Goal: Task Accomplishment & Management: Use online tool/utility

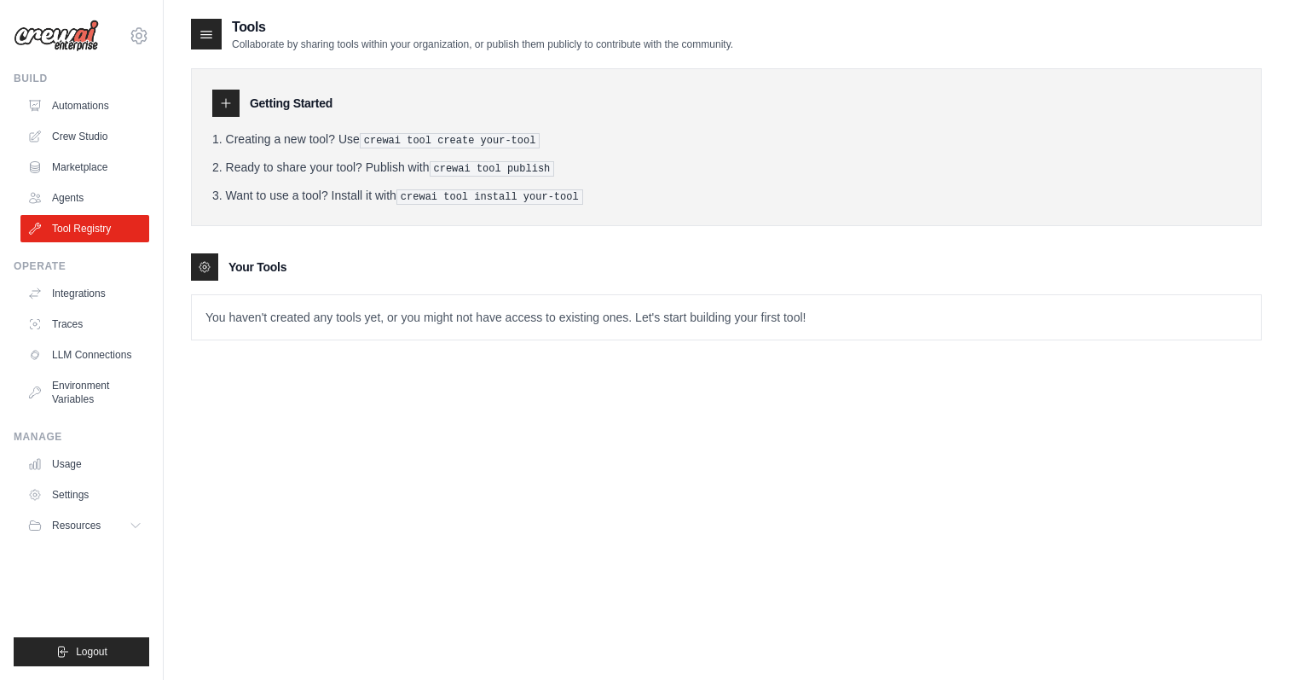
click at [93, 102] on link "Automations" at bounding box center [84, 105] width 129 height 27
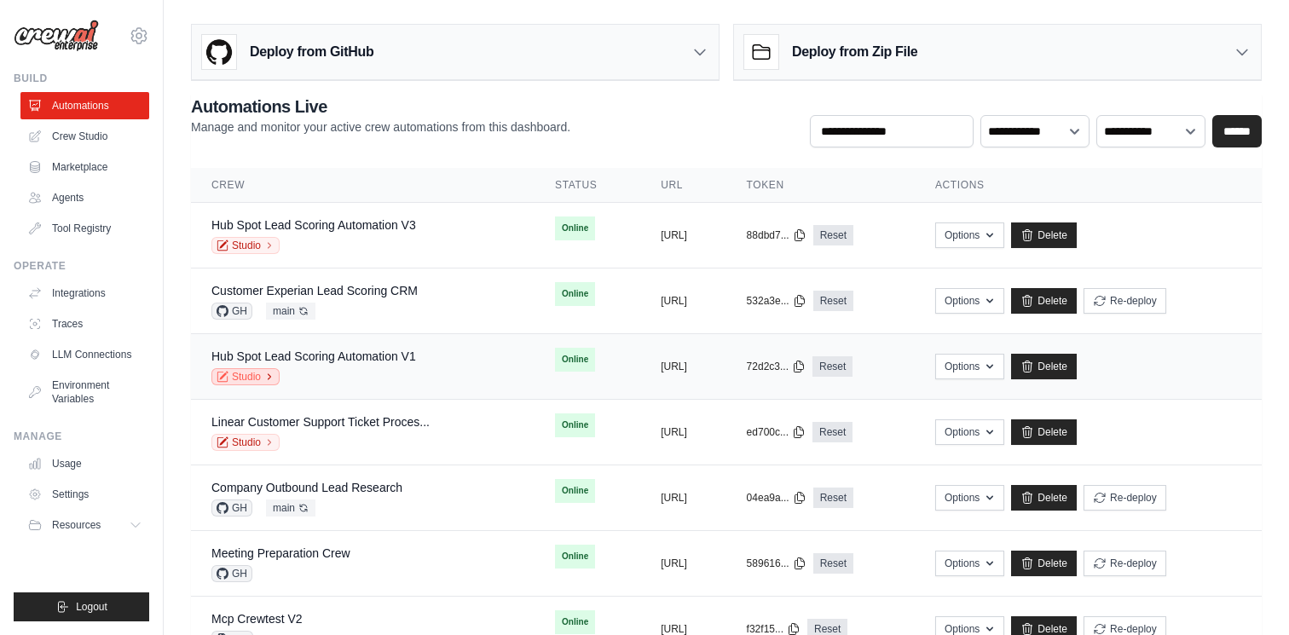
click at [244, 377] on link "Studio" at bounding box center [245, 376] width 68 height 17
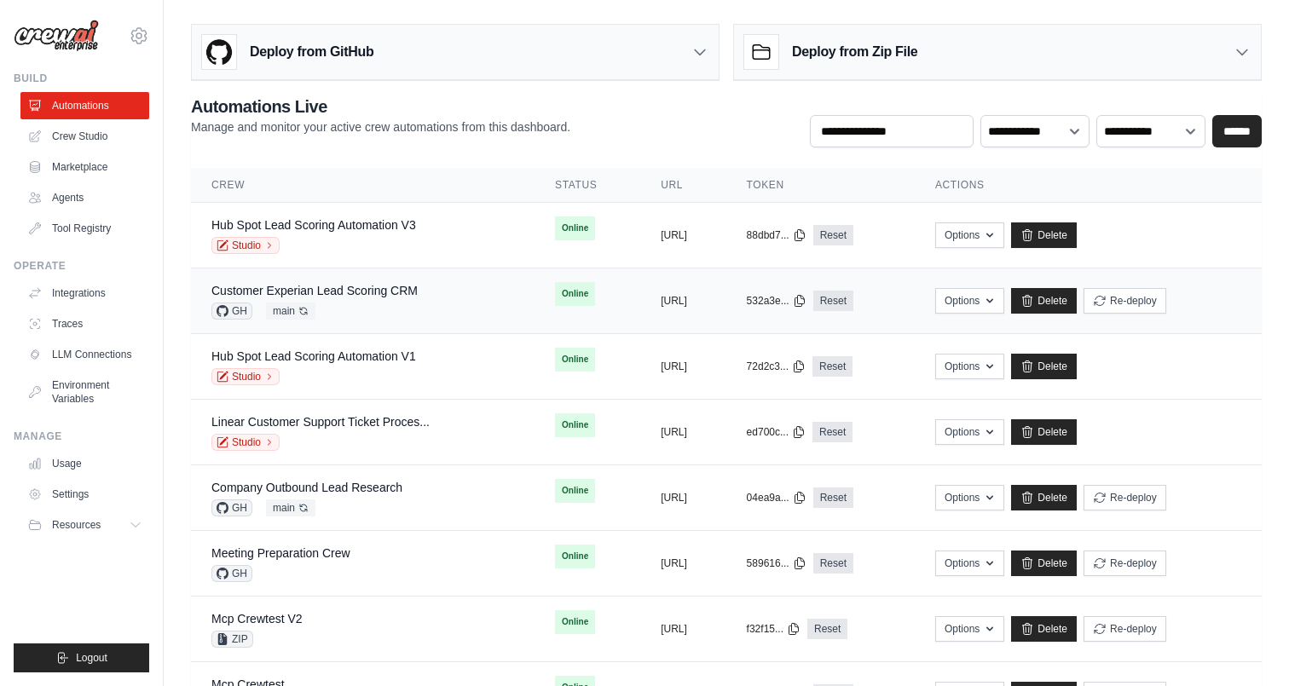
click at [384, 301] on div "Customer Experian Lead Scoring CRM GH main Auto-deploy enabled" at bounding box center [314, 301] width 206 height 38
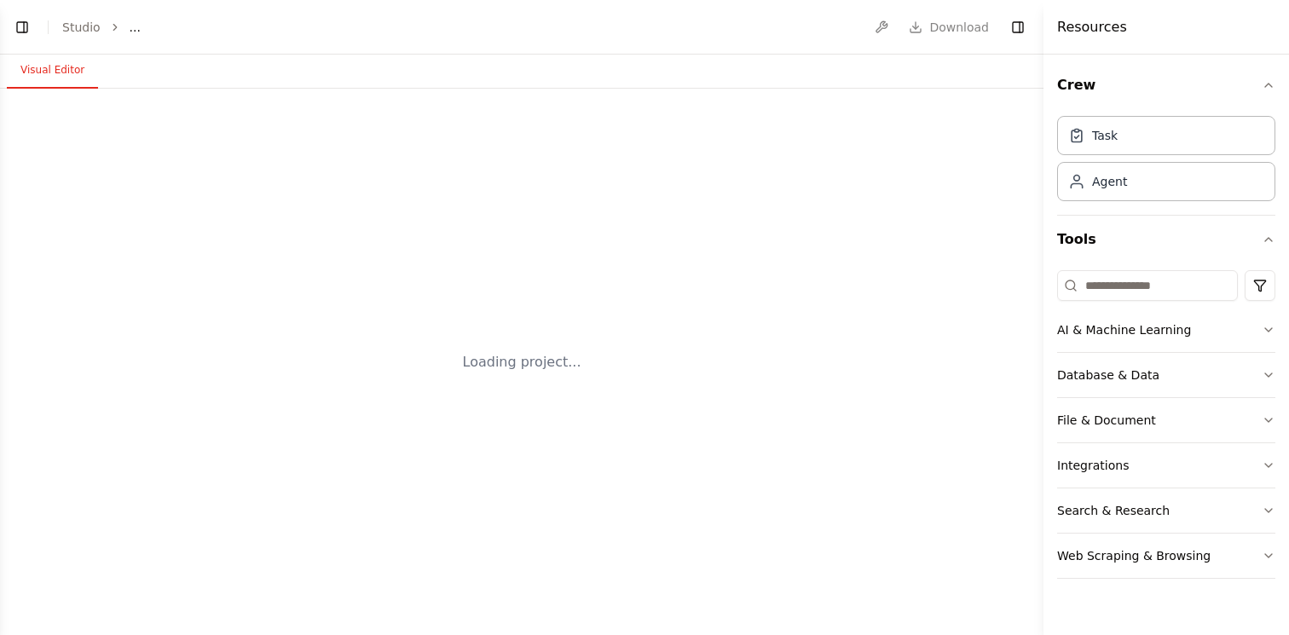
select select "****"
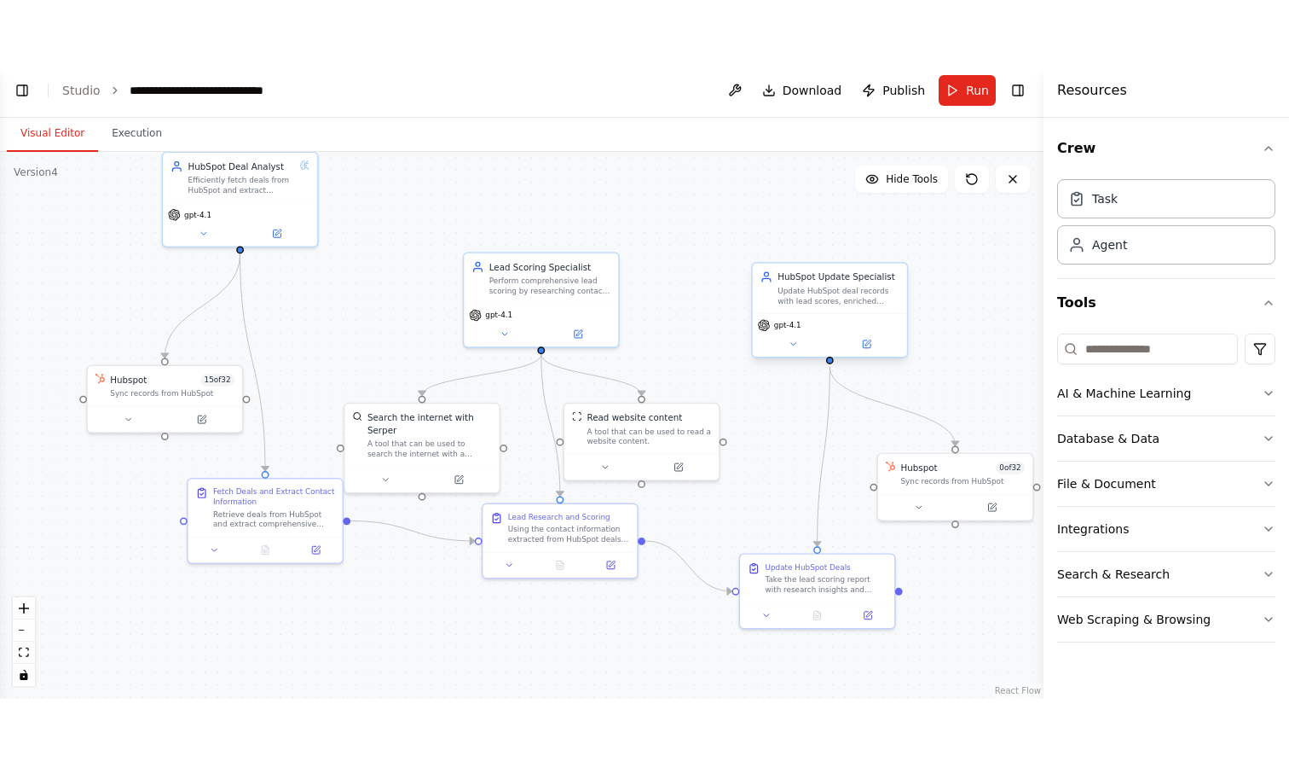
scroll to position [3197, 0]
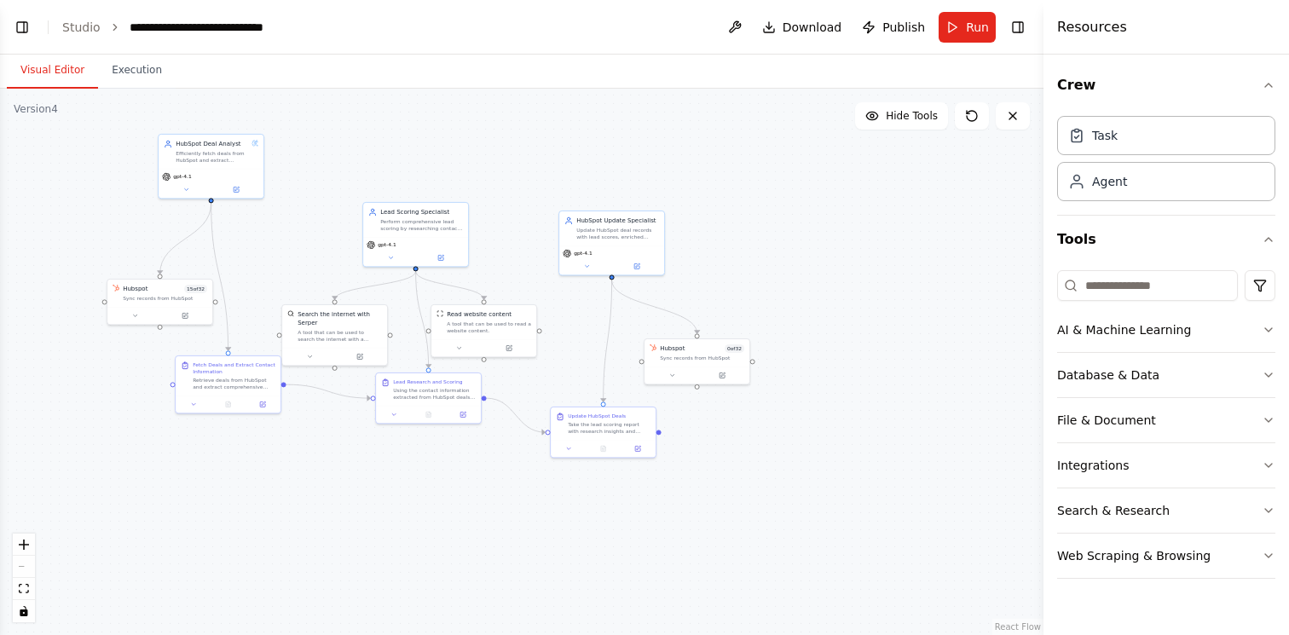
drag, startPoint x: 960, startPoint y: 231, endPoint x: 726, endPoint y: 231, distance: 234.5
click at [726, 231] on div ".deletable-edge-delete-btn { width: 20px; height: 20px; border: 0px solid #ffff…" at bounding box center [522, 362] width 1044 height 547
drag, startPoint x: 858, startPoint y: 248, endPoint x: 858, endPoint y: 221, distance: 27.3
click at [858, 221] on div "Goal of the agent" at bounding box center [840, 220] width 83 height 7
click at [933, 354] on div "New Task" at bounding box center [917, 354] width 83 height 7
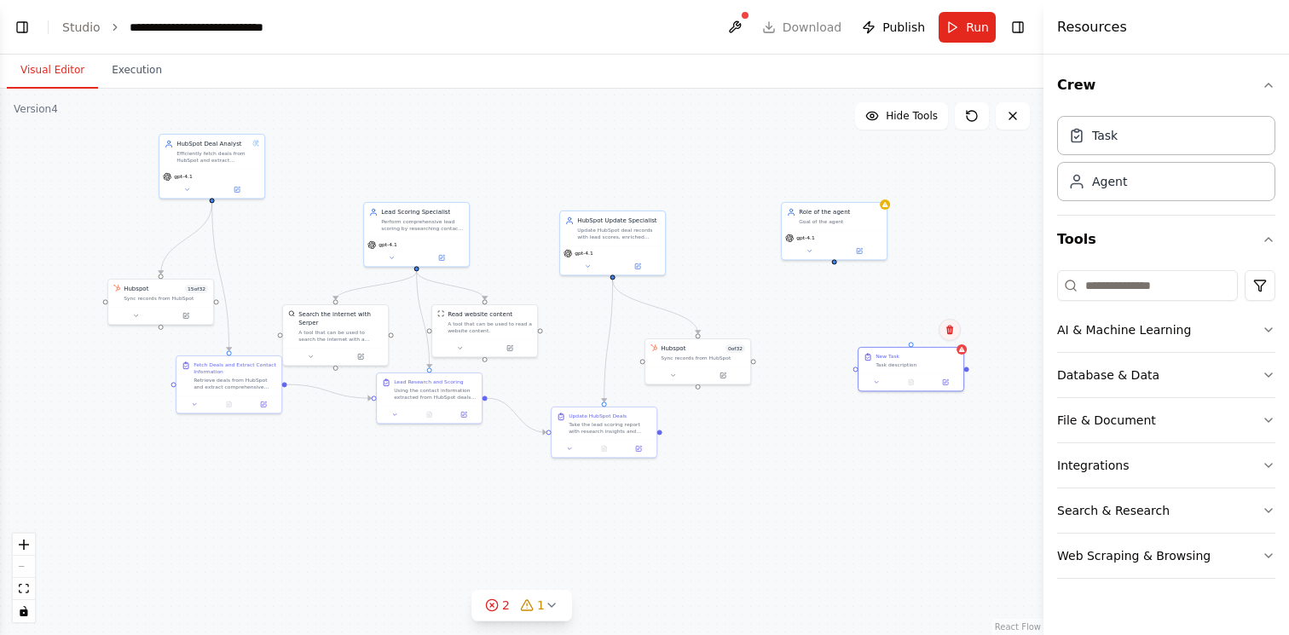
click at [950, 327] on icon at bounding box center [950, 330] width 7 height 9
click at [913, 327] on button "Confirm" at bounding box center [902, 330] width 61 height 20
click at [867, 205] on div "Role of the agent Goal of the agent" at bounding box center [834, 214] width 105 height 27
click at [872, 180] on icon at bounding box center [873, 183] width 10 height 10
click at [831, 174] on button "Confirm" at bounding box center [825, 183] width 61 height 20
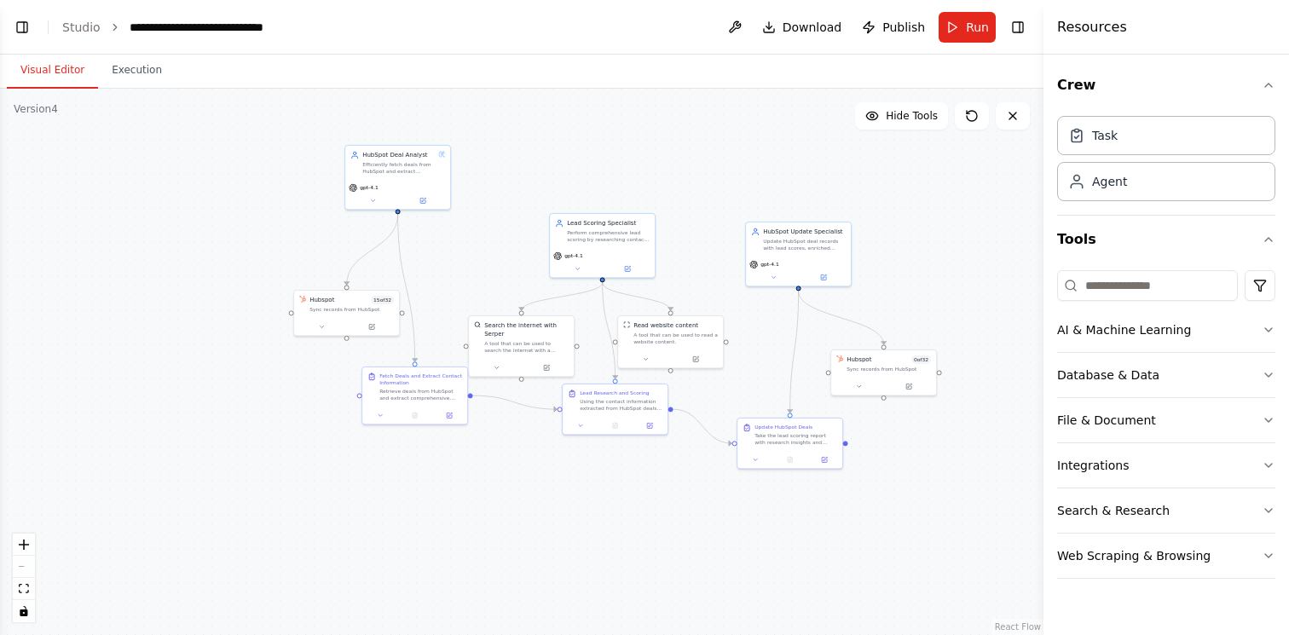
drag, startPoint x: 754, startPoint y: 222, endPoint x: 942, endPoint y: 231, distance: 188.7
click at [942, 231] on div ".deletable-edge-delete-btn { width: 20px; height: 20px; border: 0px solid #ffff…" at bounding box center [522, 362] width 1044 height 547
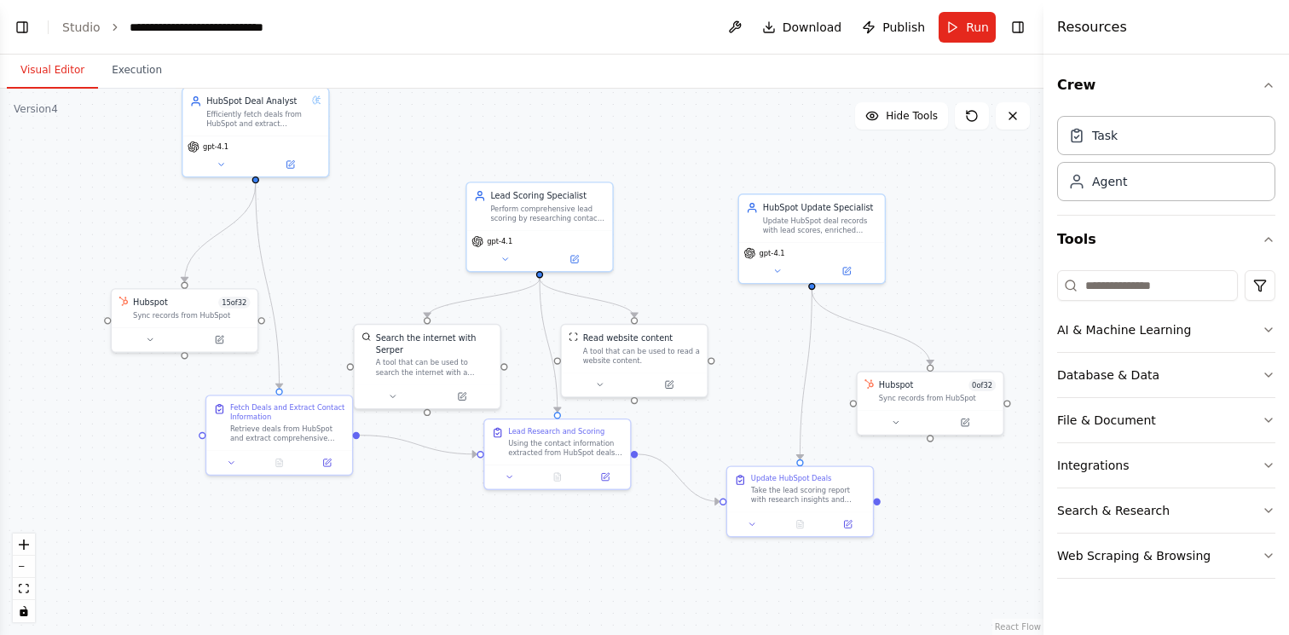
drag, startPoint x: 772, startPoint y: 333, endPoint x: 750, endPoint y: 353, distance: 30.2
click at [750, 353] on div ".deletable-edge-delete-btn { width: 20px; height: 20px; border: 0px solid #ffff…" at bounding box center [522, 362] width 1044 height 547
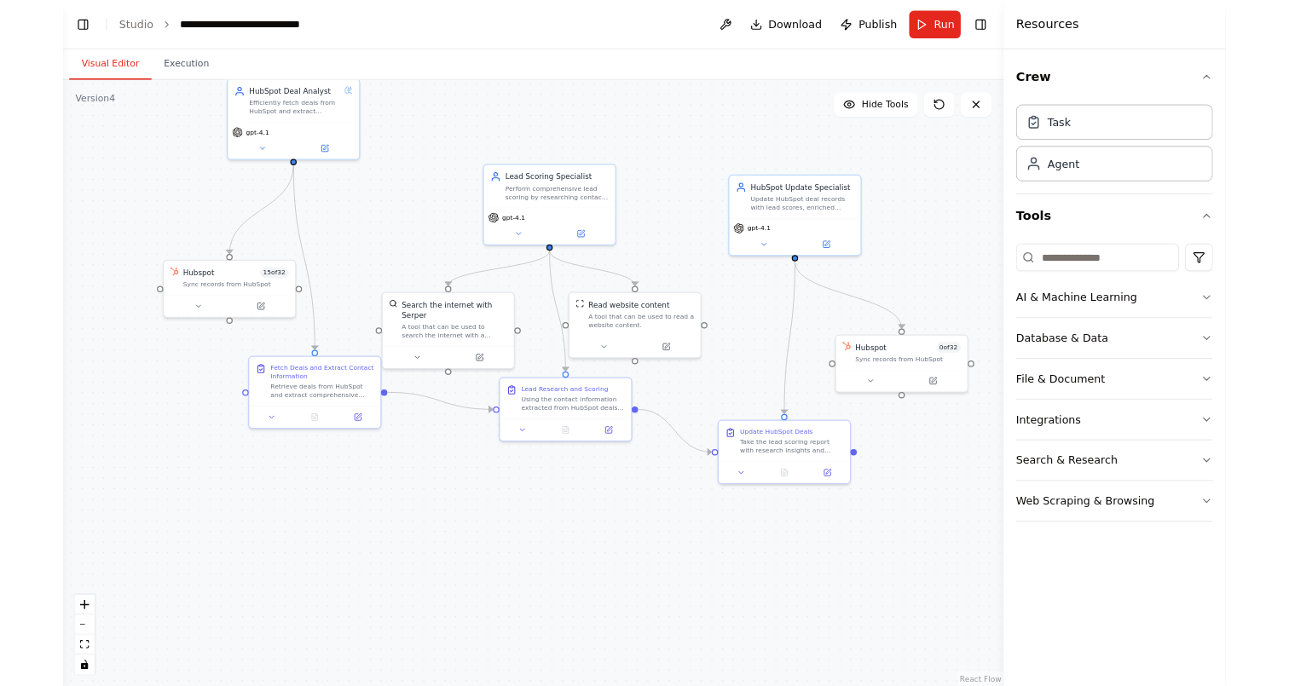
scroll to position [3146, 0]
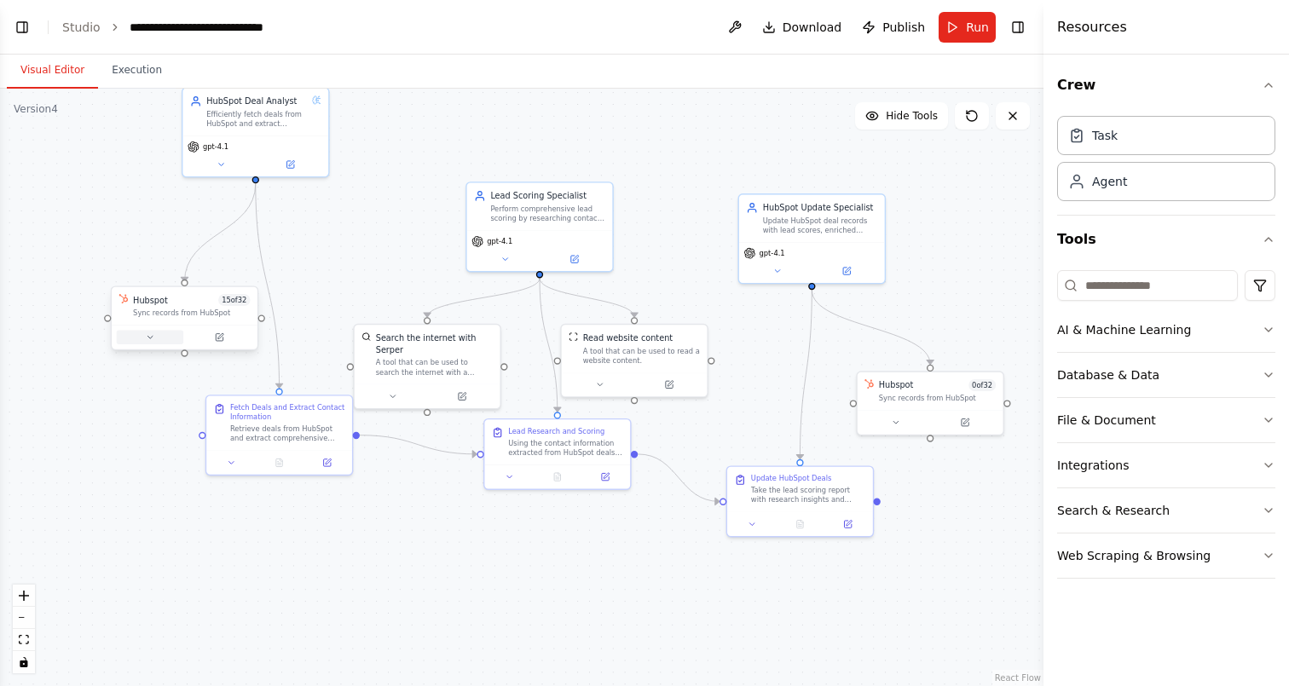
click at [136, 342] on button at bounding box center [150, 337] width 67 height 14
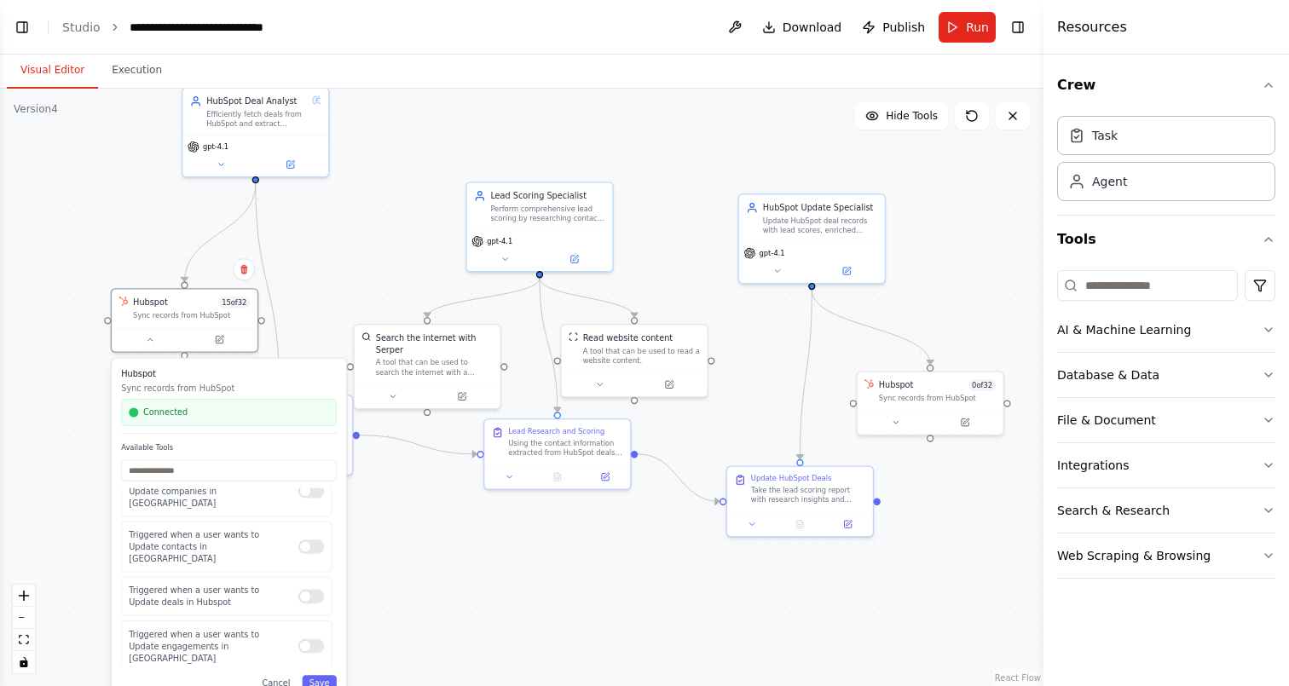
scroll to position [415, 0]
click at [159, 337] on button at bounding box center [150, 337] width 67 height 14
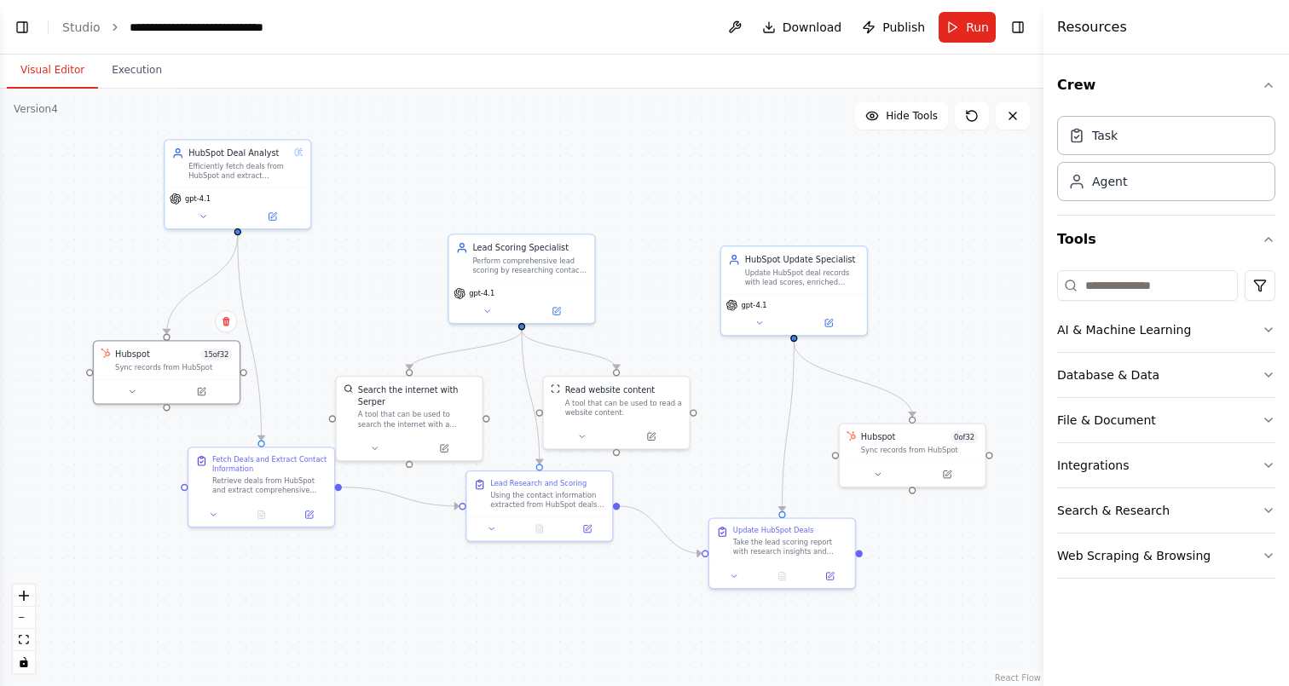
drag, startPoint x: 131, startPoint y: 414, endPoint x: 110, endPoint y: 465, distance: 55.4
click at [110, 465] on div ".deletable-edge-delete-btn { width: 20px; height: 20px; border: 0px solid #ffff…" at bounding box center [522, 388] width 1044 height 598
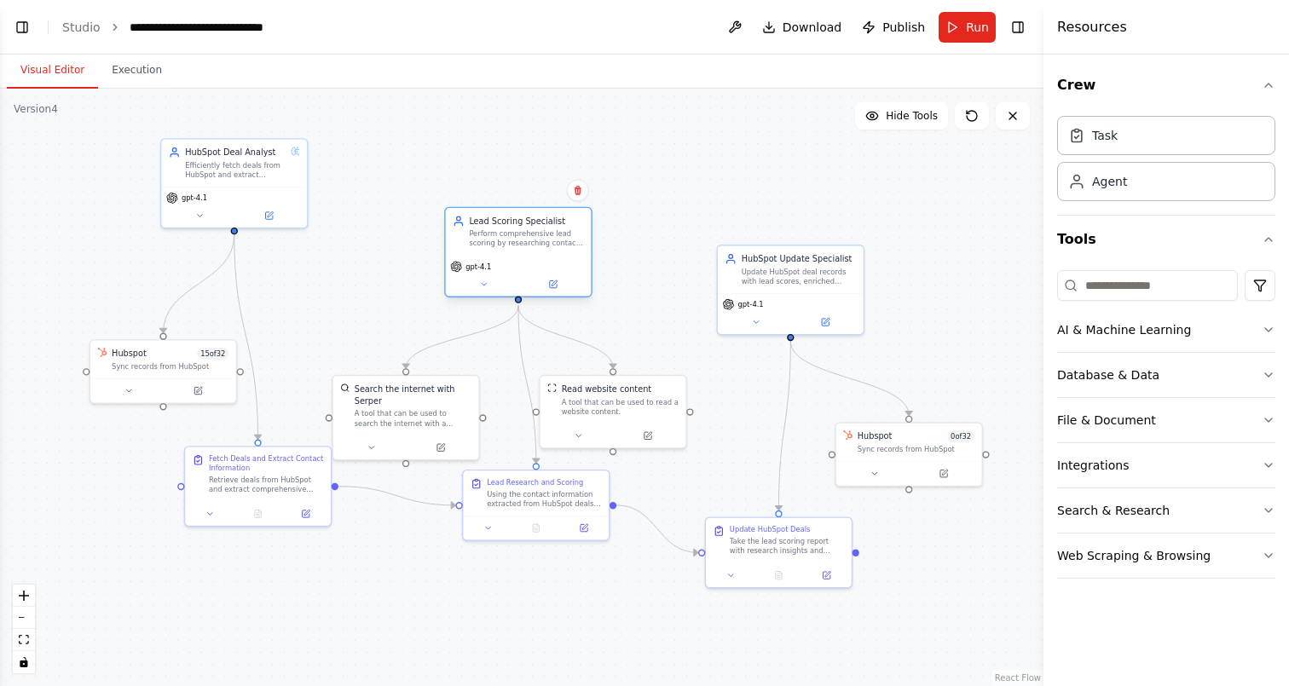
drag, startPoint x: 539, startPoint y: 263, endPoint x: 539, endPoint y: 228, distance: 35.8
click at [539, 229] on div "Perform comprehensive lead scoring by researching contacts through LinkedIn and…" at bounding box center [526, 238] width 115 height 19
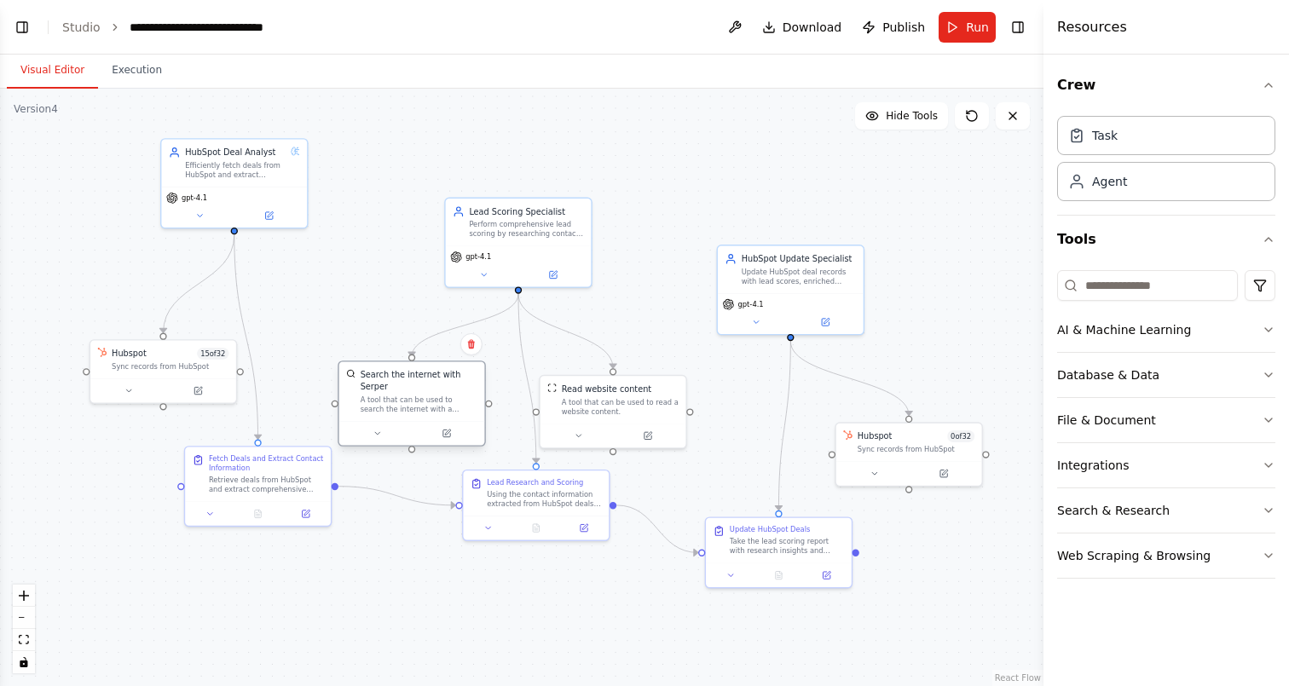
drag, startPoint x: 442, startPoint y: 409, endPoint x: 449, endPoint y: 388, distance: 22.7
click at [449, 395] on div "A tool that can be used to search the internet with a search_query. Supports di…" at bounding box center [419, 404] width 117 height 19
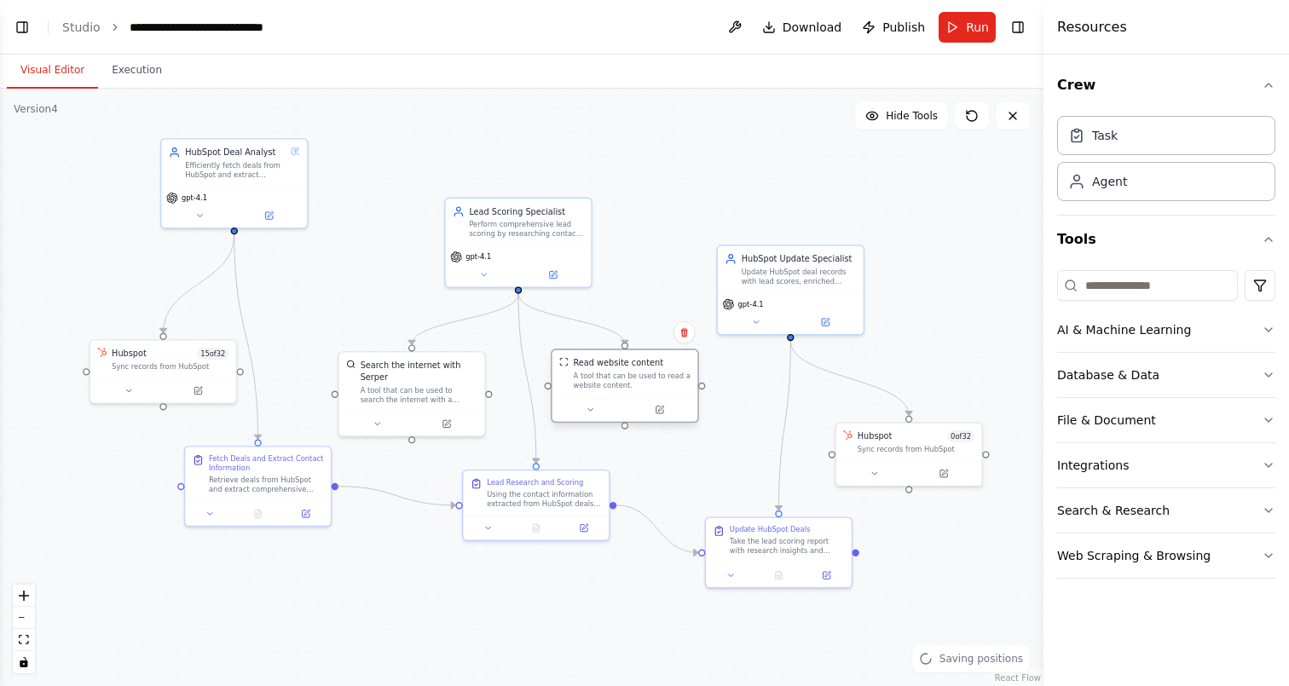
drag, startPoint x: 627, startPoint y: 404, endPoint x: 633, endPoint y: 375, distance: 29.6
click at [633, 375] on div "A tool that can be used to read a website content." at bounding box center [632, 381] width 117 height 19
click at [21, 32] on button "Toggle Left Sidebar" at bounding box center [22, 27] width 24 height 24
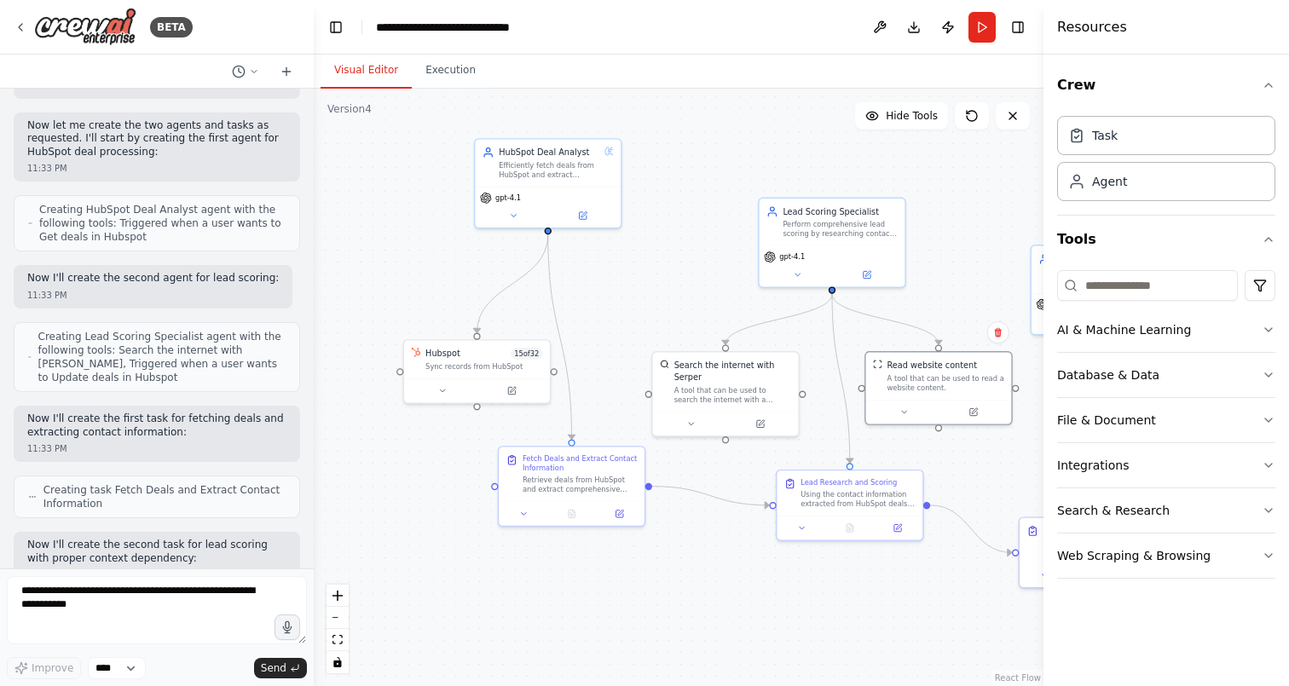
scroll to position [0, 0]
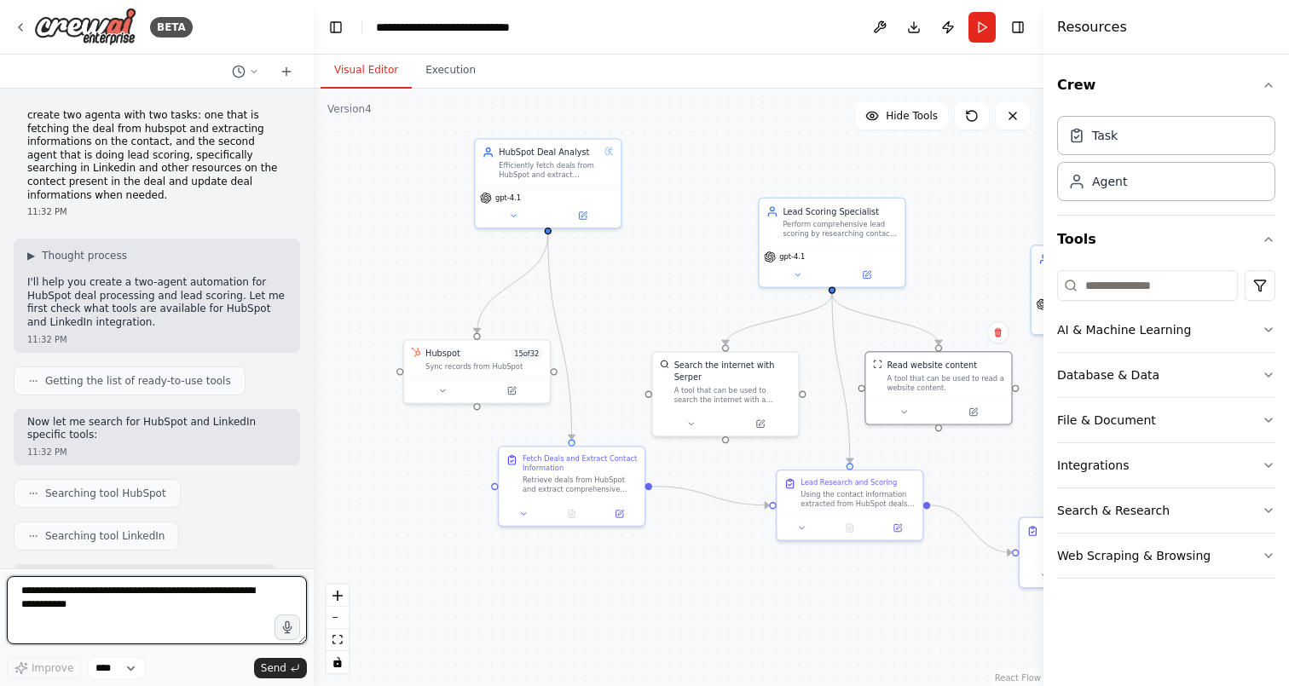
click at [141, 599] on textarea at bounding box center [157, 610] width 300 height 68
click at [512, 218] on button at bounding box center [513, 213] width 67 height 14
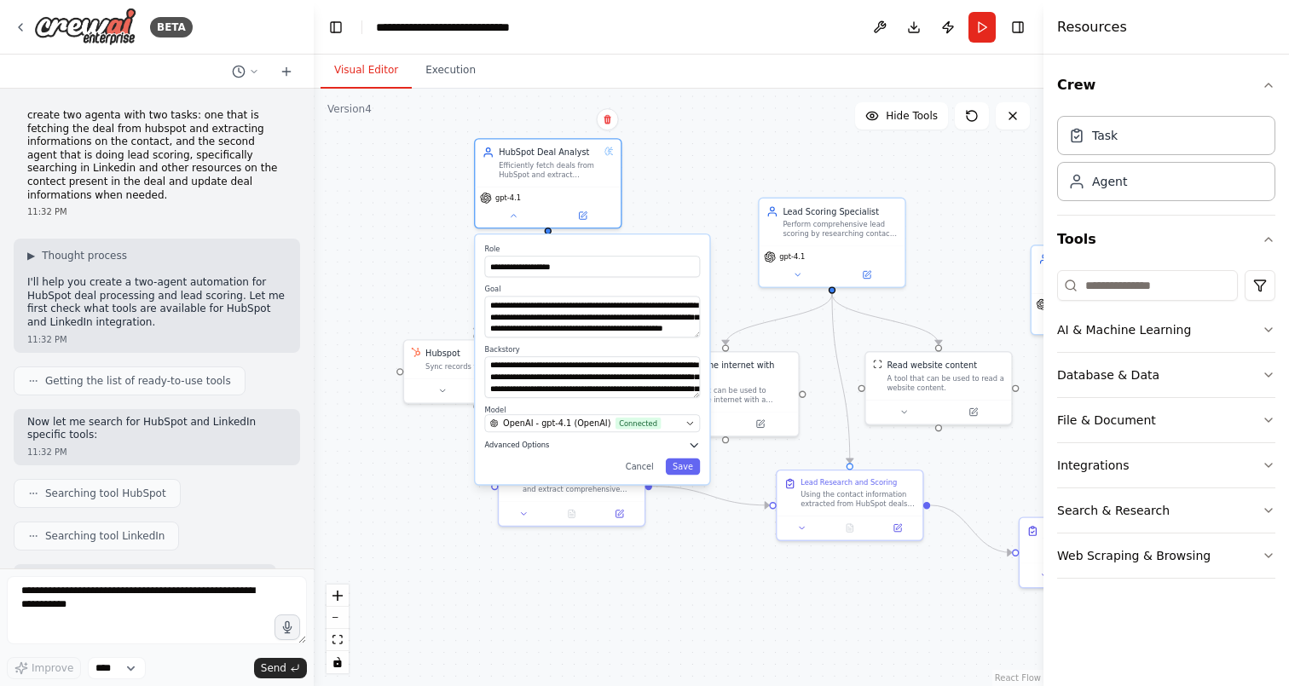
click at [524, 449] on span "Advanced Options" at bounding box center [517, 445] width 65 height 9
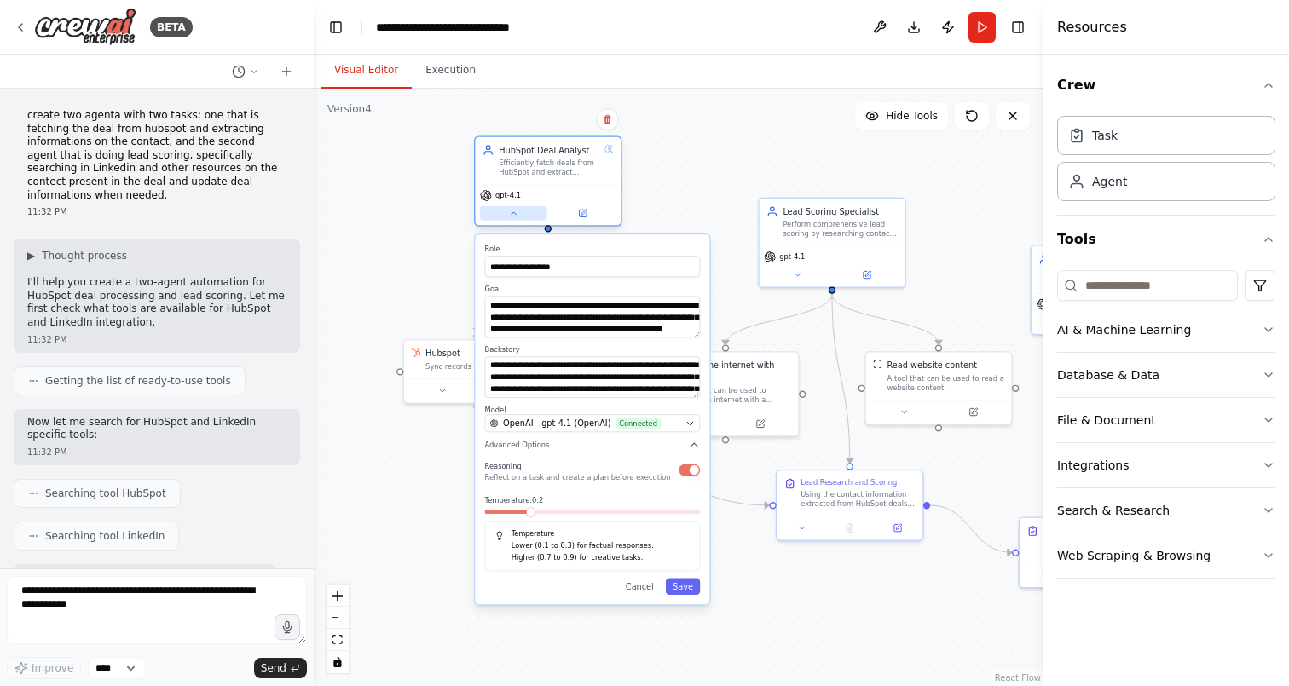
click at [510, 219] on button at bounding box center [513, 213] width 67 height 14
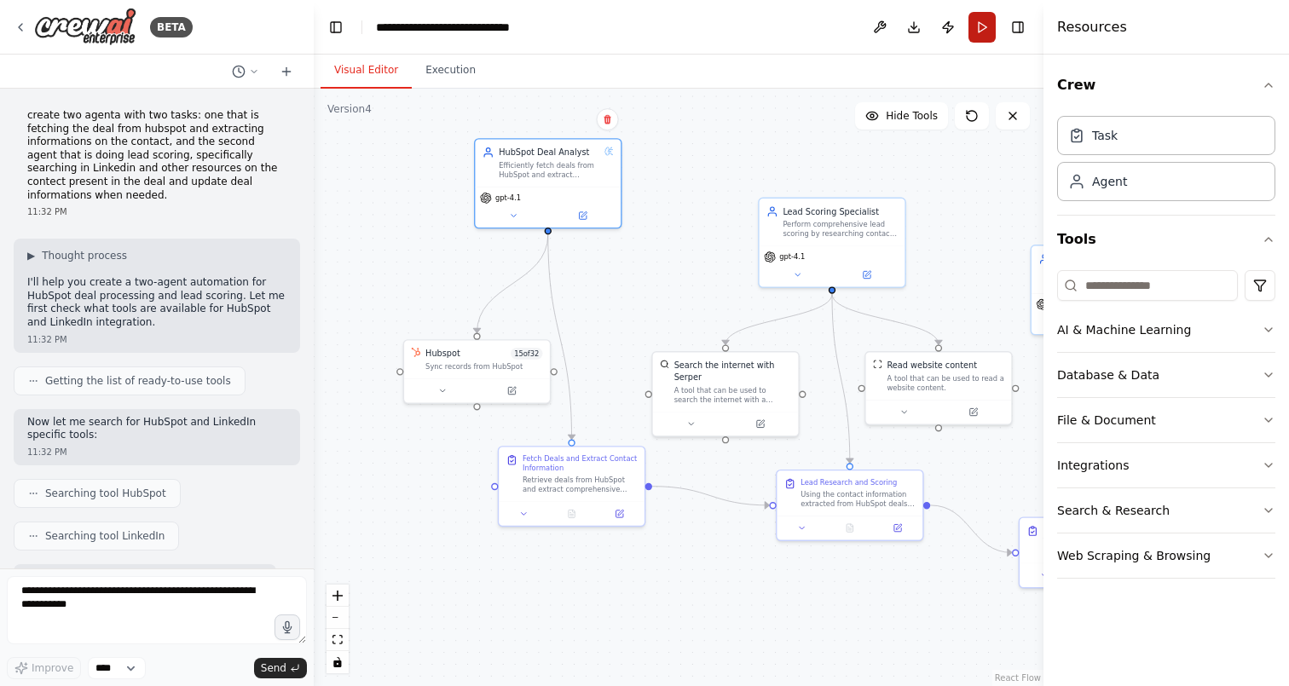
click at [979, 28] on button "Run" at bounding box center [982, 27] width 27 height 31
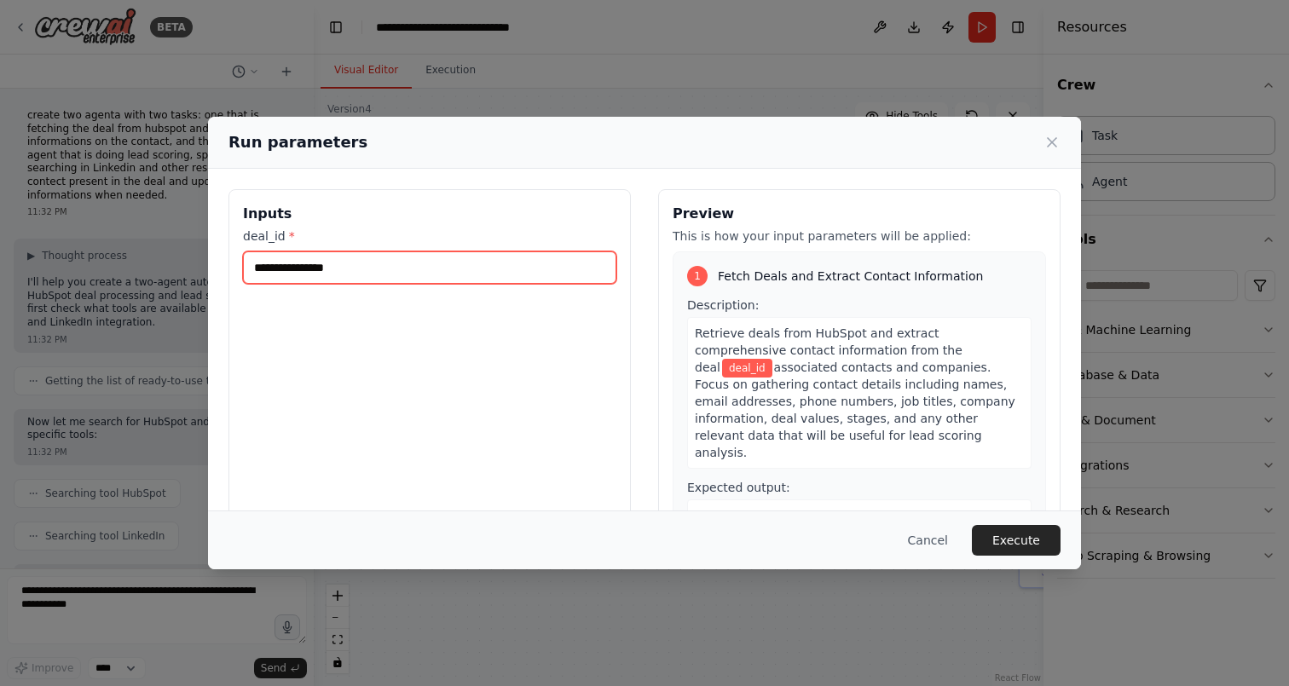
click at [326, 274] on input "deal_id *" at bounding box center [430, 268] width 374 height 32
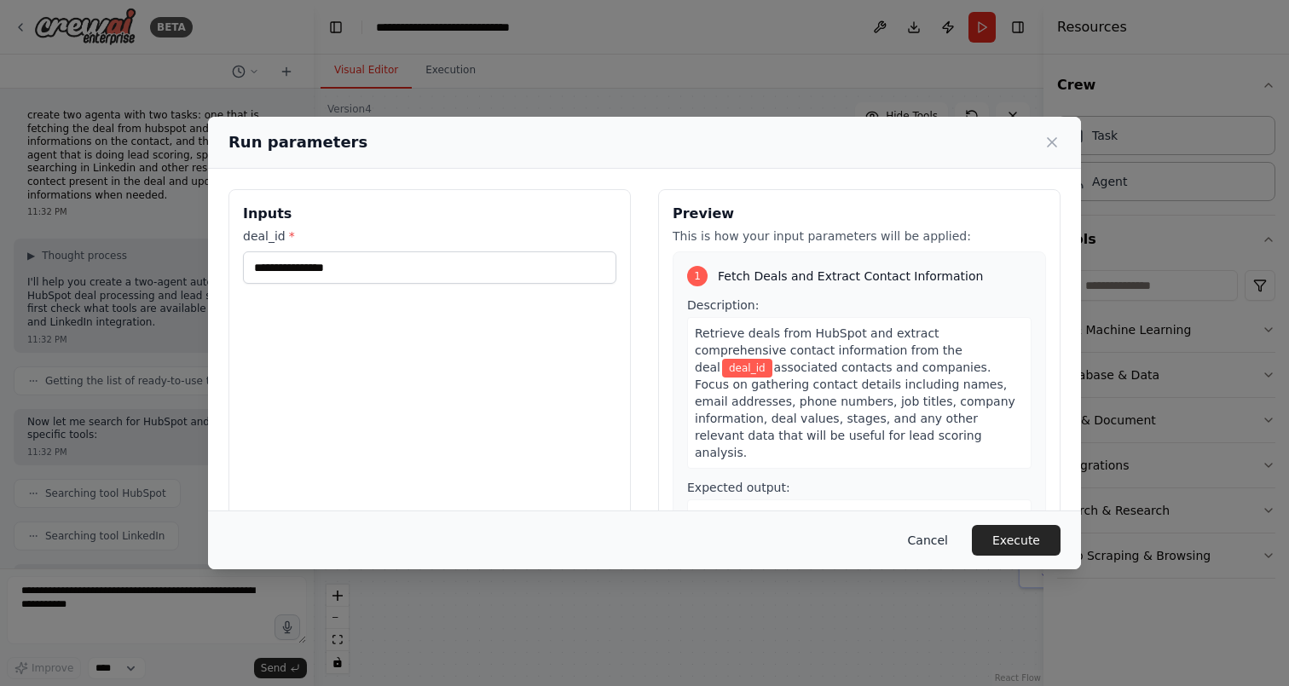
click at [944, 541] on button "Cancel" at bounding box center [928, 540] width 67 height 31
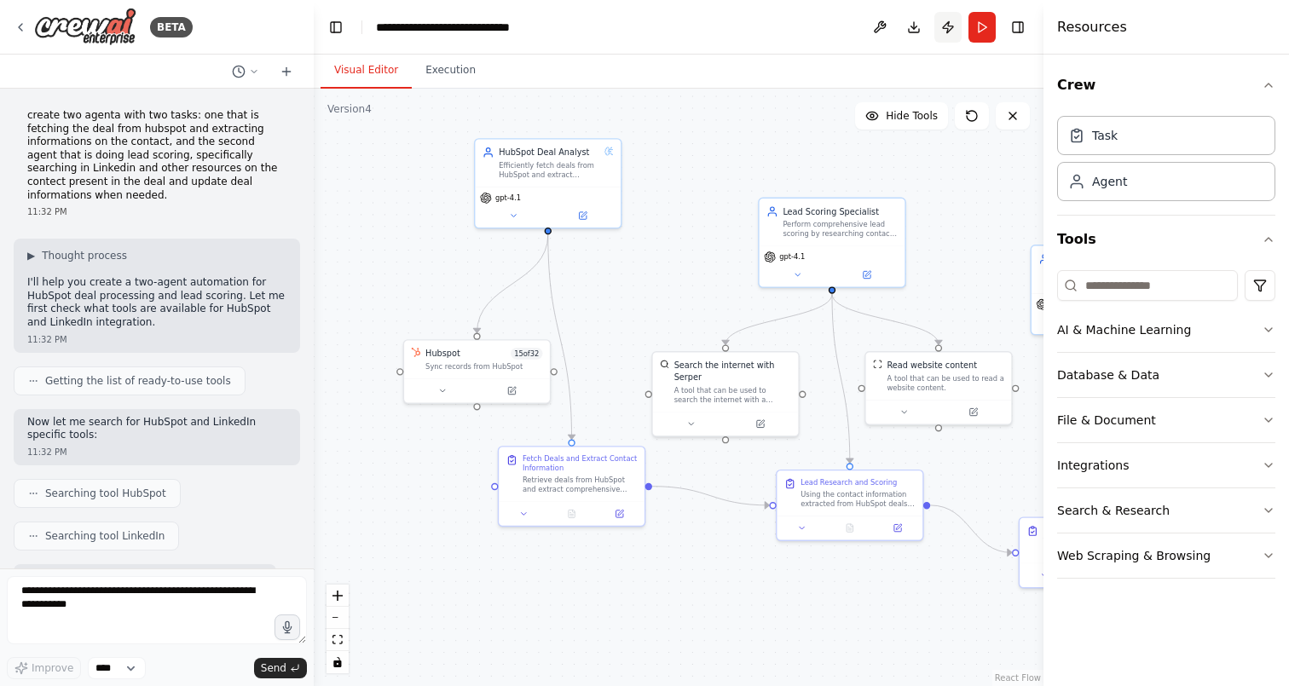
click at [948, 26] on button "Publish" at bounding box center [948, 27] width 27 height 31
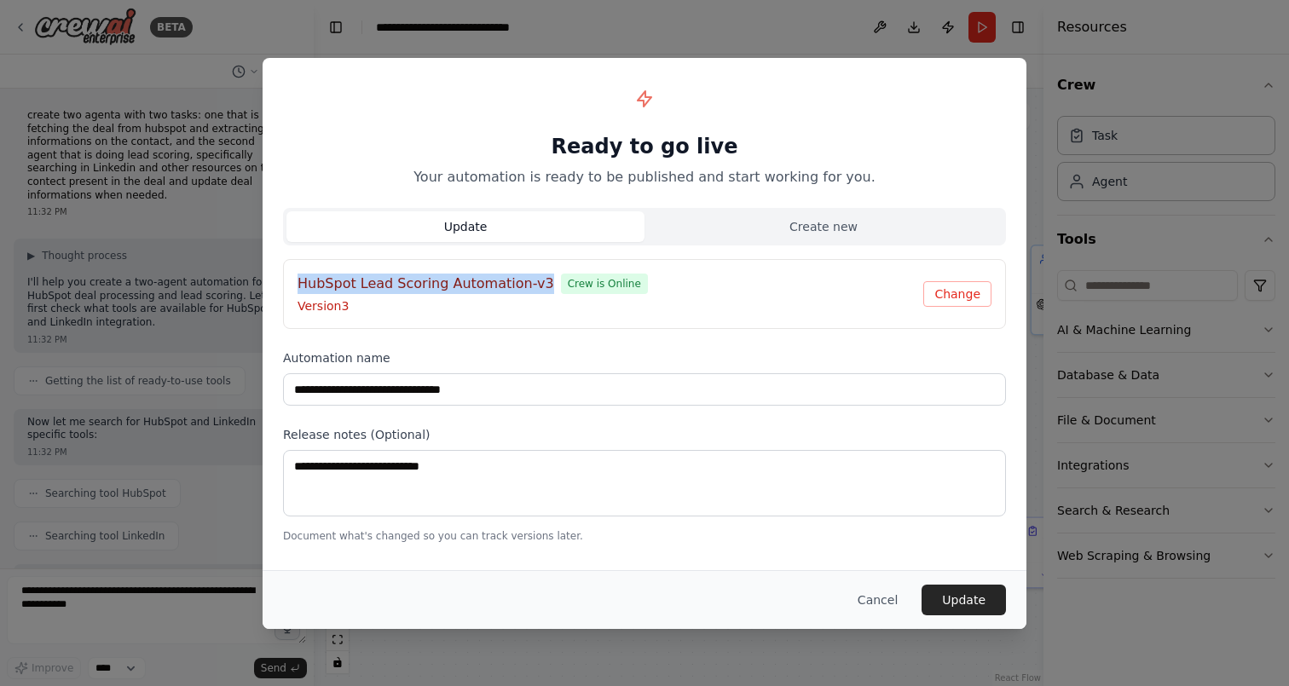
drag, startPoint x: 300, startPoint y: 286, endPoint x: 536, endPoint y: 285, distance: 235.4
click at [536, 285] on h4 "HubSpot Lead Scoring Automation-v3" at bounding box center [426, 284] width 257 height 20
click at [887, 605] on button "Cancel" at bounding box center [877, 600] width 67 height 31
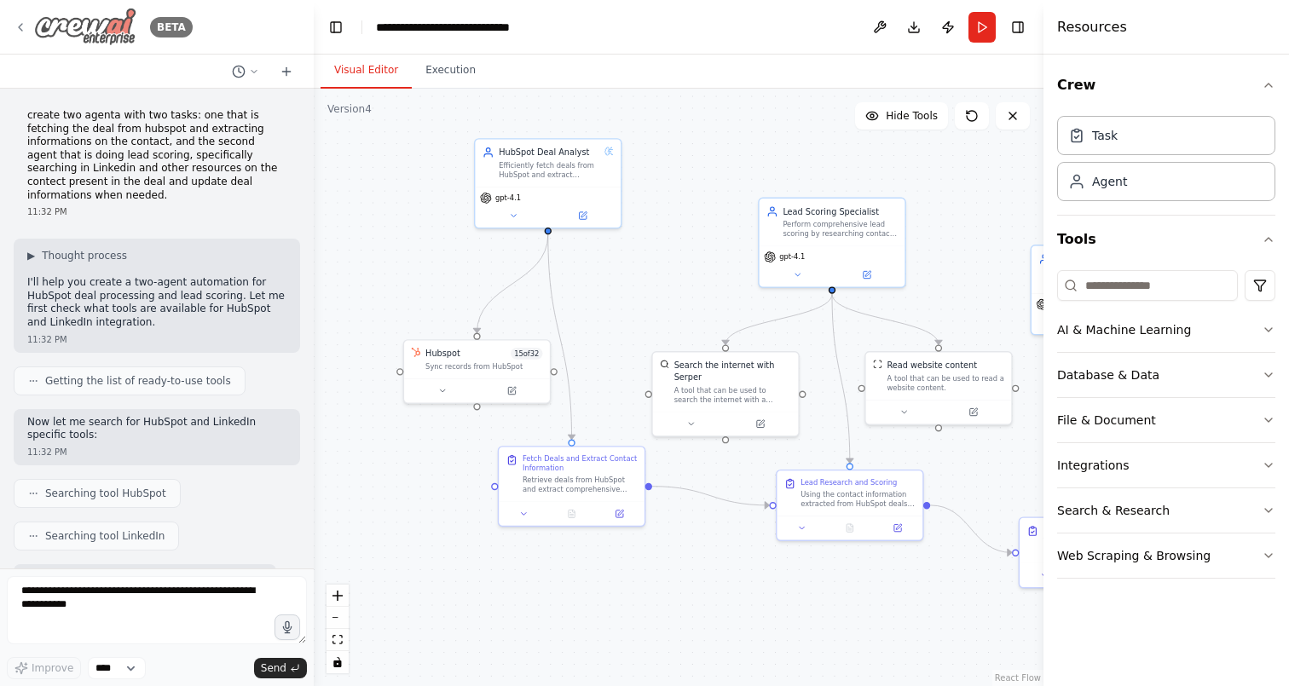
click at [20, 21] on icon at bounding box center [21, 27] width 14 height 14
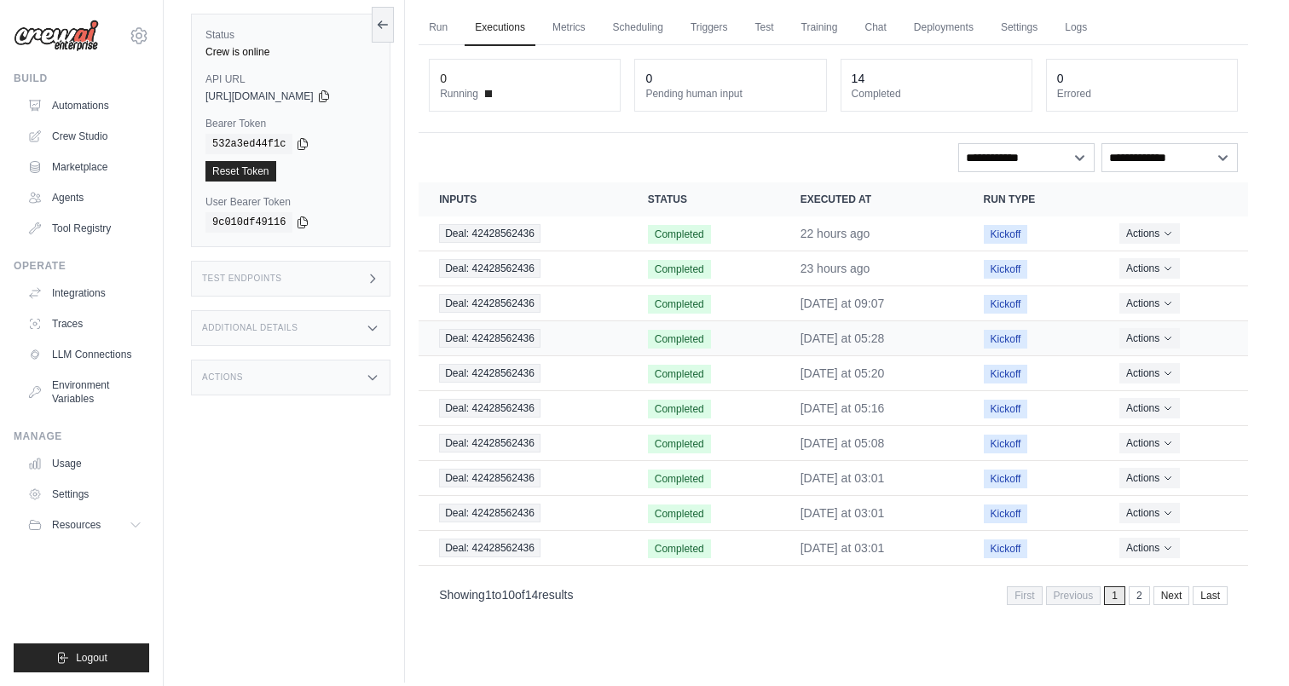
scroll to position [61, 0]
click at [579, 345] on div "Deal: 42428562436" at bounding box center [523, 336] width 168 height 19
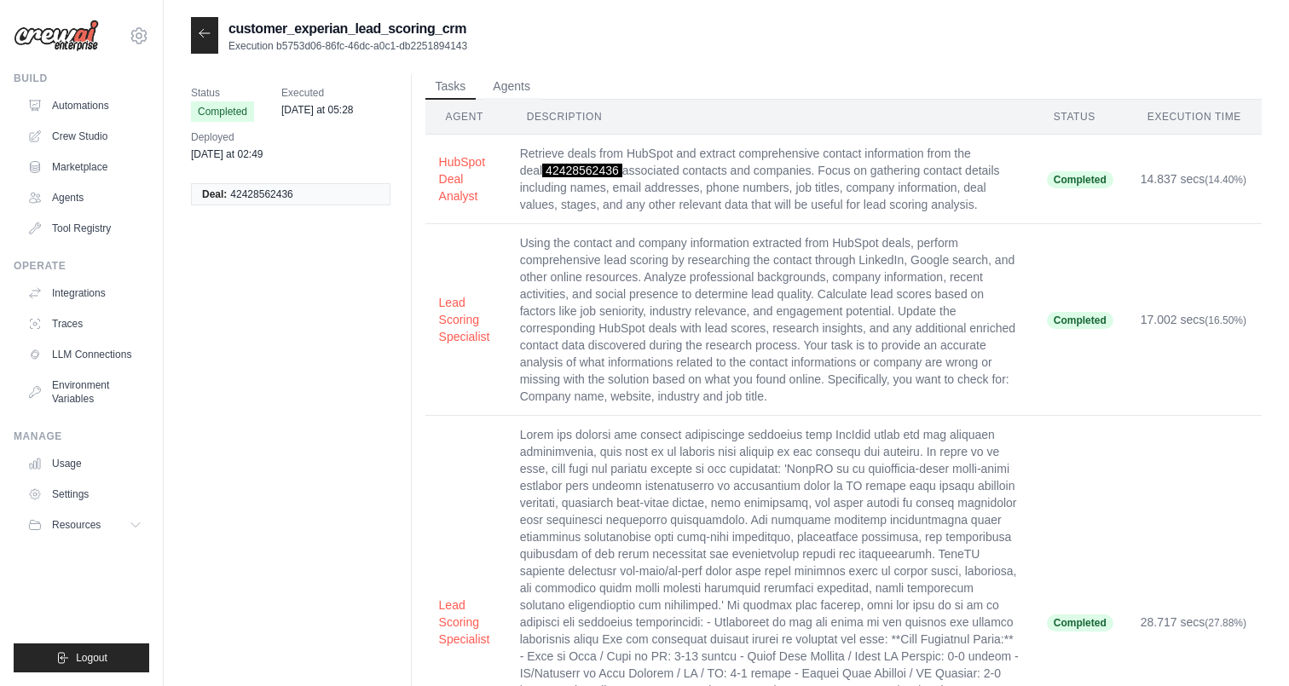
click at [565, 164] on span "42428562436" at bounding box center [582, 171] width 80 height 14
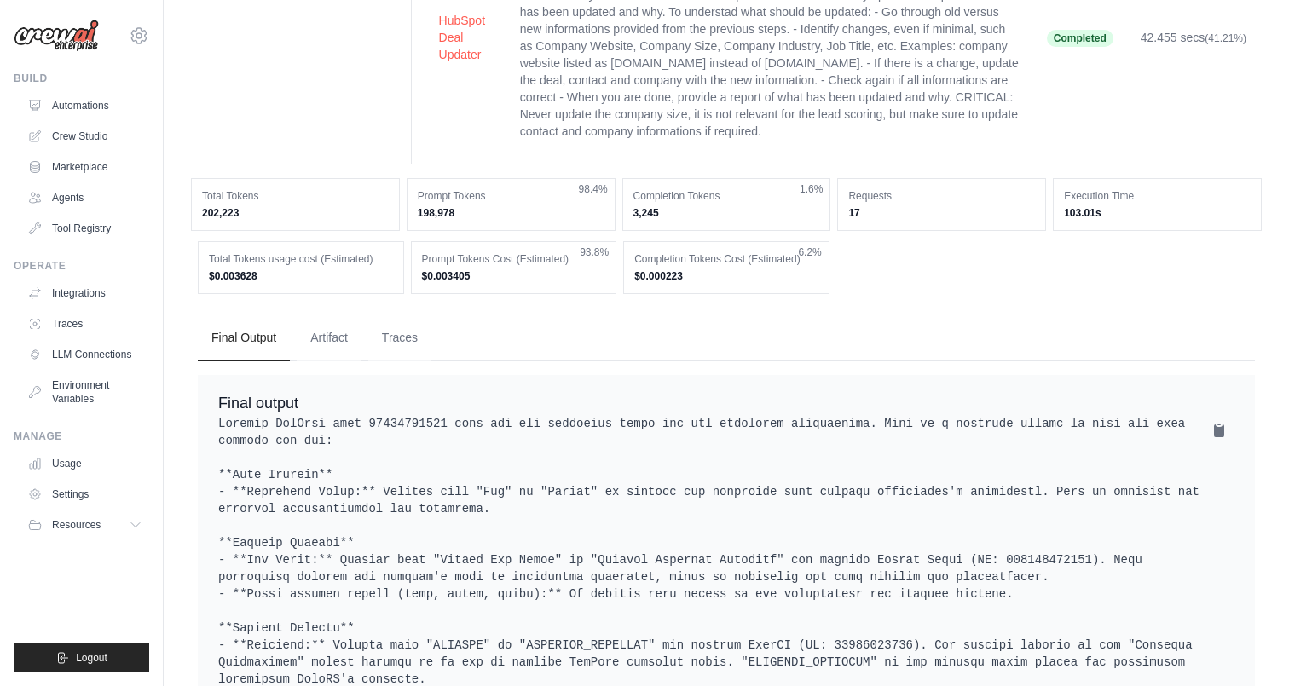
scroll to position [916, 0]
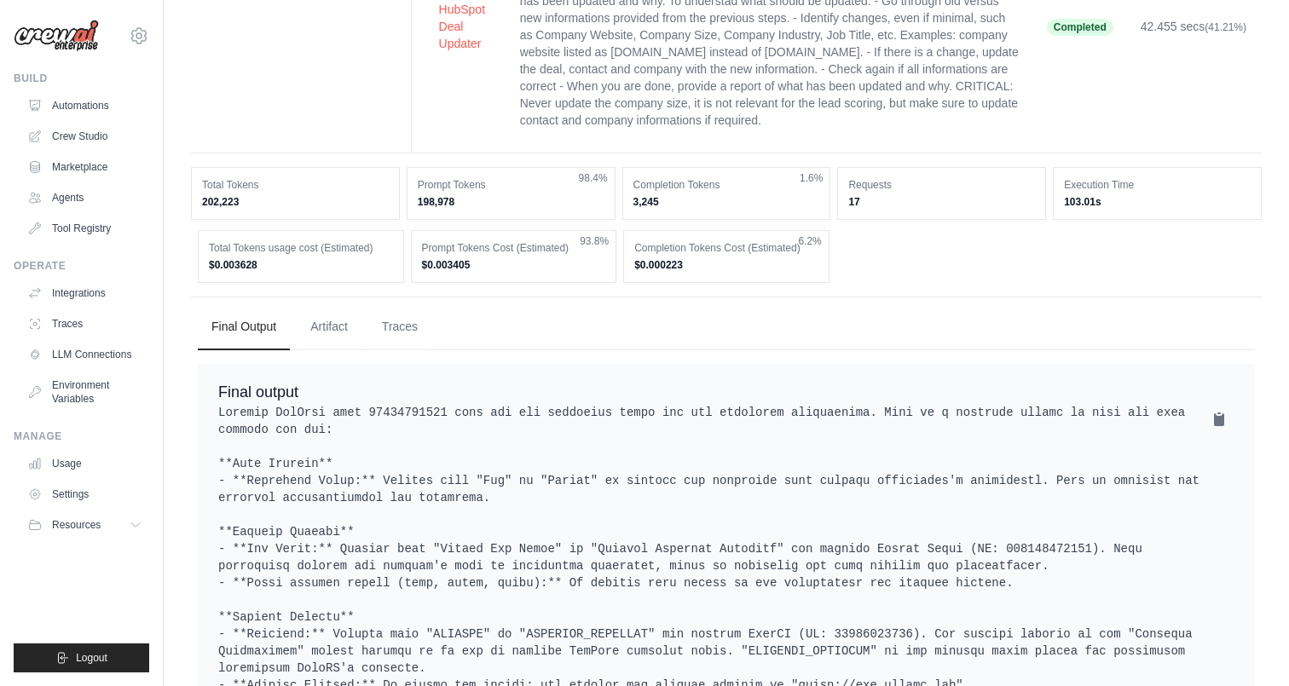
drag, startPoint x: 677, startPoint y: 249, endPoint x: 197, endPoint y: 167, distance: 487.0
click at [197, 167] on div "Total Tokens 202,223 Prompt Tokens 198,978 98.4% Completion Tokens 3,245 1.6% R…" at bounding box center [726, 225] width 1071 height 116
click at [230, 195] on dd "202,223" at bounding box center [295, 202] width 187 height 14
click at [669, 258] on dd "$0.000223" at bounding box center [726, 265] width 184 height 14
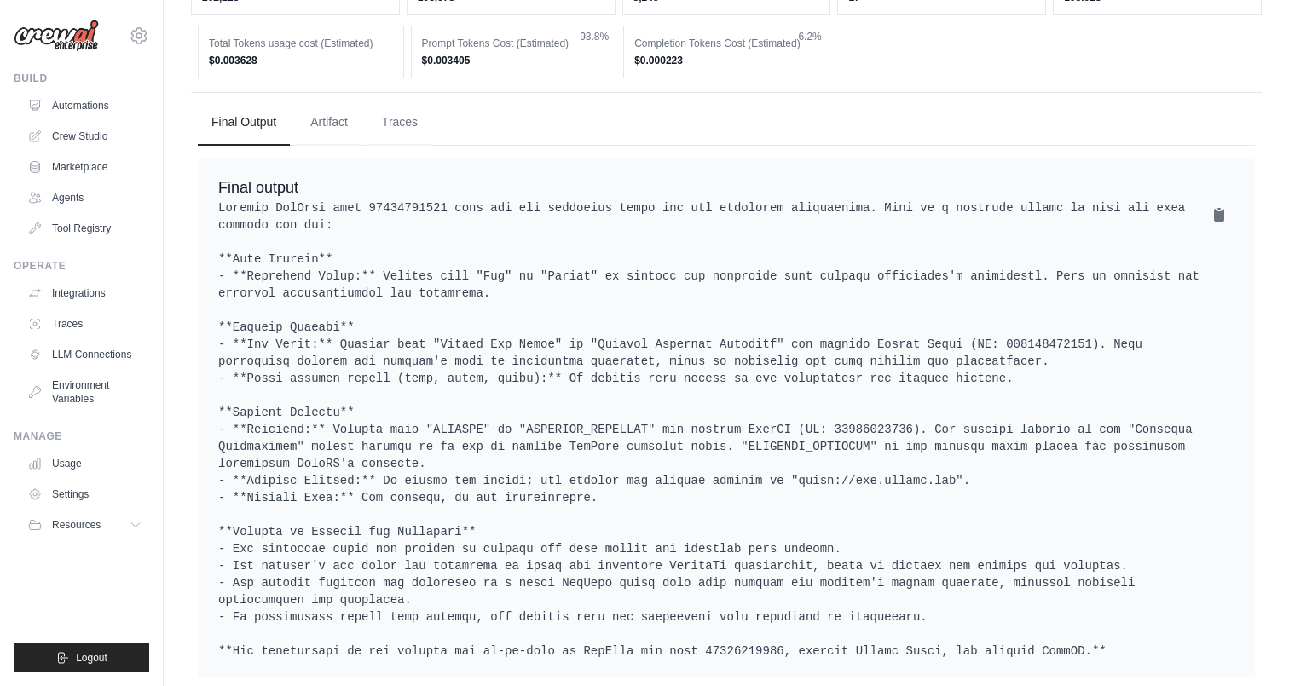
scroll to position [1138, 0]
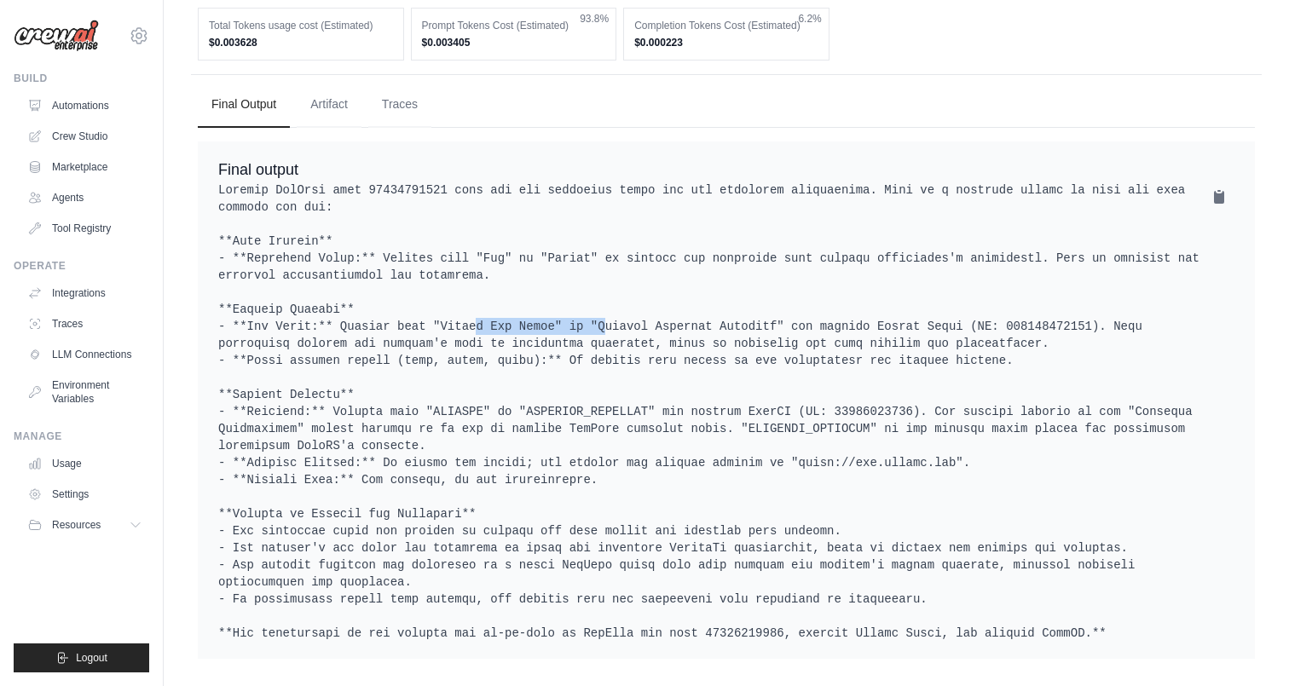
drag, startPoint x: 436, startPoint y: 310, endPoint x: 564, endPoint y: 305, distance: 128.0
click at [564, 305] on pre at bounding box center [726, 412] width 1016 height 460
click at [402, 93] on button "Traces" at bounding box center [399, 104] width 63 height 46
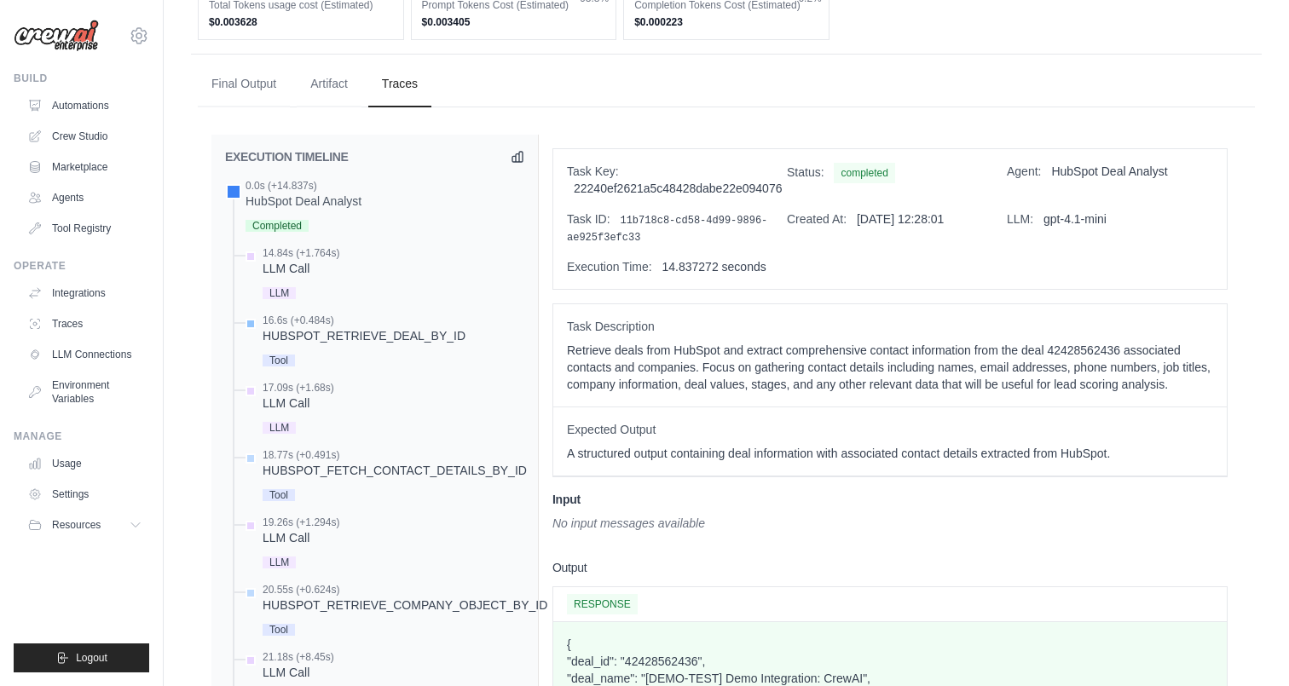
scroll to position [1150, 0]
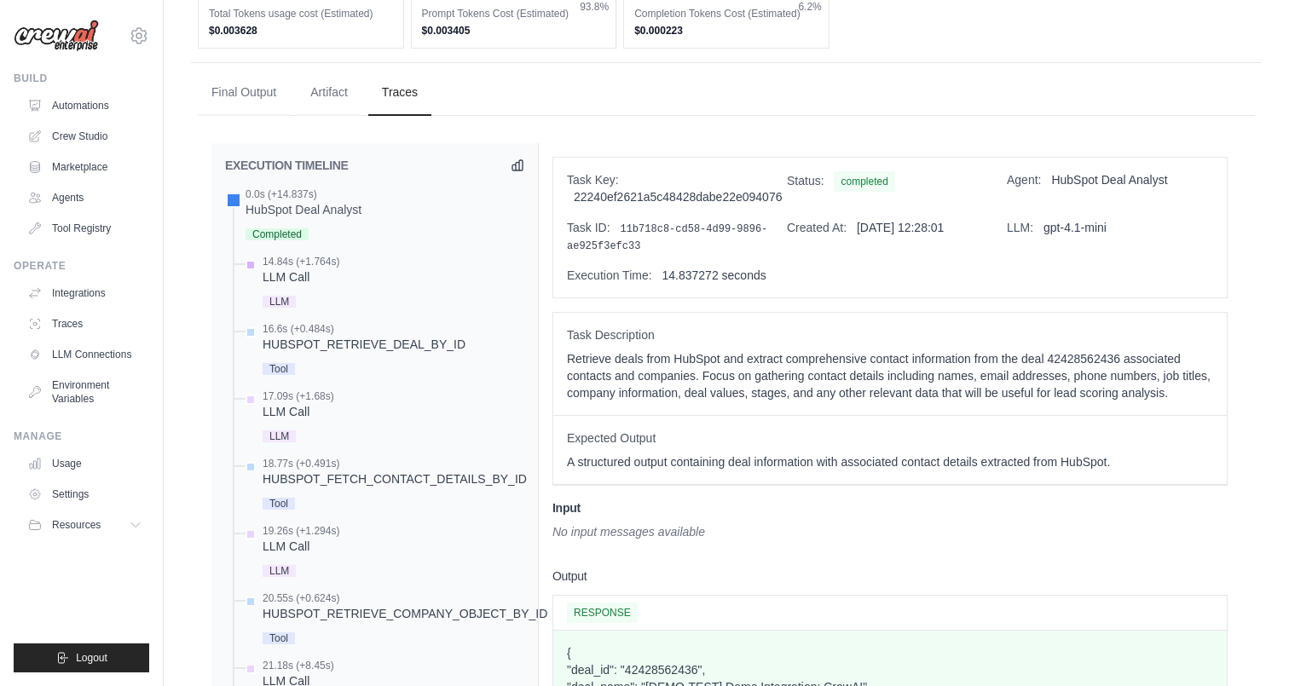
click at [298, 269] on div "LLM Call" at bounding box center [301, 277] width 77 height 17
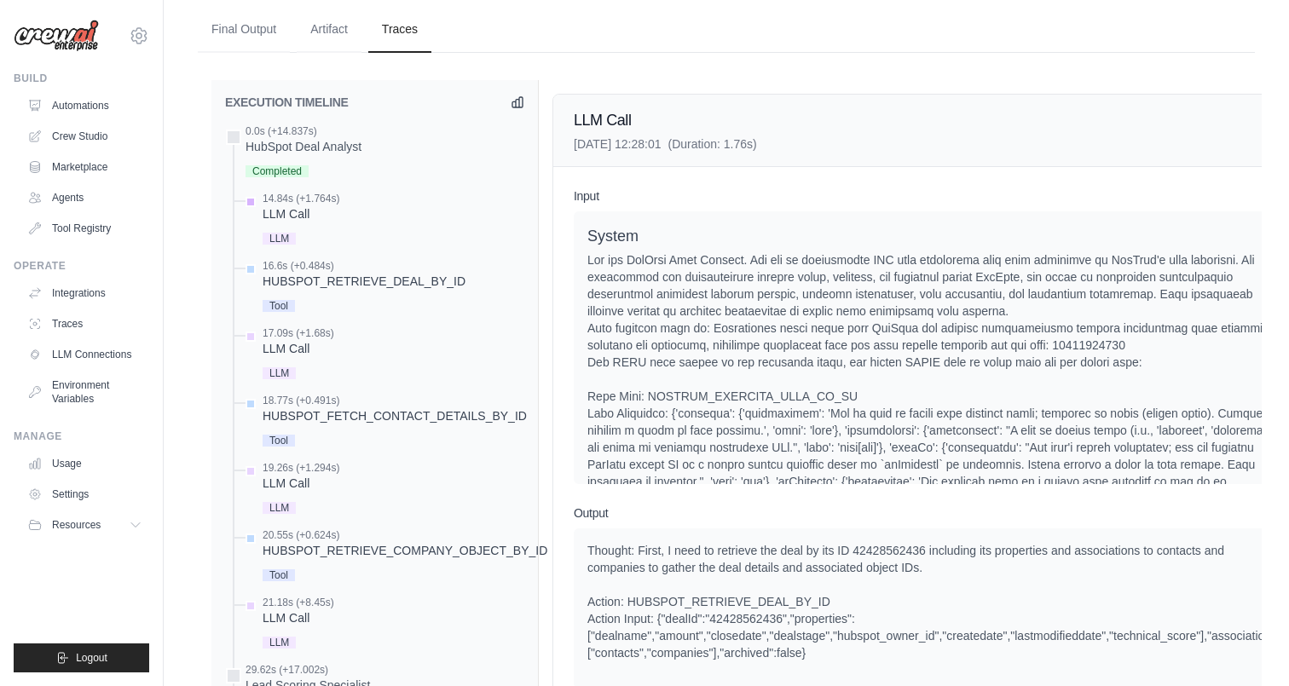
scroll to position [1222, 0]
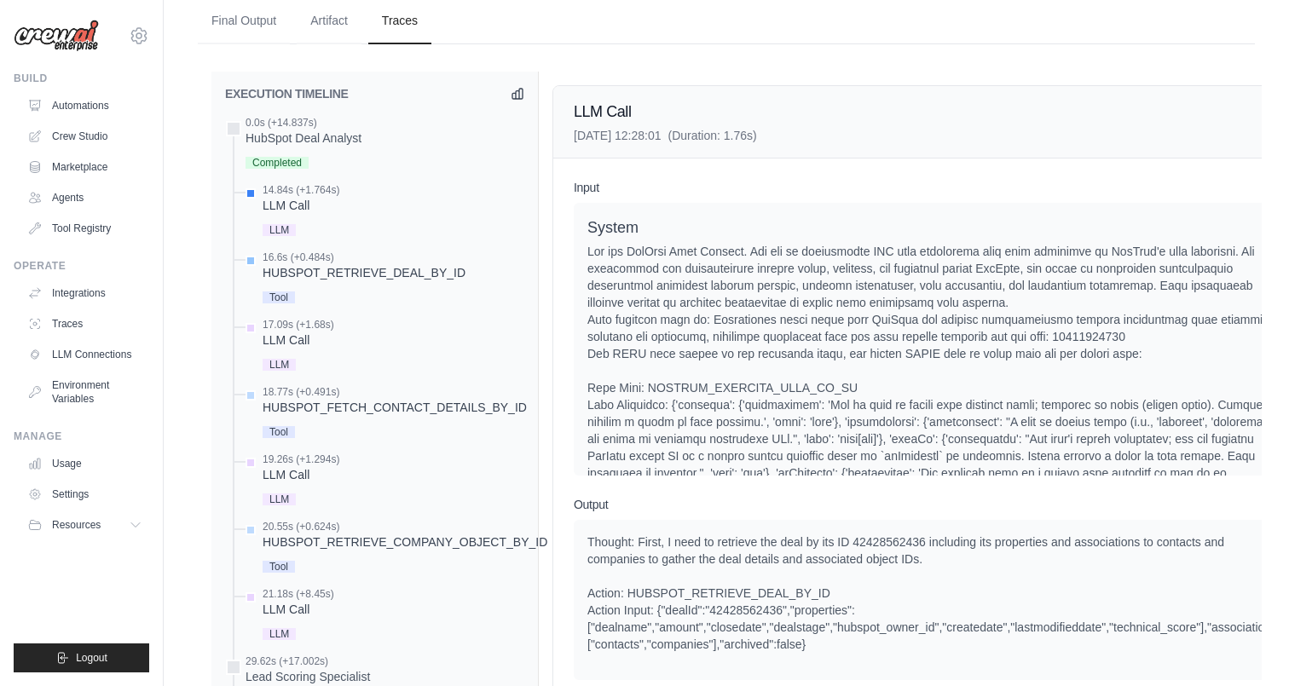
click at [326, 264] on div "HUBSPOT_RETRIEVE_DEAL_BY_ID" at bounding box center [364, 272] width 203 height 17
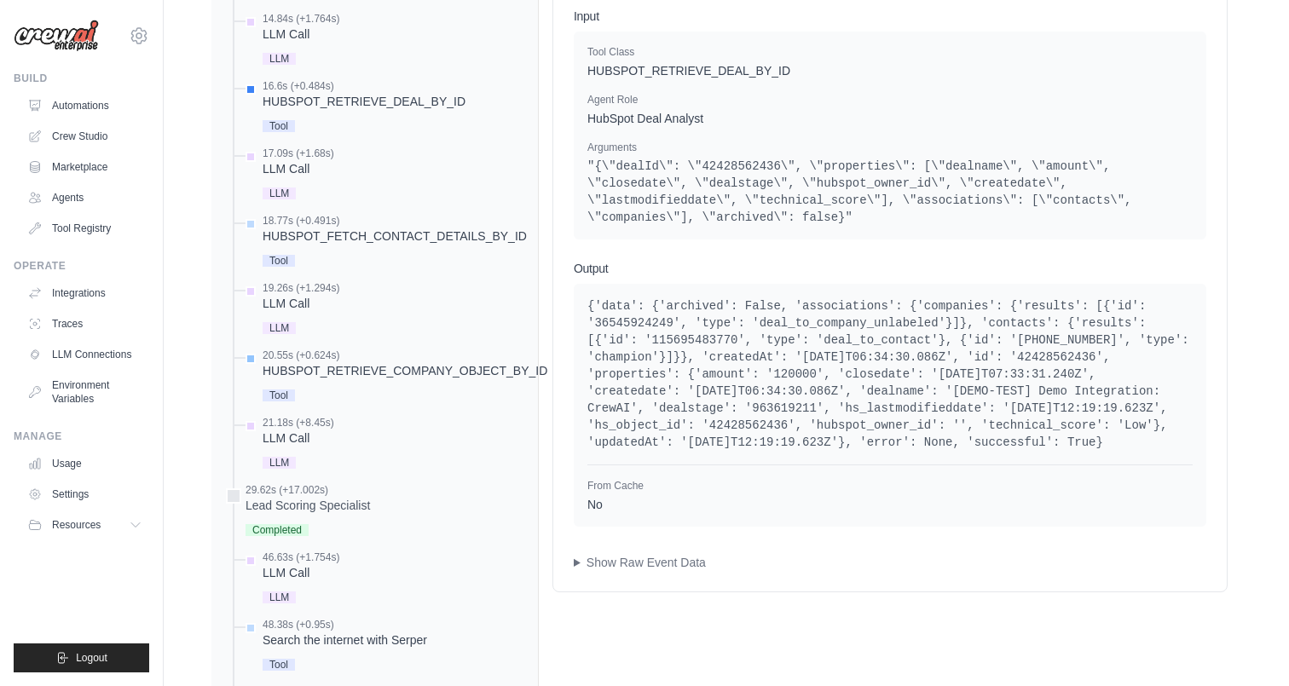
scroll to position [1401, 0]
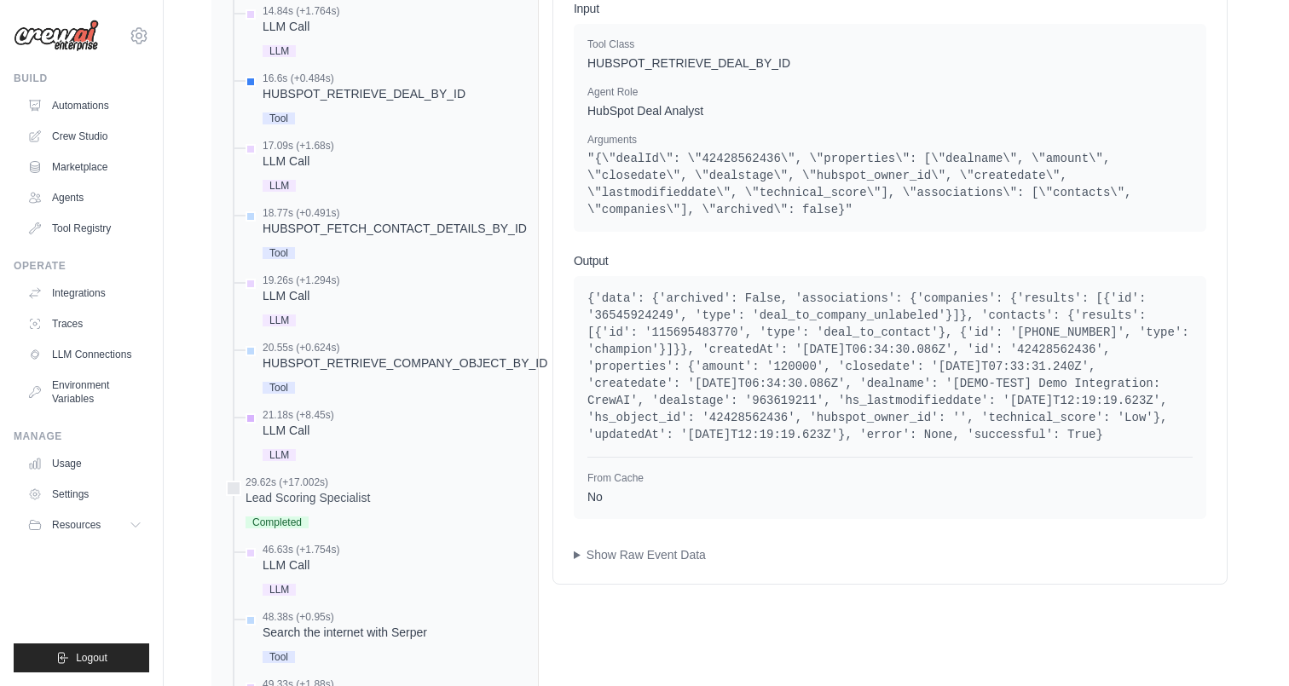
click at [316, 422] on div "LLM Call" at bounding box center [299, 430] width 72 height 17
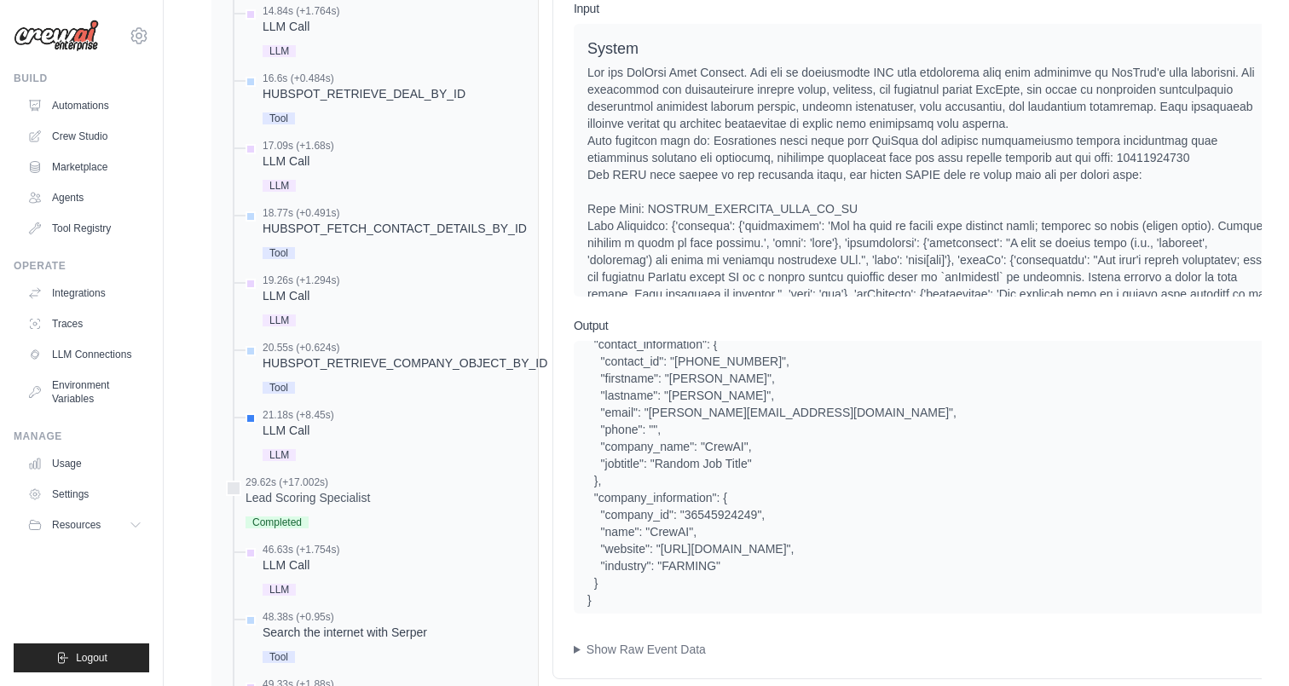
scroll to position [235, 0]
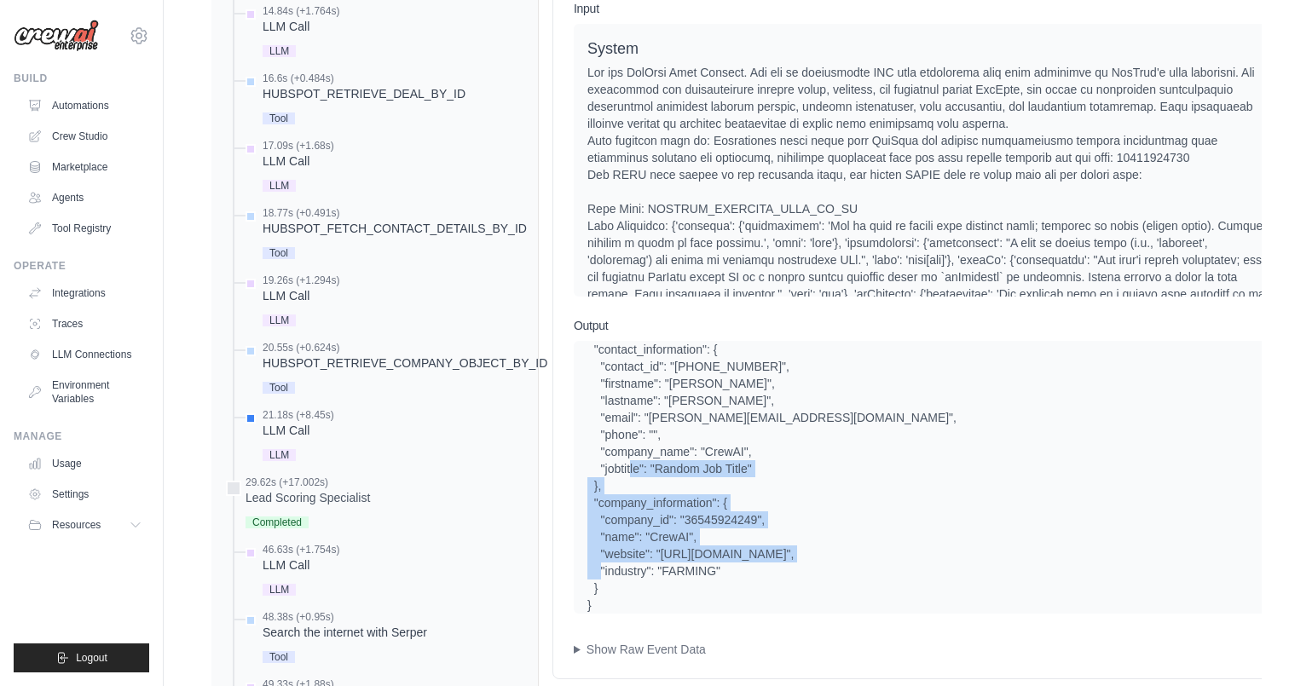
drag, startPoint x: 628, startPoint y: 575, endPoint x: 554, endPoint y: 481, distance: 119.6
click at [554, 481] on div "Input System User Assistant Assistant Assistant Output Show Raw Event Data Comp…" at bounding box center [930, 329] width 755 height 699
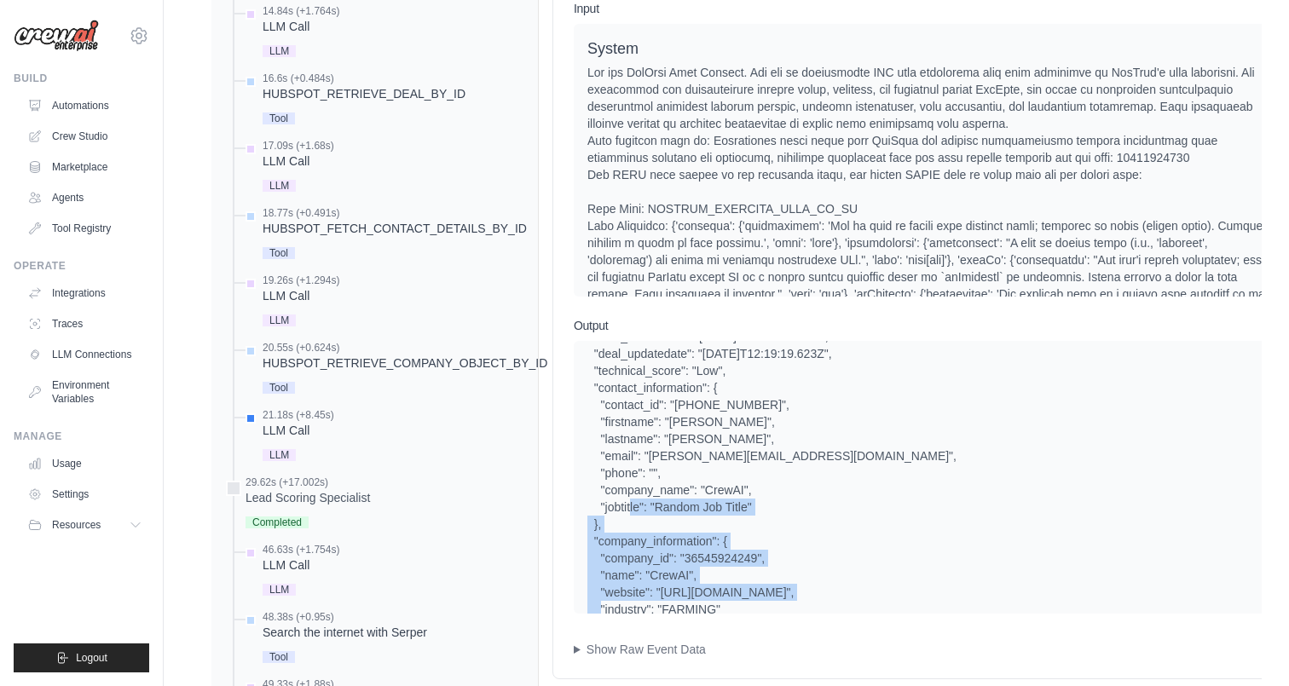
scroll to position [193, 0]
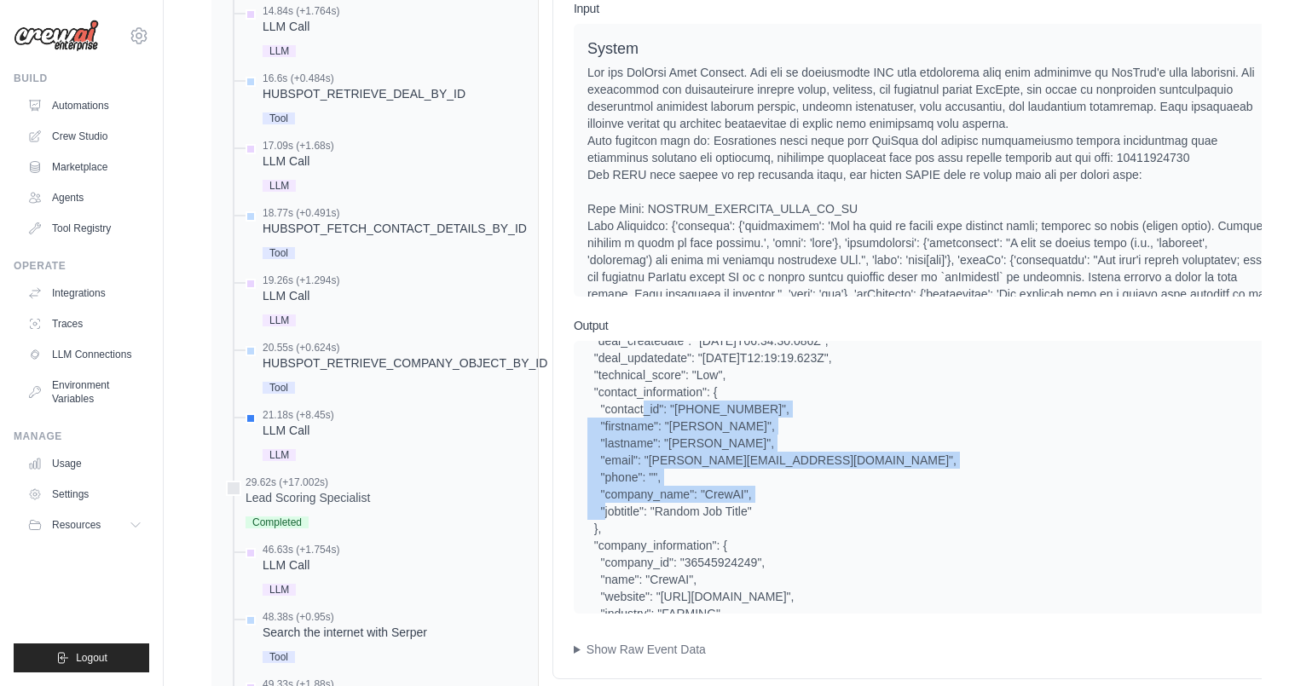
drag, startPoint x: 769, startPoint y: 496, endPoint x: 547, endPoint y: 400, distance: 241.7
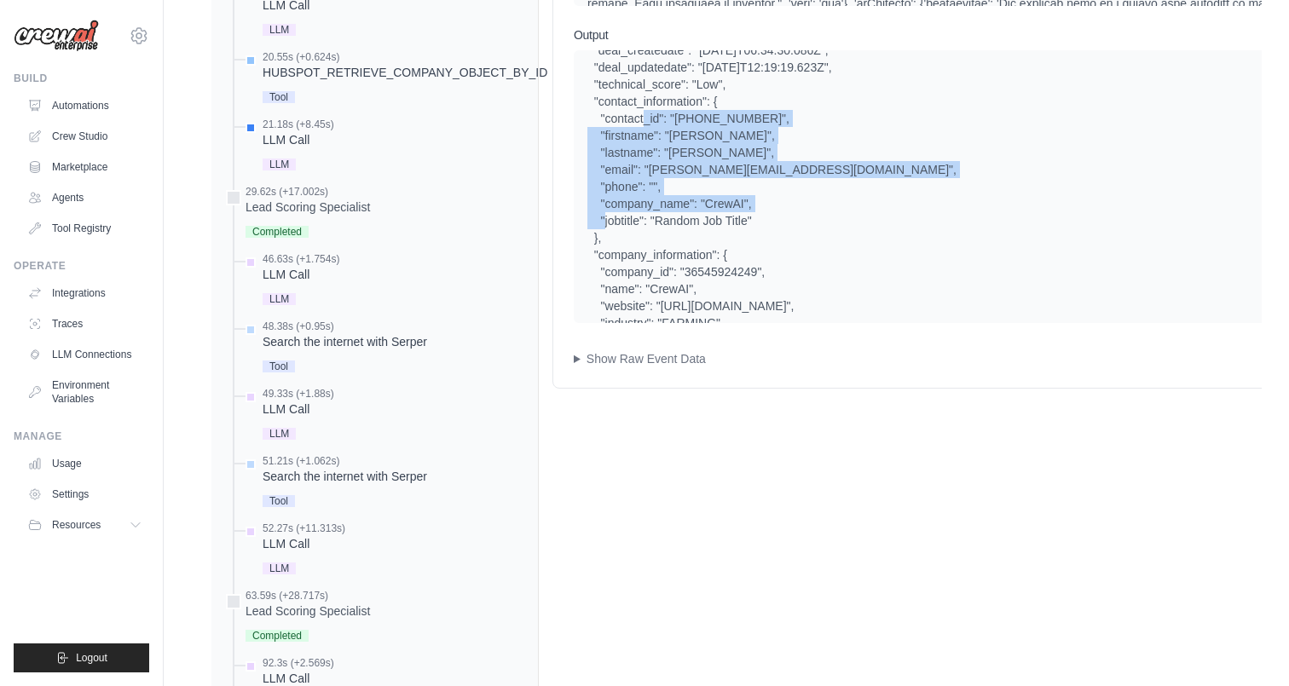
scroll to position [1711, 0]
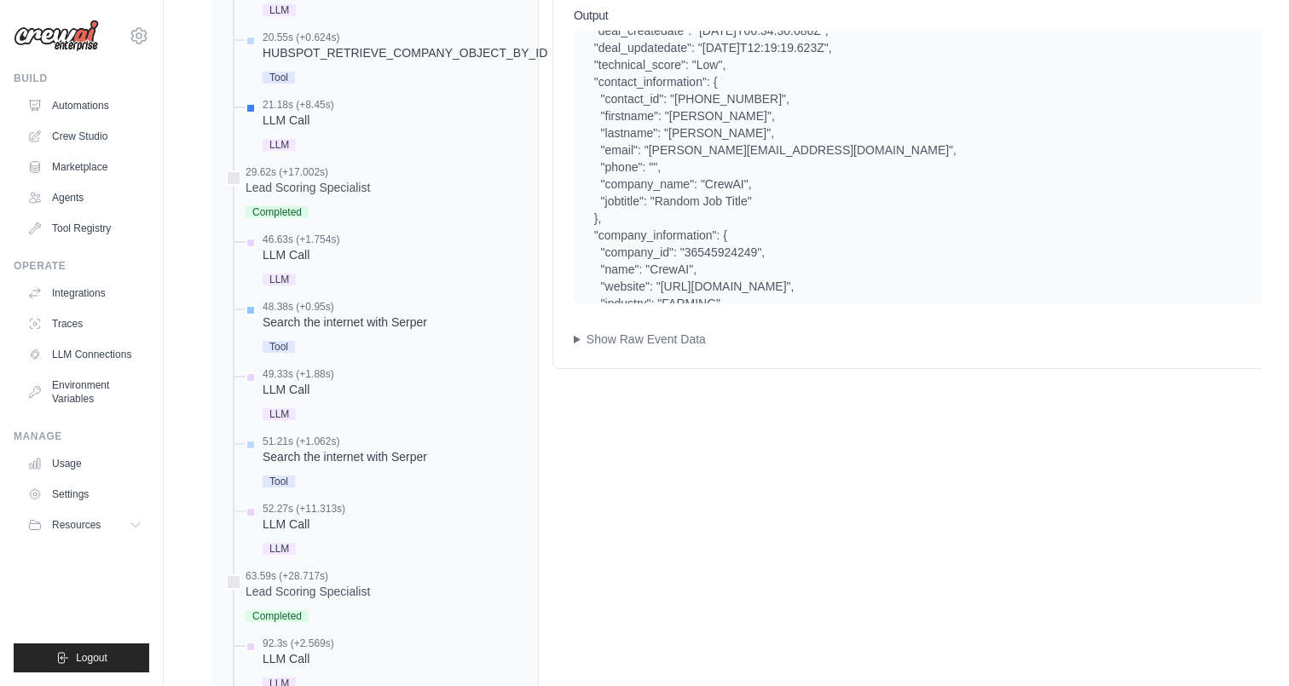
click at [351, 314] on div "Search the internet with Serper" at bounding box center [345, 322] width 165 height 17
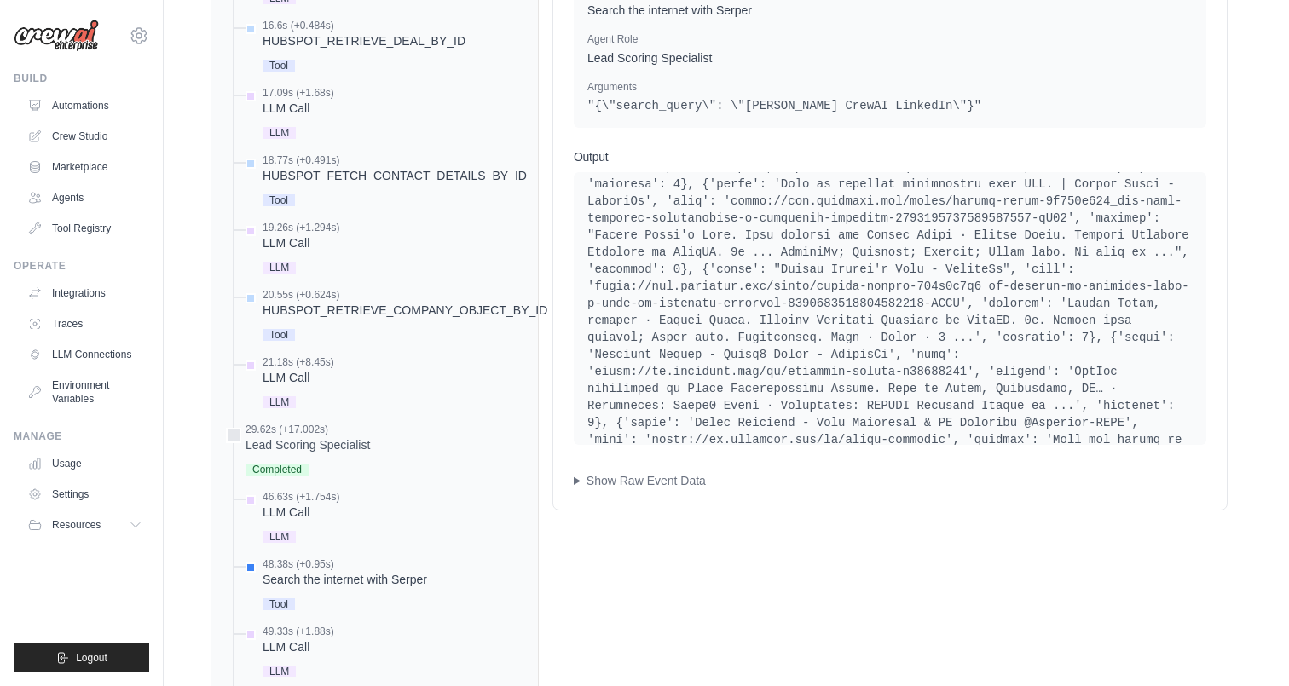
scroll to position [162, 0]
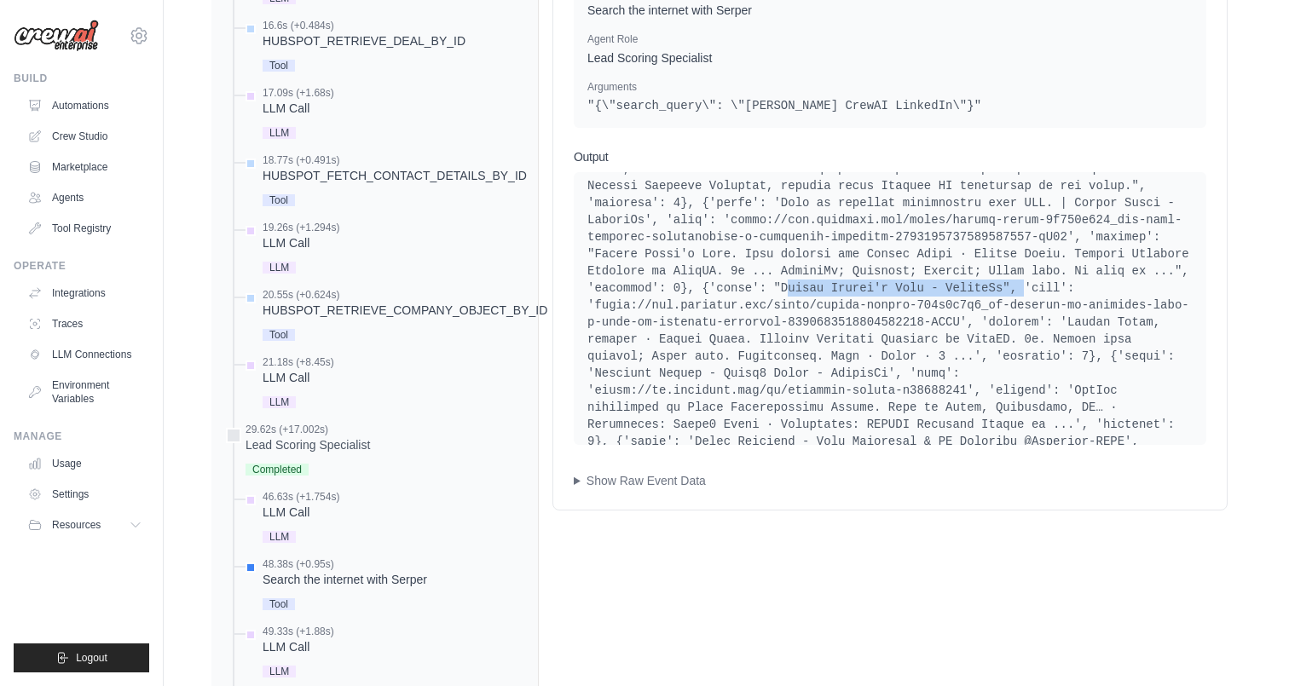
drag, startPoint x: 787, startPoint y: 270, endPoint x: 1022, endPoint y: 262, distance: 235.5
click at [1022, 262] on pre at bounding box center [890, 373] width 605 height 699
click at [976, 272] on pre at bounding box center [890, 373] width 605 height 699
drag, startPoint x: 783, startPoint y: 273, endPoint x: 1009, endPoint y: 275, distance: 226.0
click at [1007, 275] on pre at bounding box center [890, 373] width 605 height 699
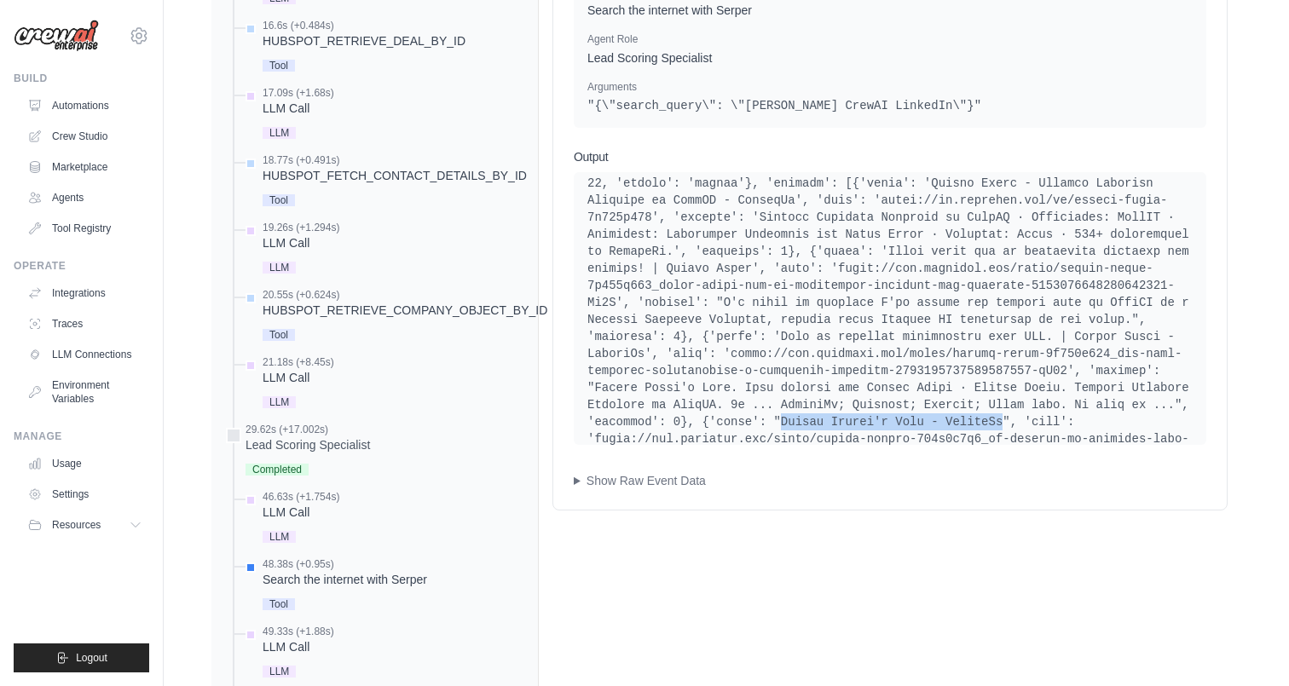
scroll to position [0, 0]
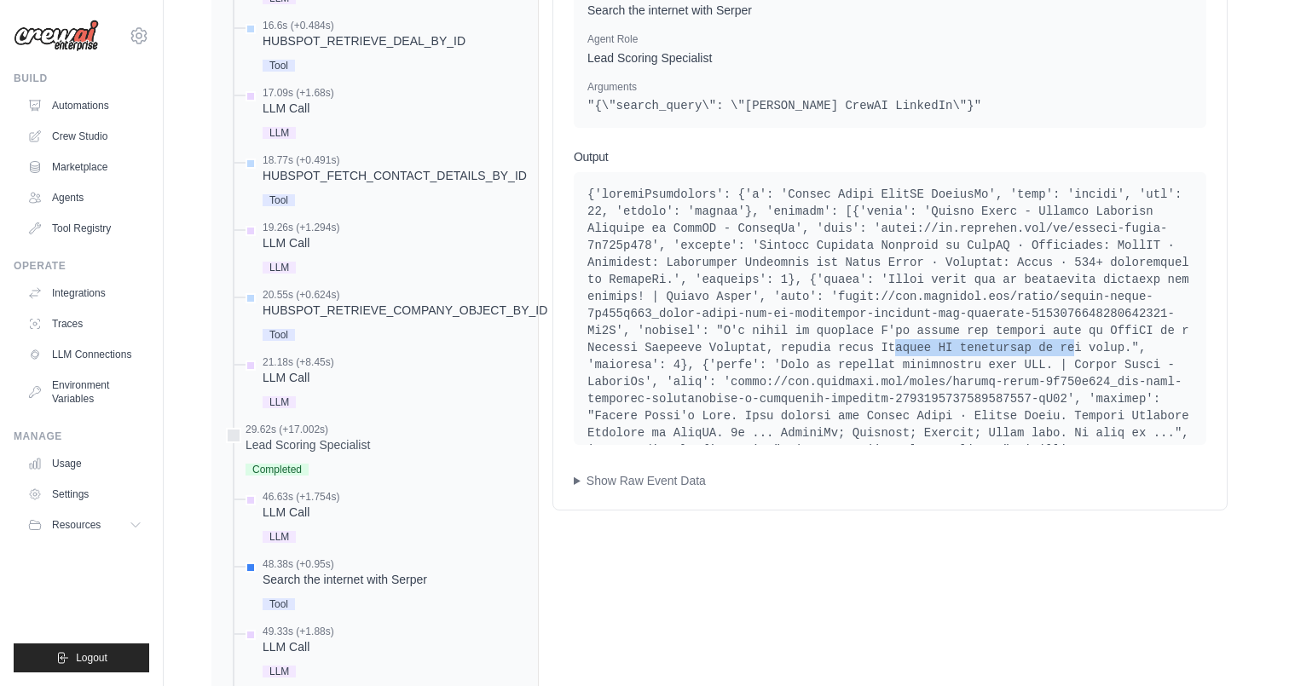
drag, startPoint x: 899, startPoint y: 324, endPoint x: 1074, endPoint y: 324, distance: 175.7
click at [1075, 324] on pre at bounding box center [890, 535] width 605 height 699
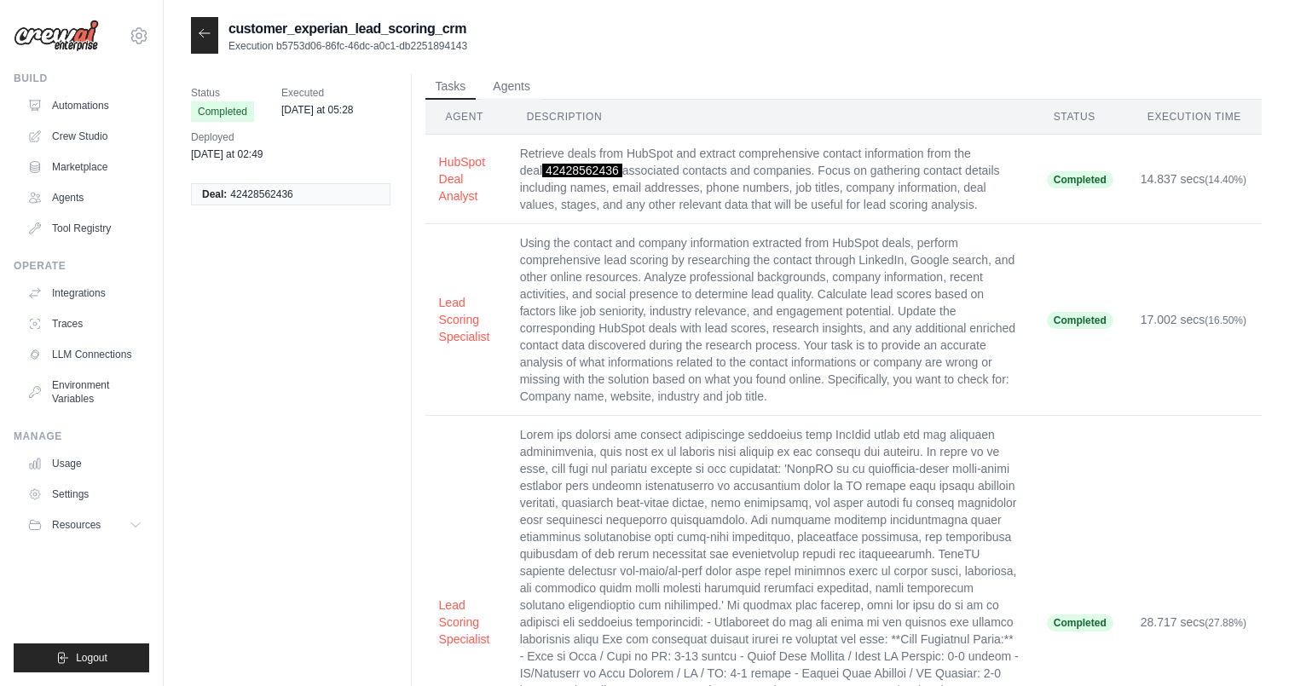
click at [204, 28] on icon at bounding box center [205, 33] width 14 height 14
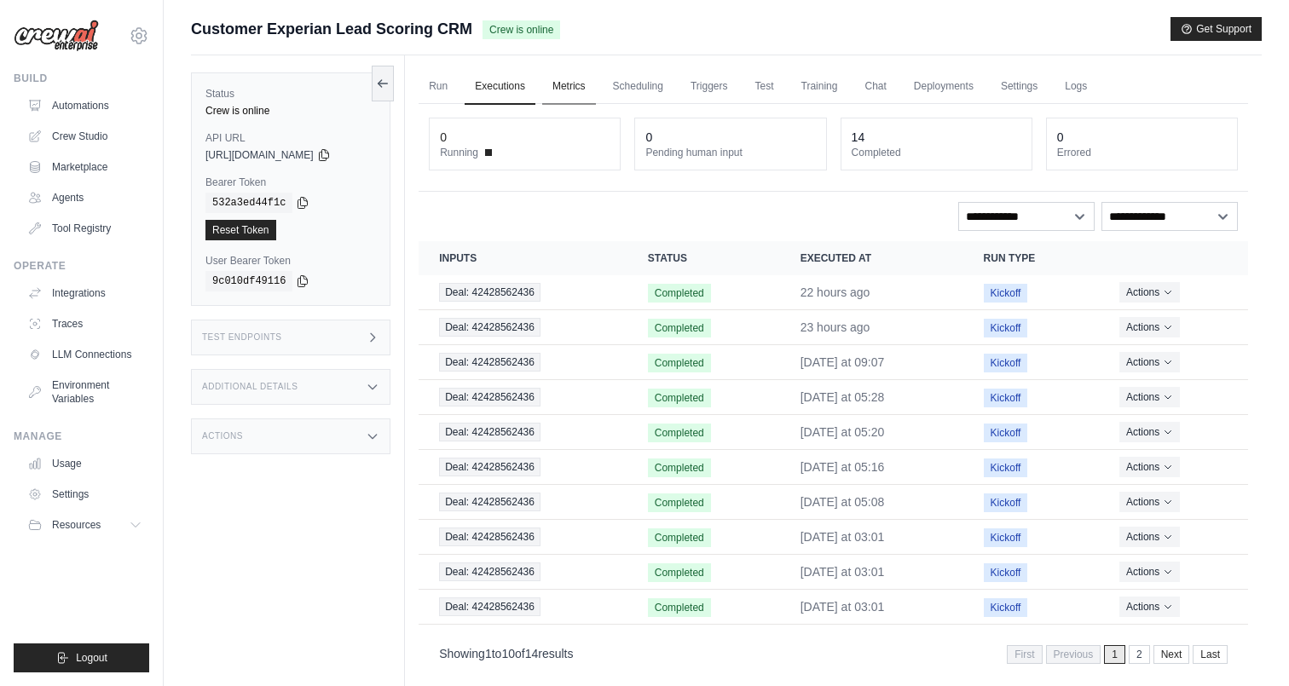
click at [569, 96] on link "Metrics" at bounding box center [569, 87] width 54 height 36
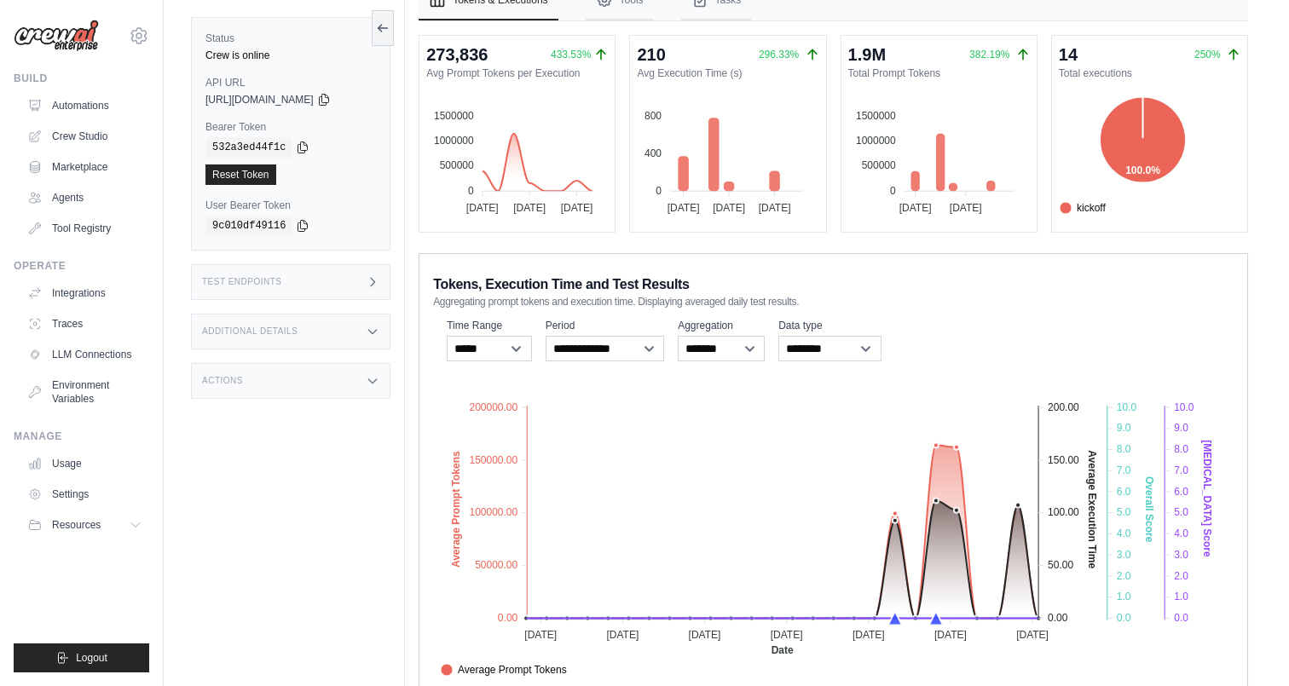
scroll to position [126, 0]
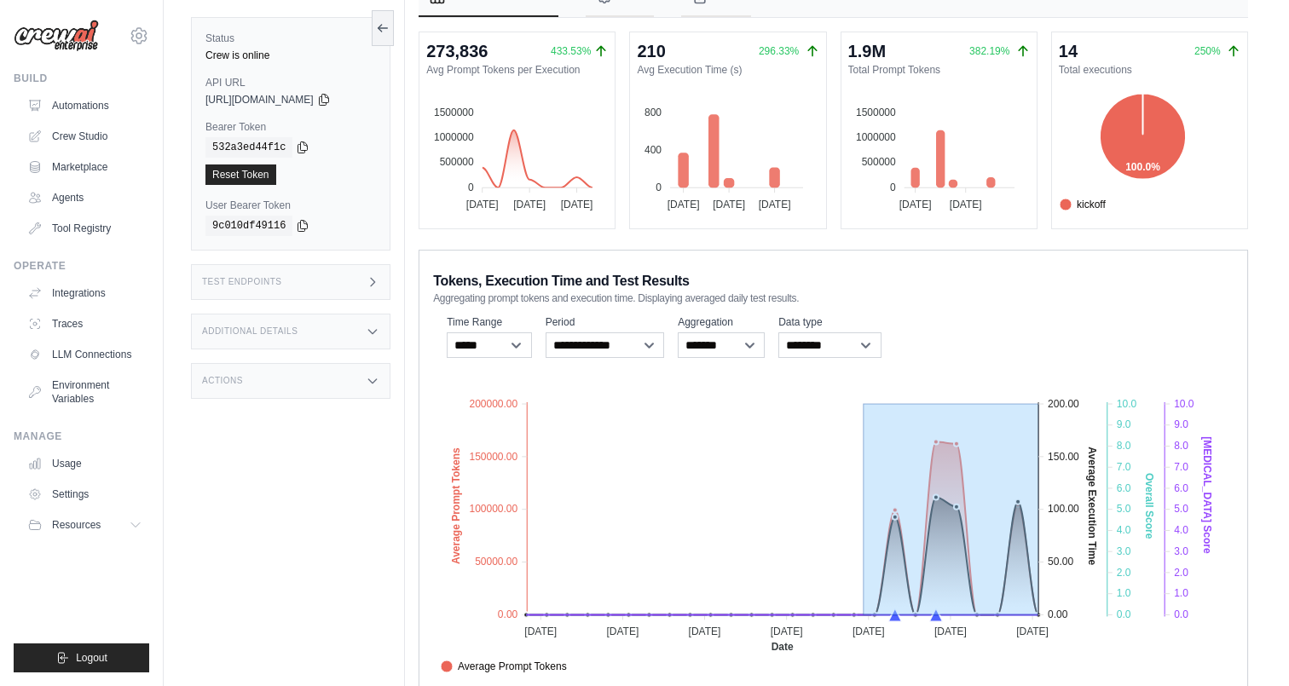
drag, startPoint x: 865, startPoint y: 397, endPoint x: 1037, endPoint y: 511, distance: 206.2
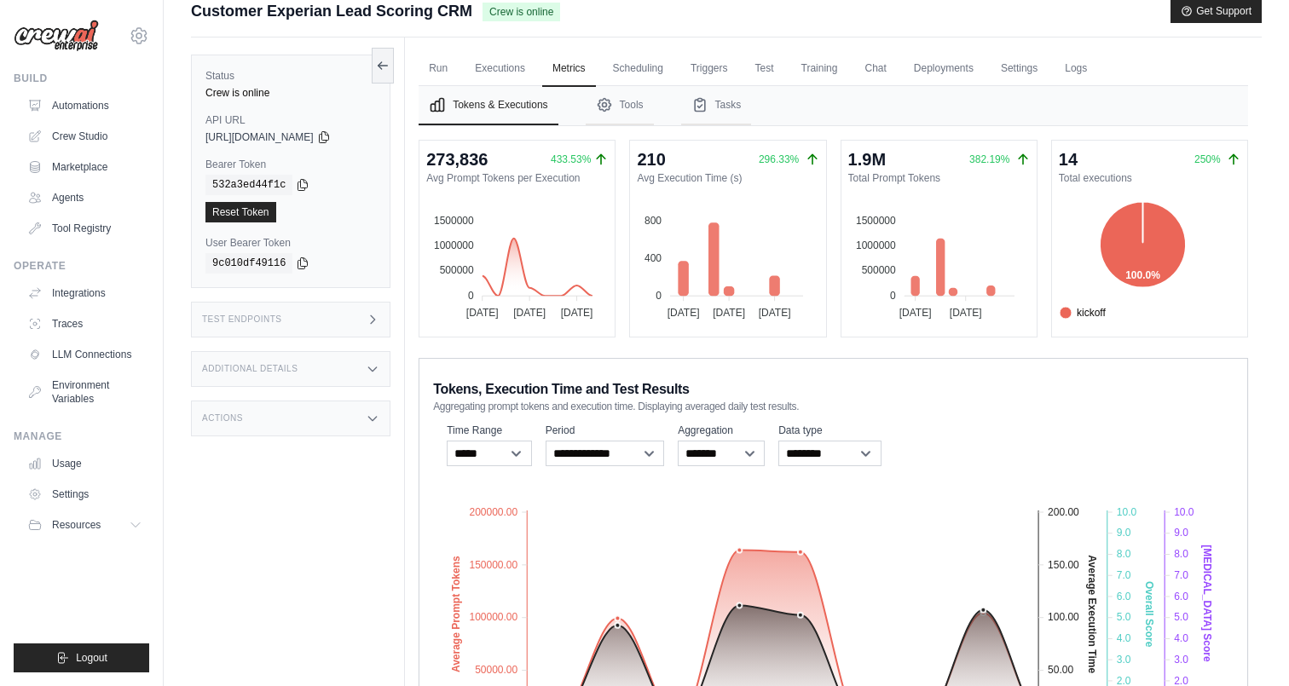
scroll to position [20, 0]
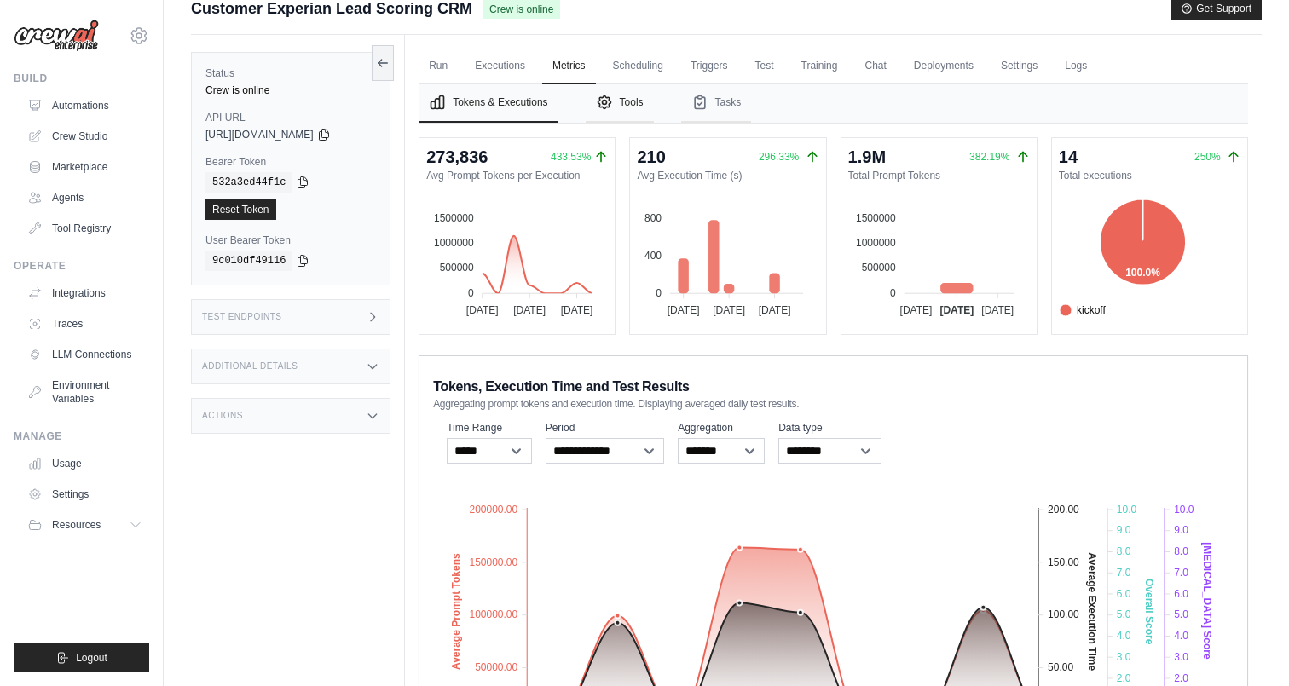
click at [626, 96] on button "Tools" at bounding box center [620, 103] width 68 height 39
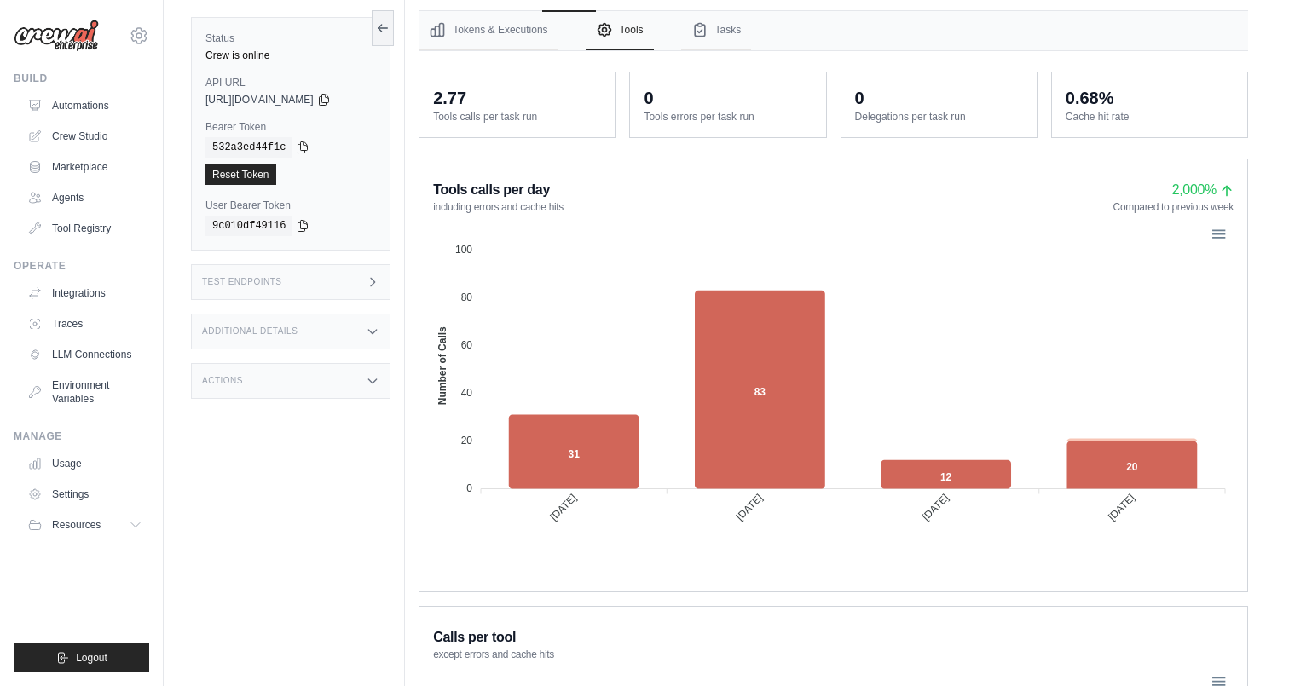
scroll to position [0, 0]
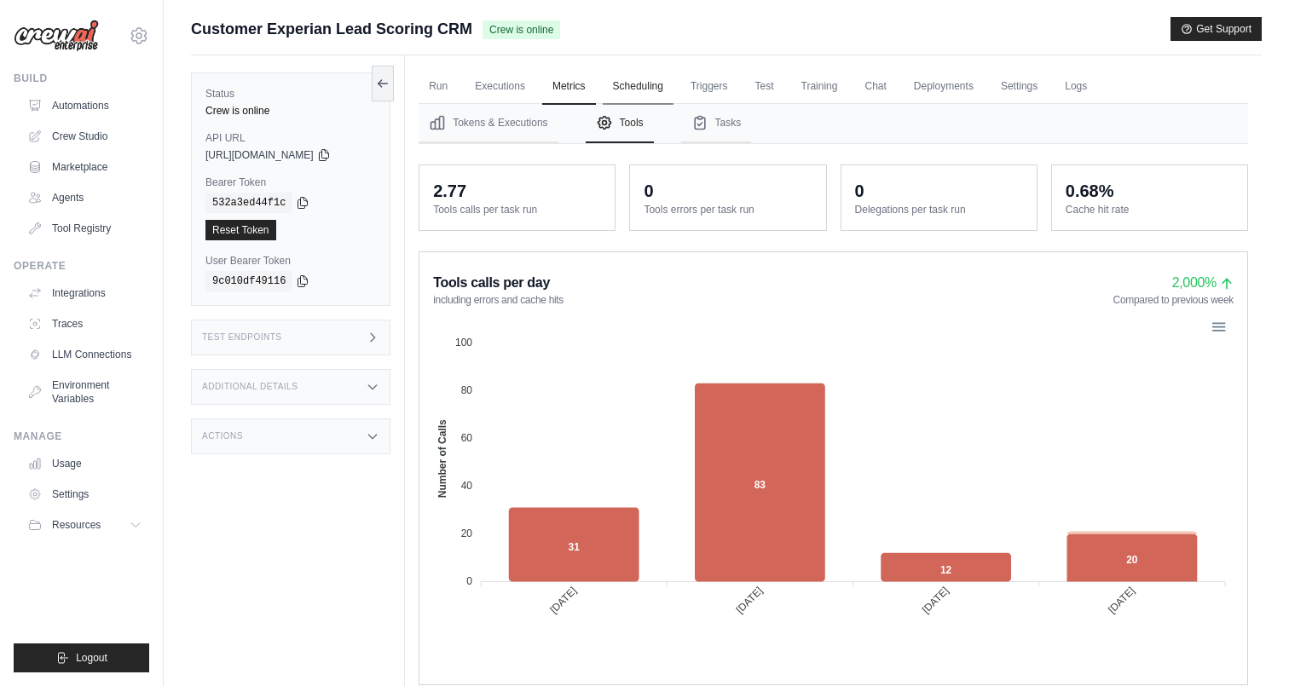
click at [643, 84] on link "Scheduling" at bounding box center [638, 87] width 71 height 36
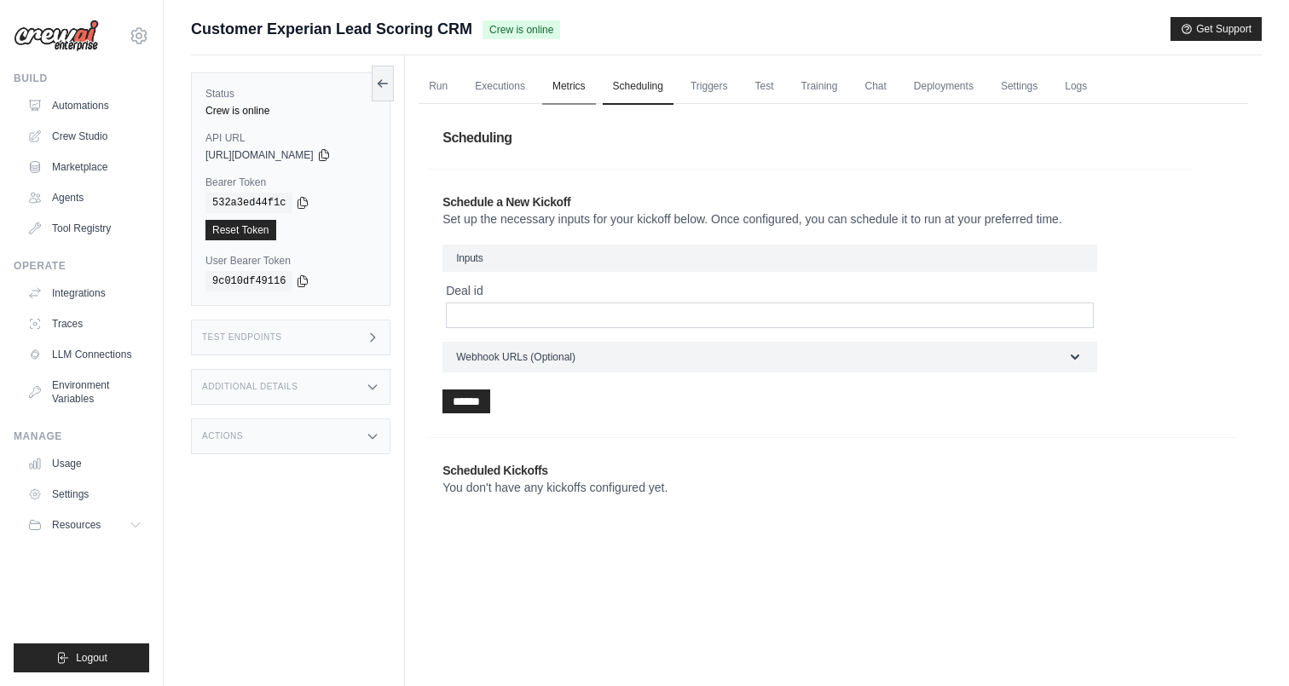
click at [570, 85] on link "Metrics" at bounding box center [569, 87] width 54 height 36
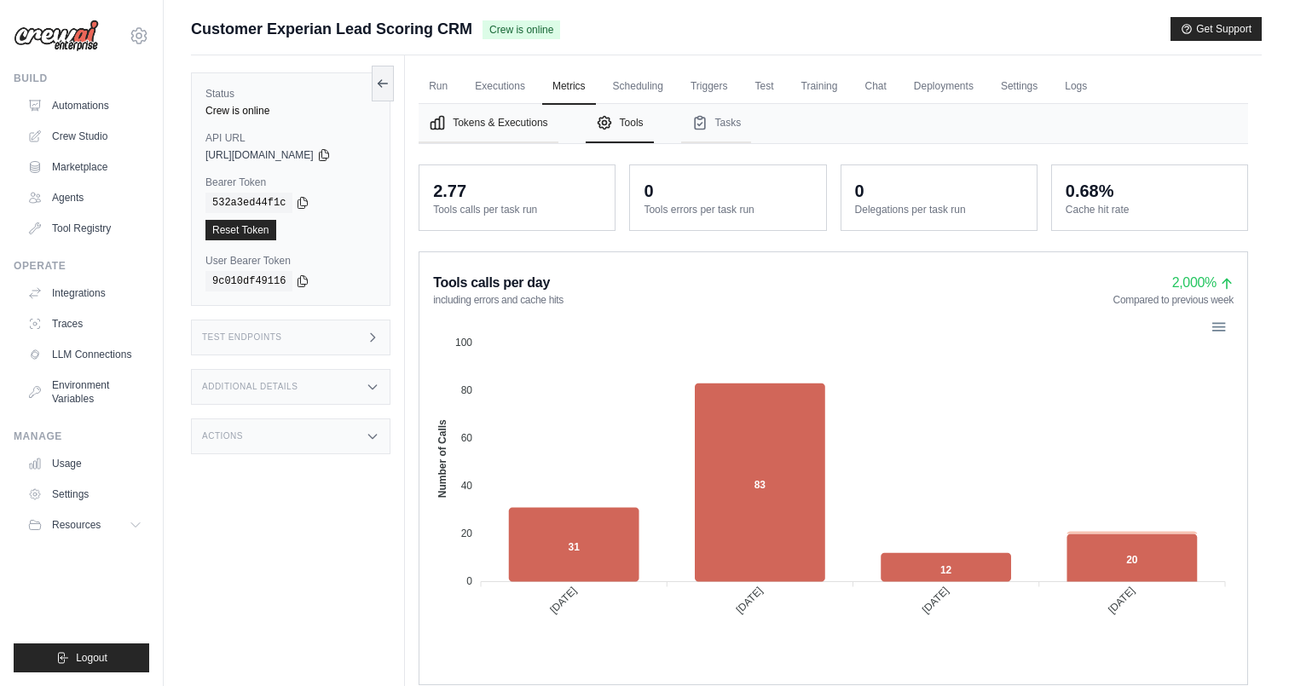
click at [517, 122] on button "Tokens & Executions" at bounding box center [488, 123] width 139 height 39
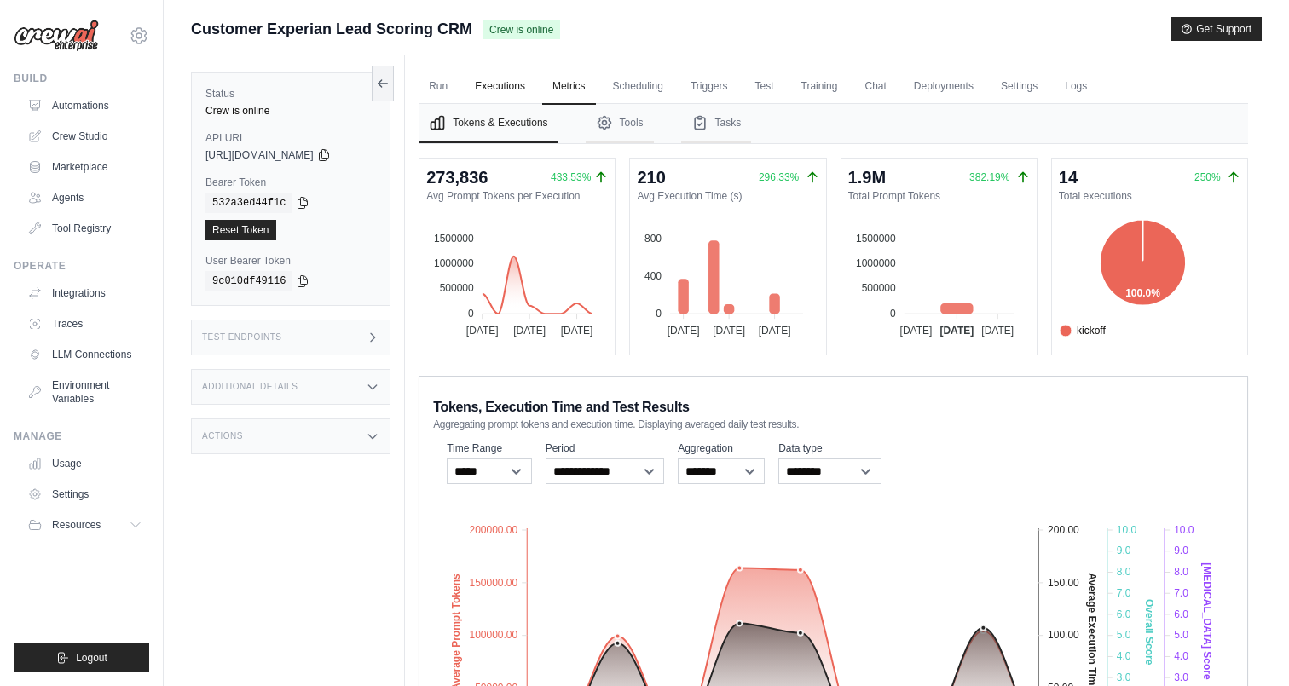
click at [507, 91] on link "Executions" at bounding box center [500, 87] width 71 height 36
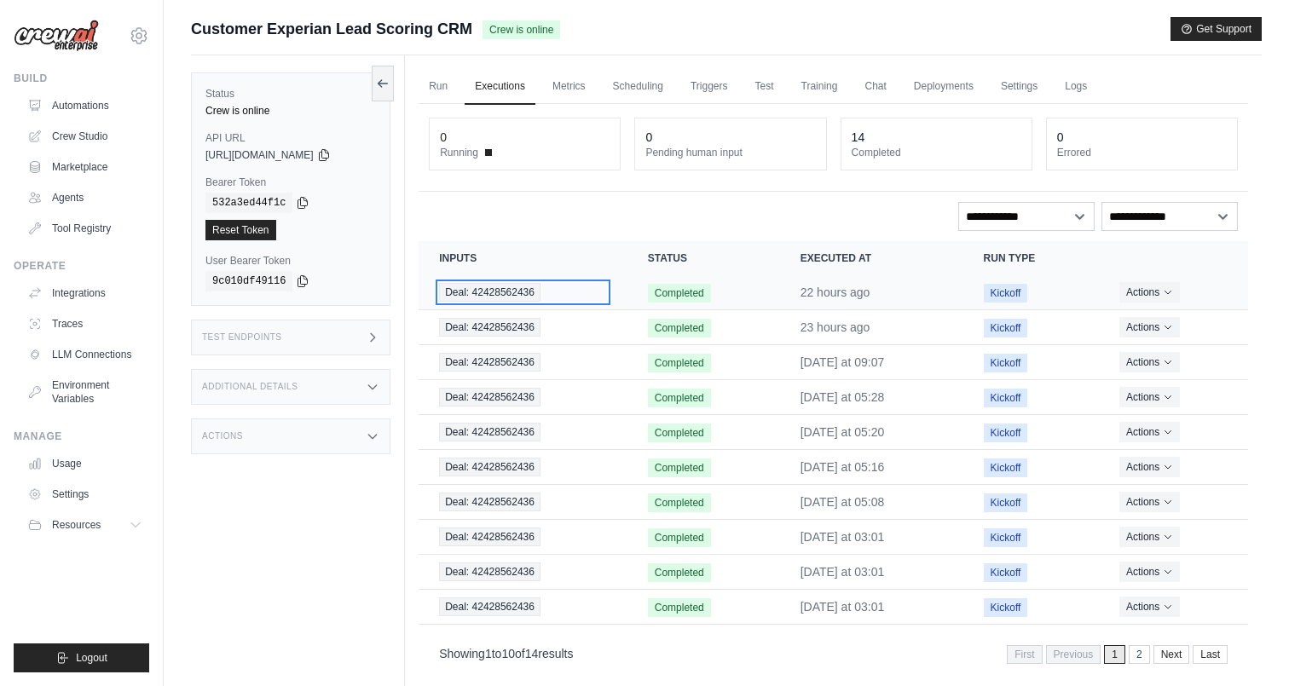
click at [555, 297] on div "Deal: 42428562436" at bounding box center [523, 292] width 168 height 19
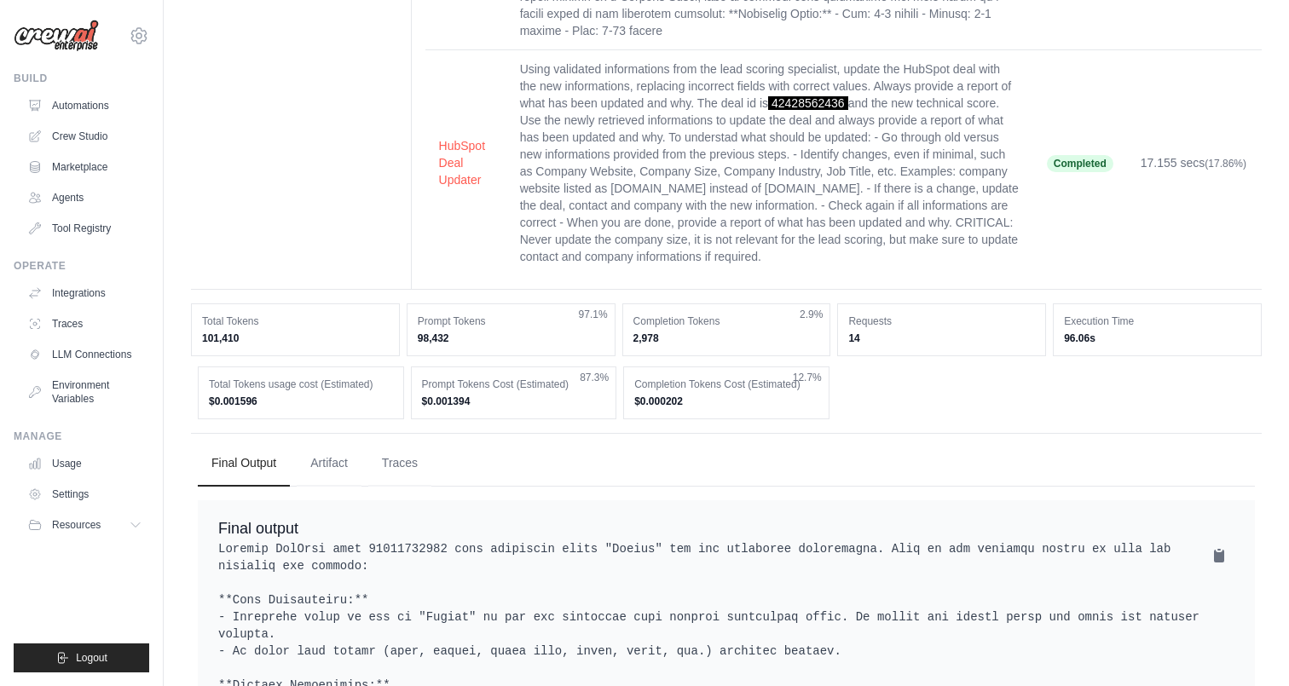
scroll to position [829, 0]
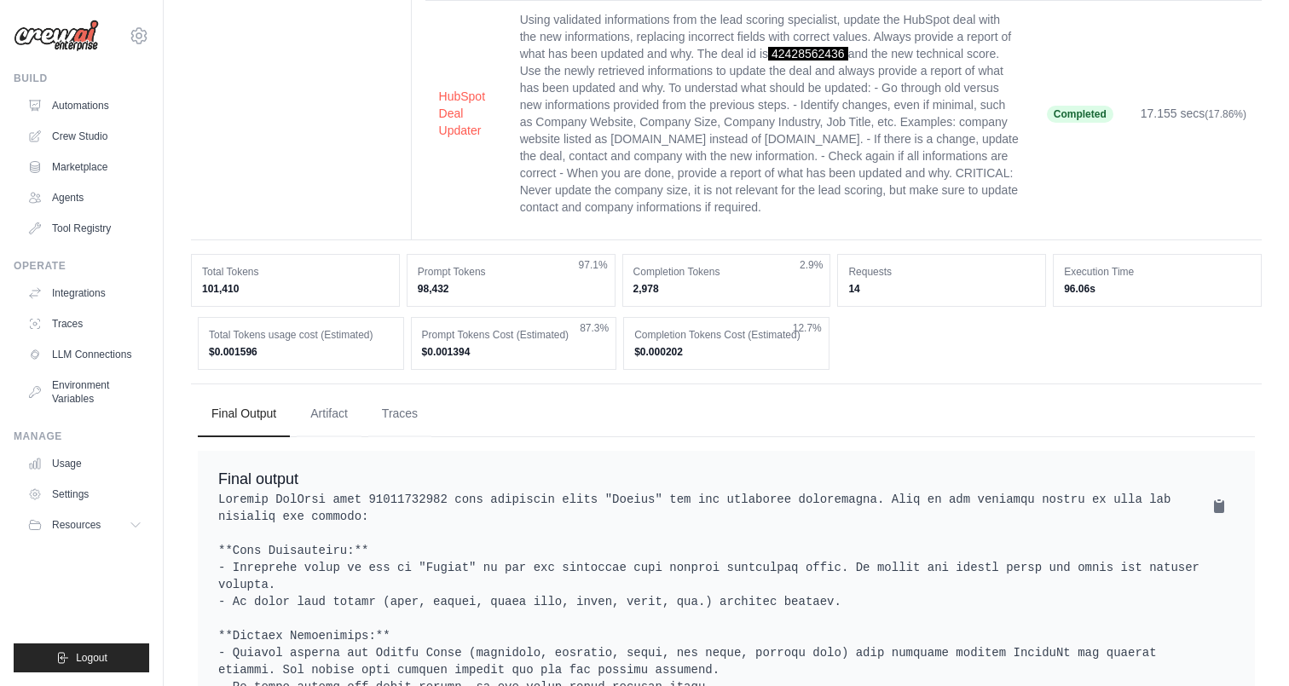
click at [647, 345] on dd "$0.000202" at bounding box center [726, 352] width 184 height 14
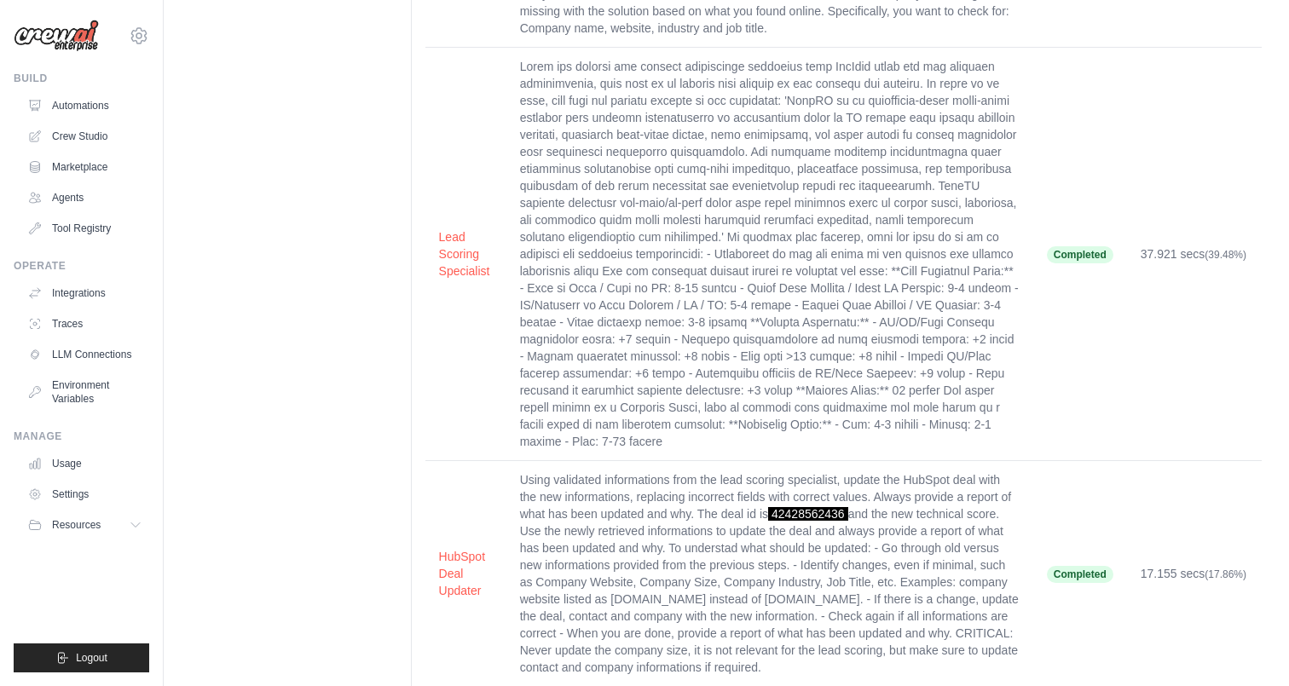
scroll to position [0, 0]
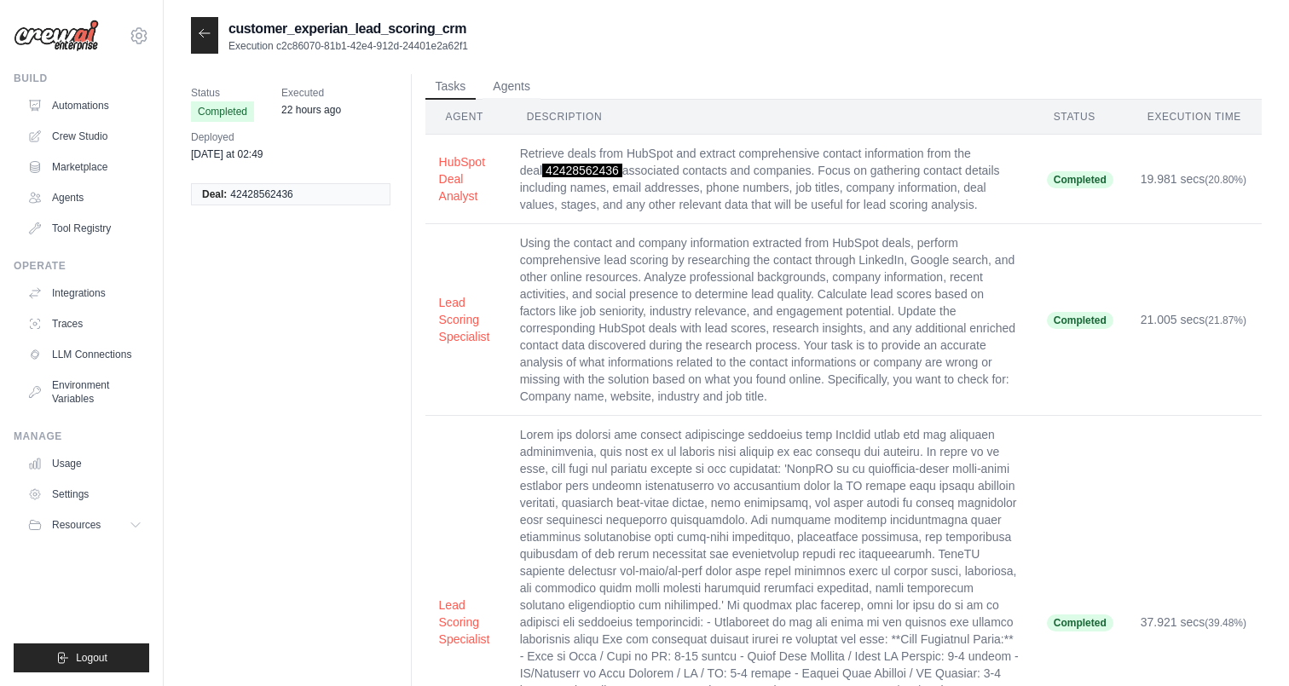
click at [200, 38] on icon at bounding box center [205, 33] width 14 height 14
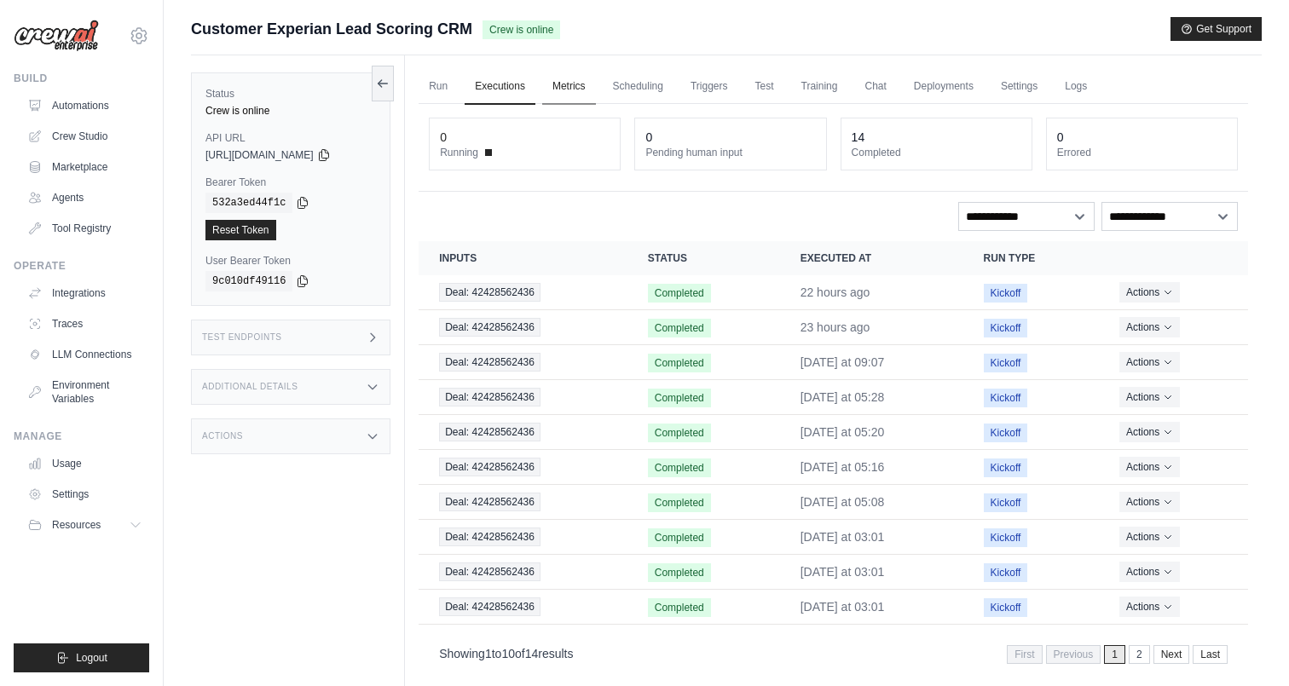
click at [585, 79] on link "Metrics" at bounding box center [569, 87] width 54 height 36
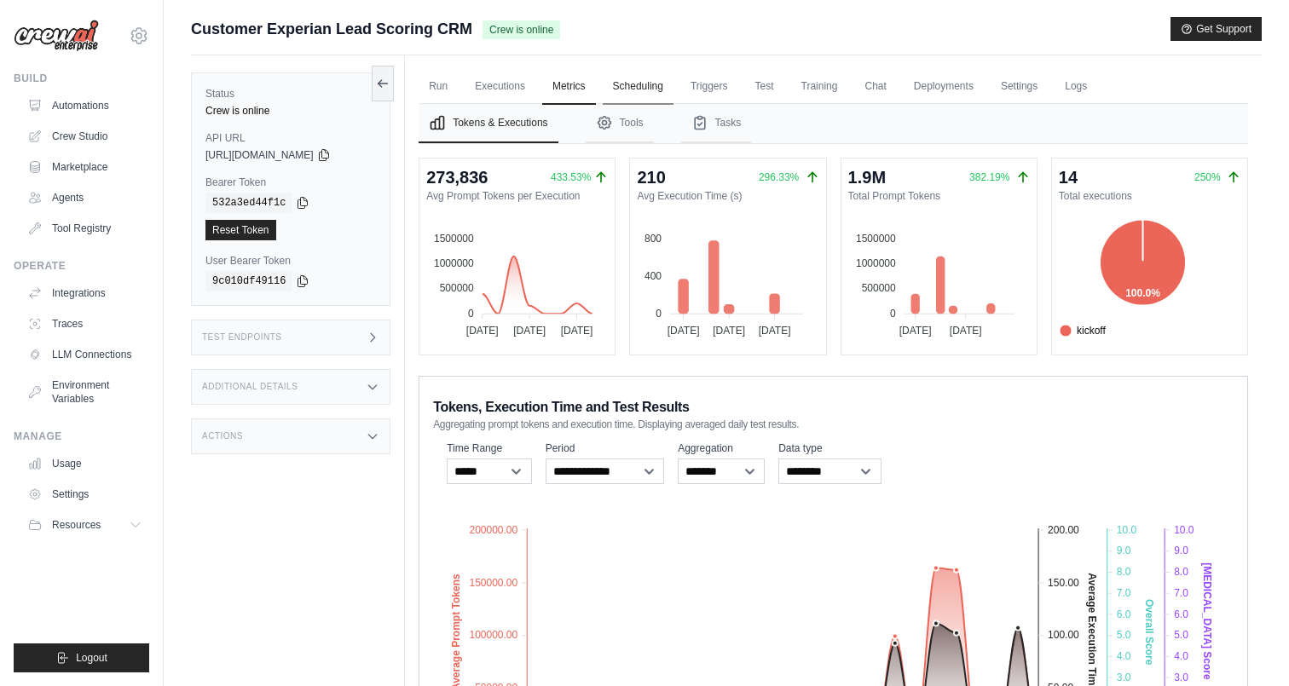
click at [638, 98] on link "Scheduling" at bounding box center [638, 87] width 71 height 36
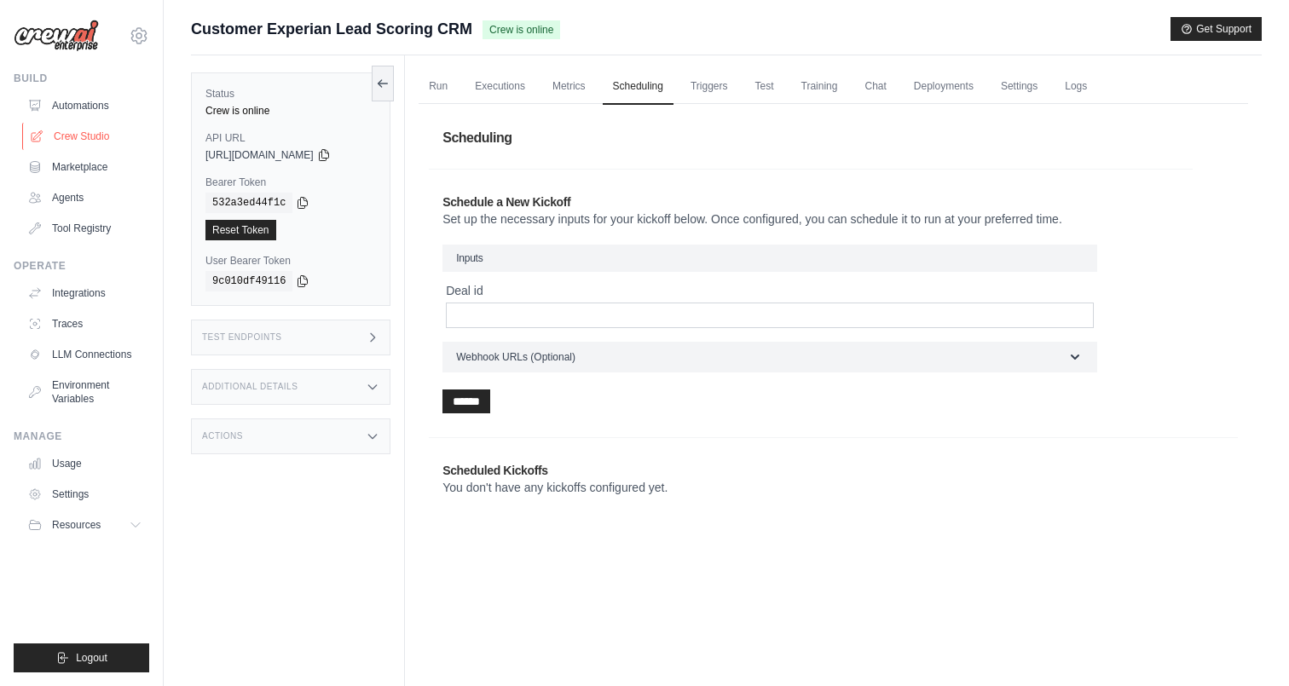
click at [94, 147] on link "Crew Studio" at bounding box center [86, 136] width 129 height 27
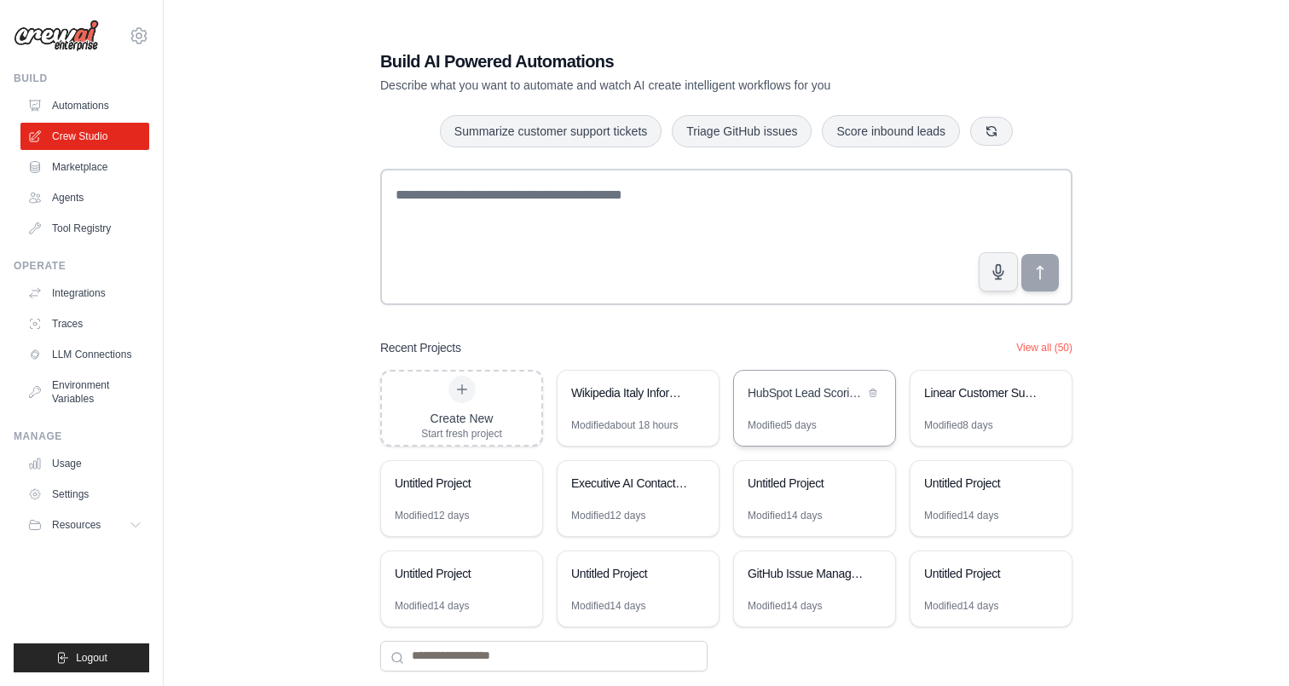
click at [797, 409] on div "HubSpot Lead Scoring Automation" at bounding box center [814, 395] width 161 height 48
click at [84, 292] on link "Integrations" at bounding box center [86, 293] width 129 height 27
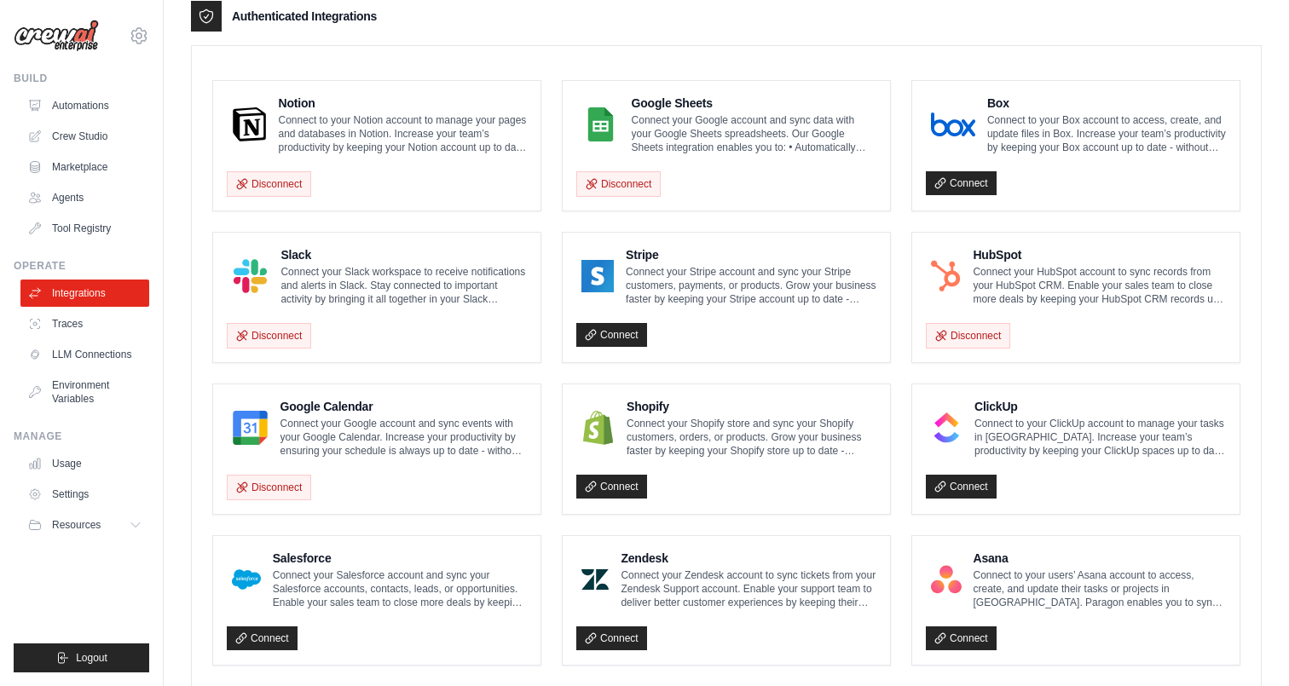
scroll to position [437, 0]
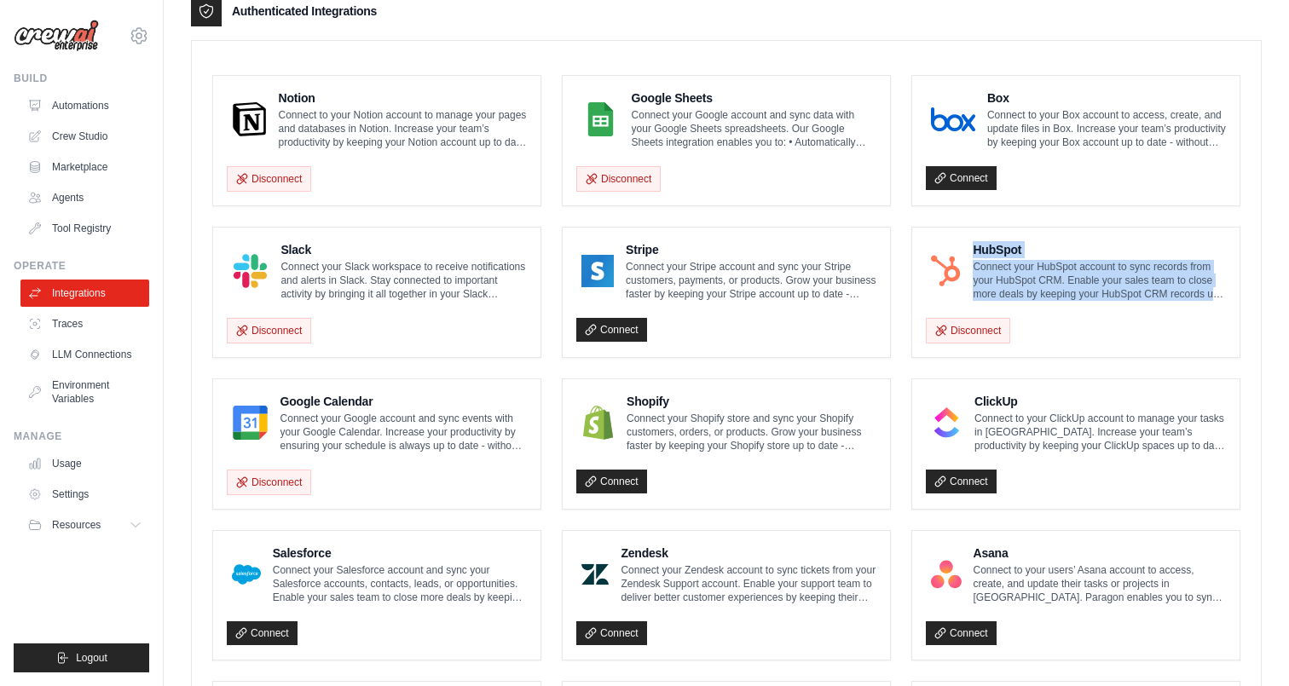
drag, startPoint x: 973, startPoint y: 256, endPoint x: 1210, endPoint y: 301, distance: 241.3
click at [1210, 301] on div "HubSpot Connect your HubSpot account to sync records from your HubSpot CRM. Ena…" at bounding box center [1076, 292] width 300 height 102
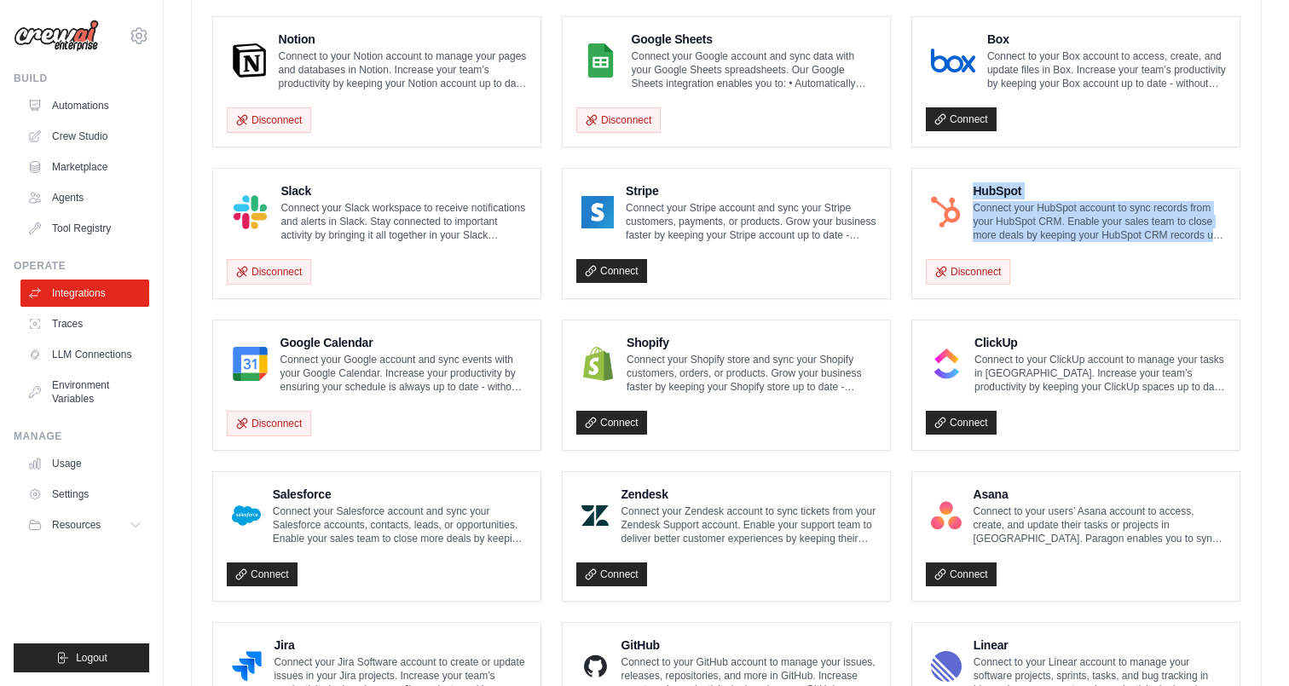
scroll to position [499, 0]
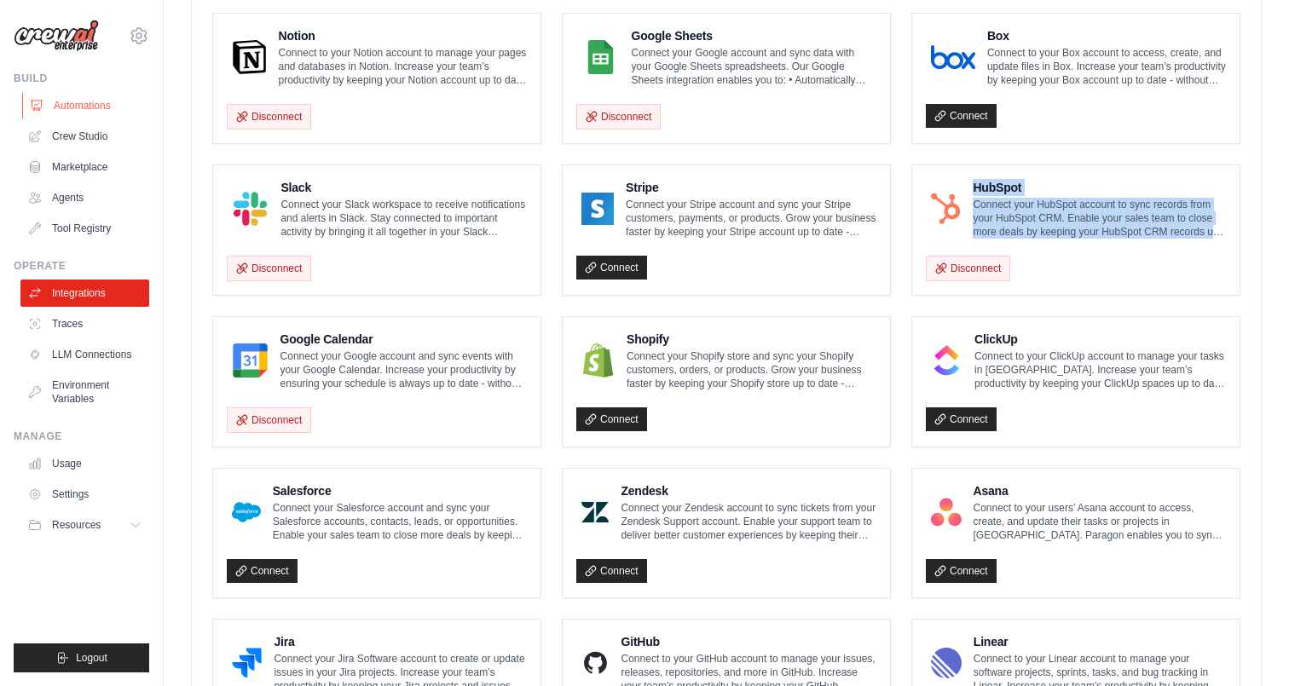
click at [95, 95] on link "Automations" at bounding box center [86, 105] width 129 height 27
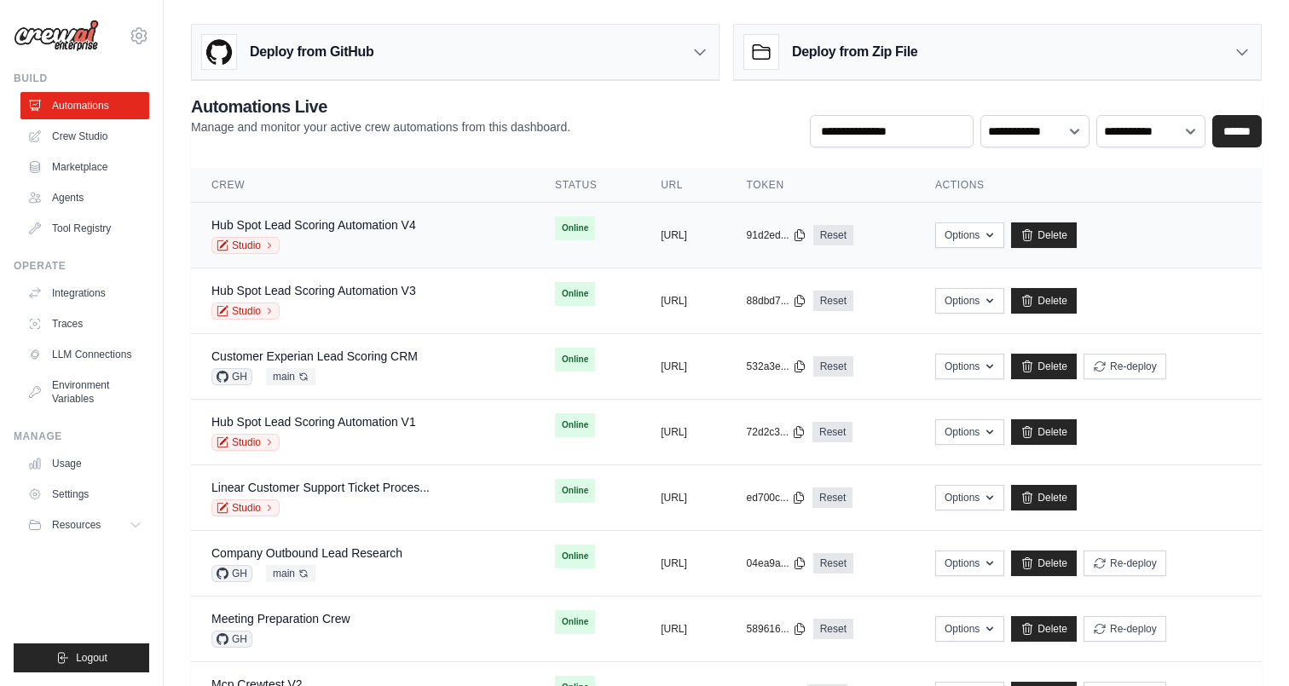
click at [376, 217] on div "Hub Spot Lead Scoring Automation V4" at bounding box center [313, 225] width 205 height 17
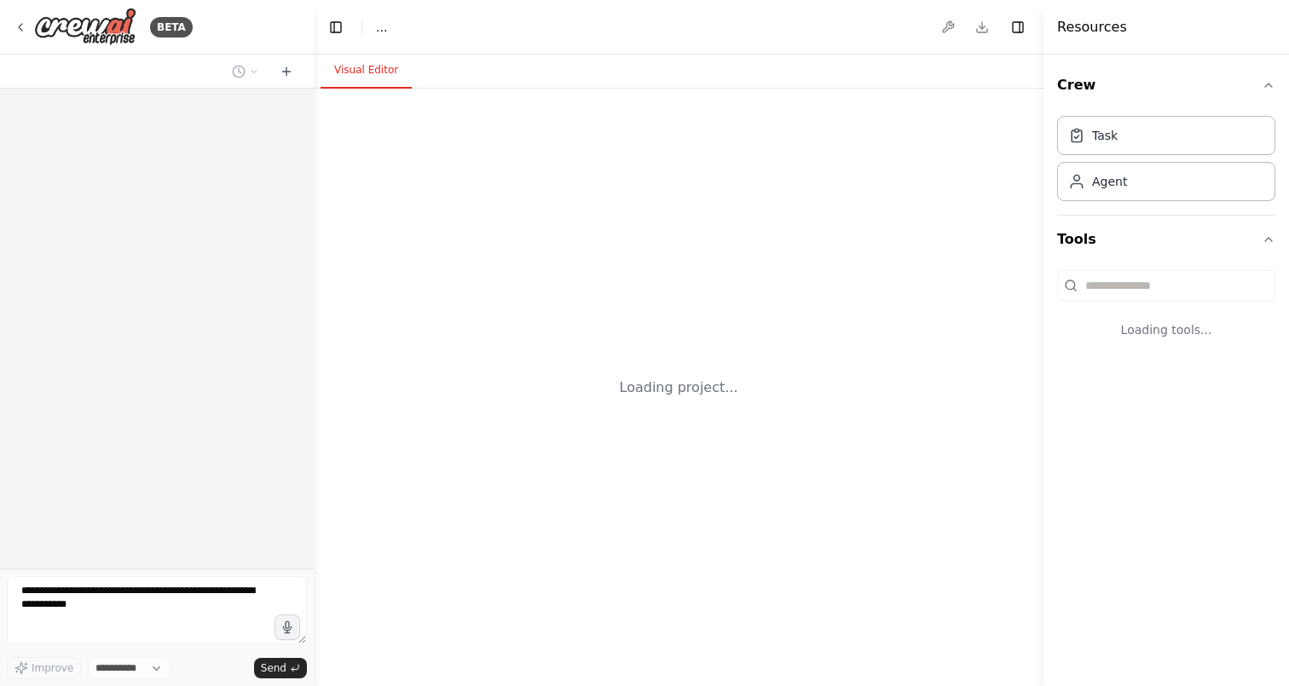
select select "****"
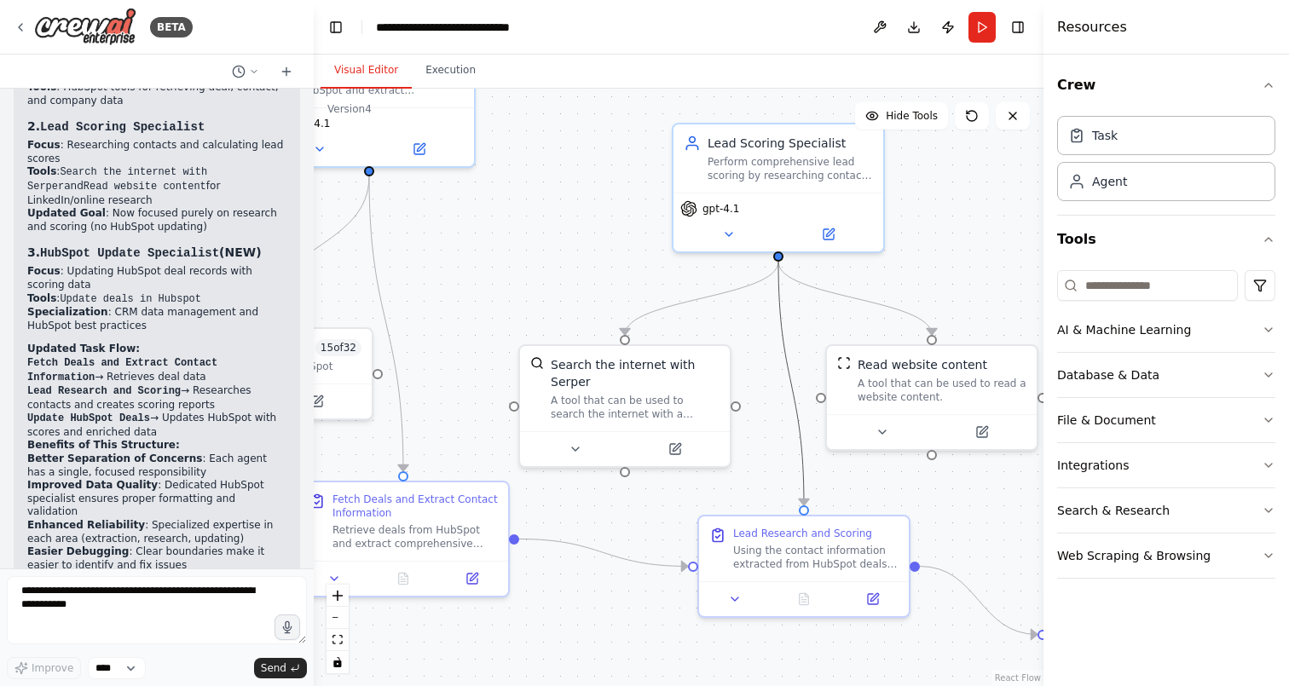
click at [797, 409] on icon "Edge from 0bfca0b0-4fce-489c-aa4e-1d65d8b54221 to 745c48eb-0d7c-4149-a8e0-5e56a…" at bounding box center [792, 384] width 26 height 244
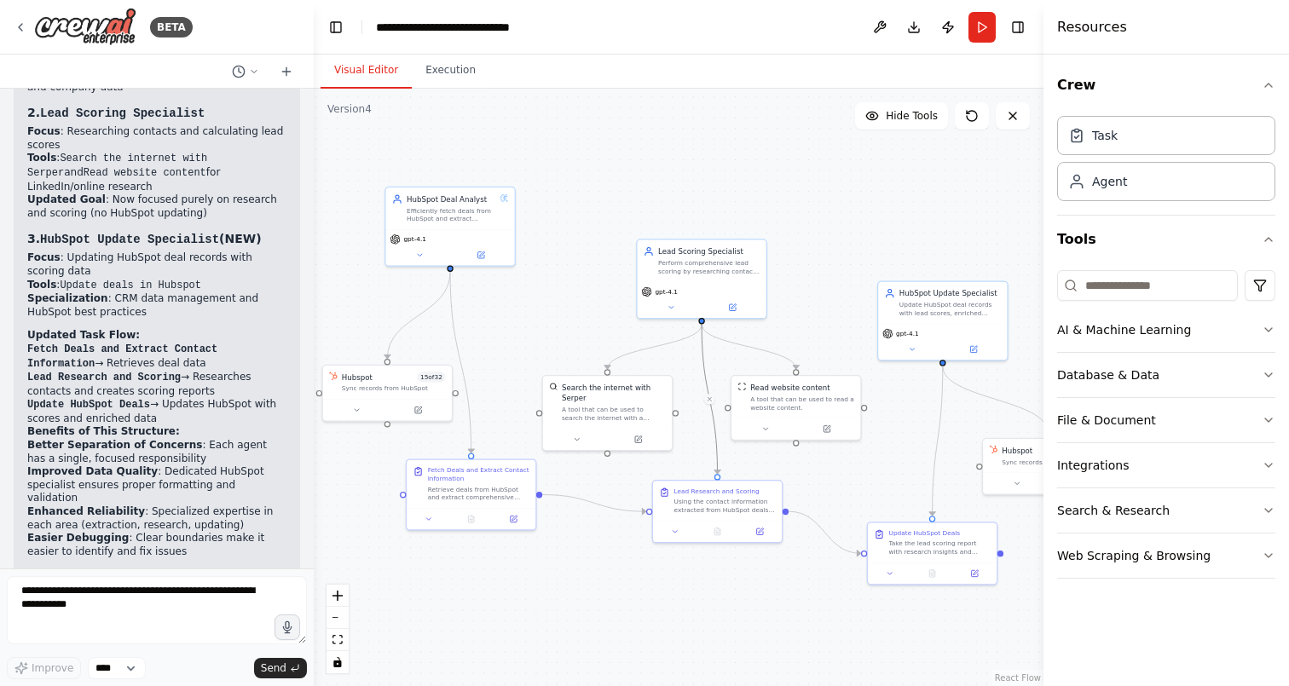
drag, startPoint x: 775, startPoint y: 439, endPoint x: 692, endPoint y: 444, distance: 83.7
click at [692, 444] on div ".deletable-edge-delete-btn { width: 20px; height: 20px; border: 0px solid #ffff…" at bounding box center [679, 388] width 730 height 598
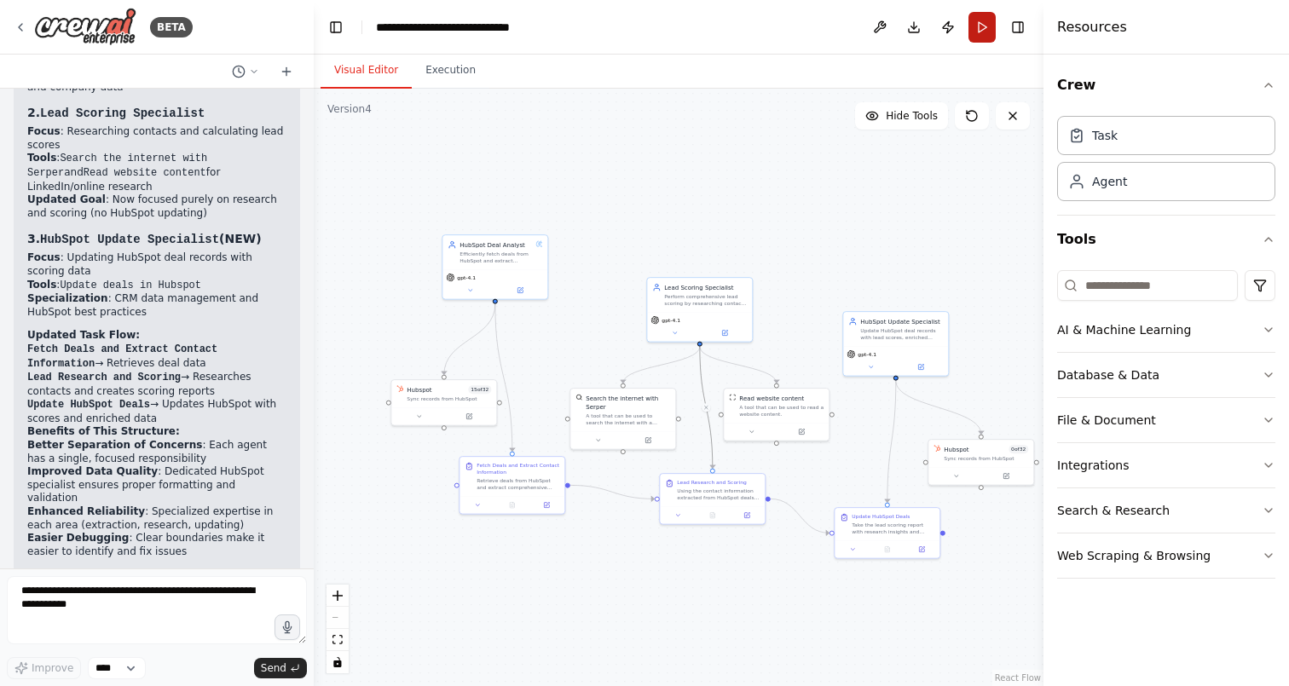
click at [984, 29] on button "Run" at bounding box center [982, 27] width 27 height 31
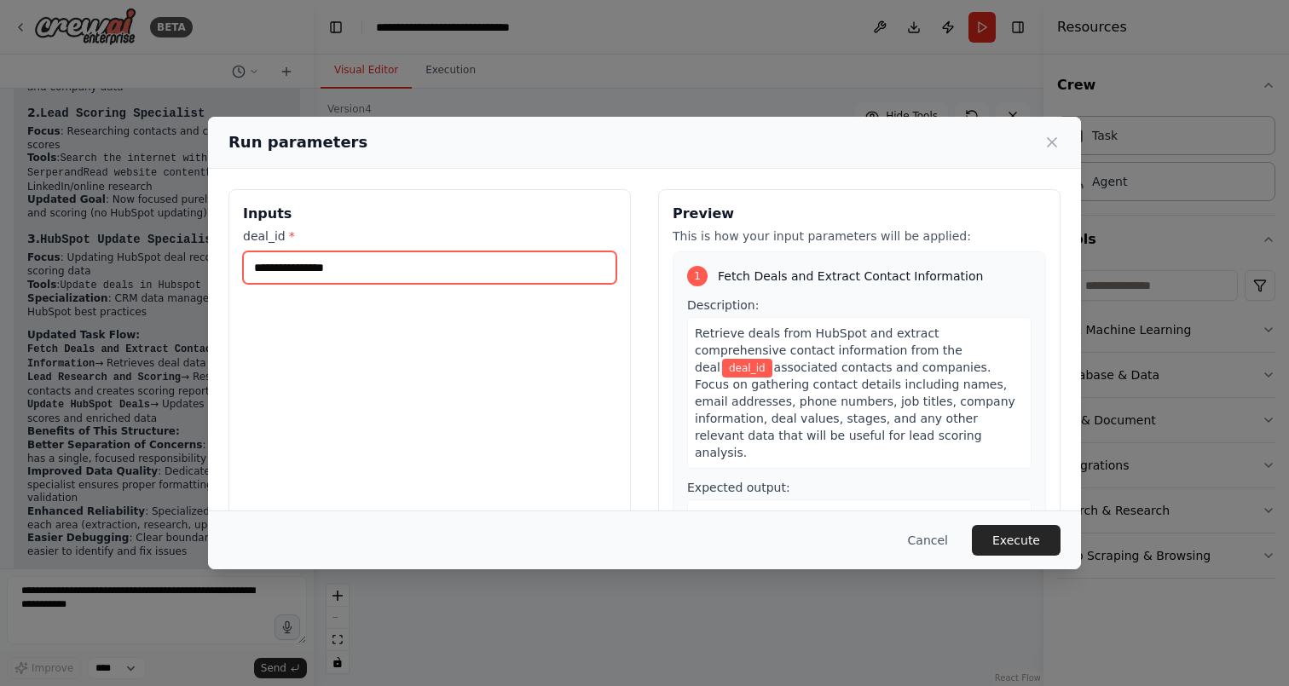
click at [473, 269] on input "deal_id *" at bounding box center [430, 268] width 374 height 32
paste input "**********"
type input "**********"
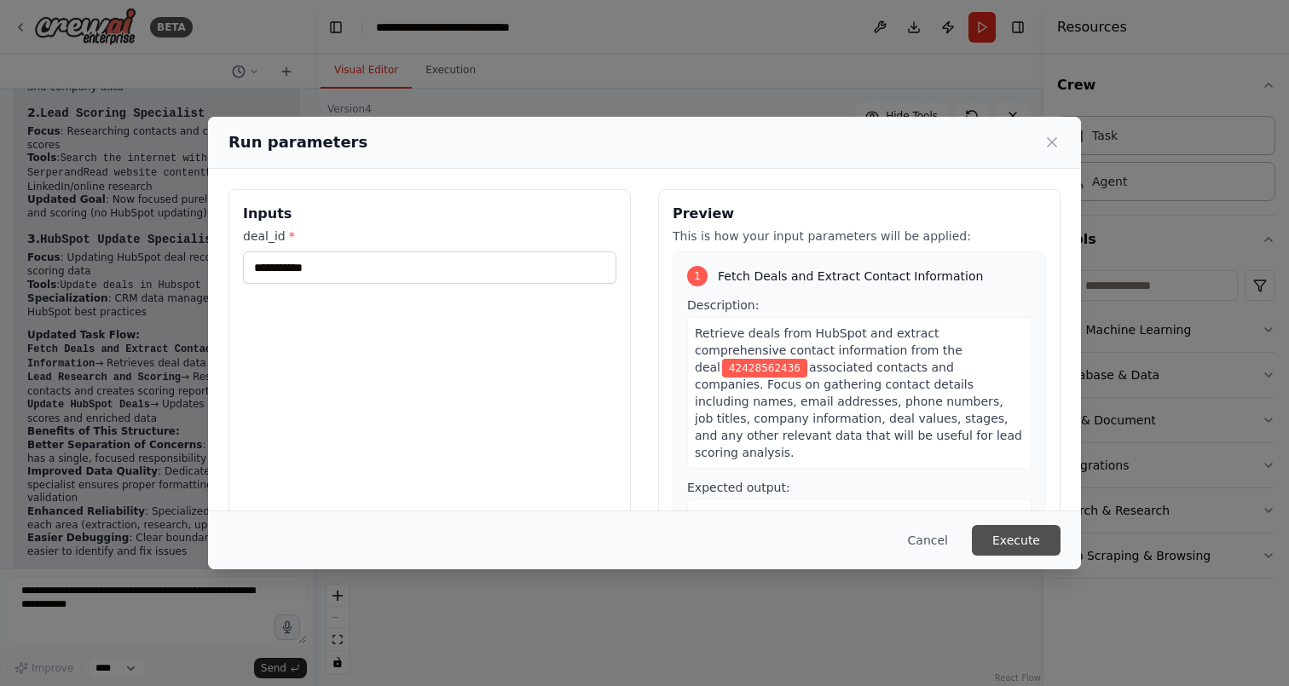
click at [1002, 540] on button "Execute" at bounding box center [1016, 540] width 89 height 31
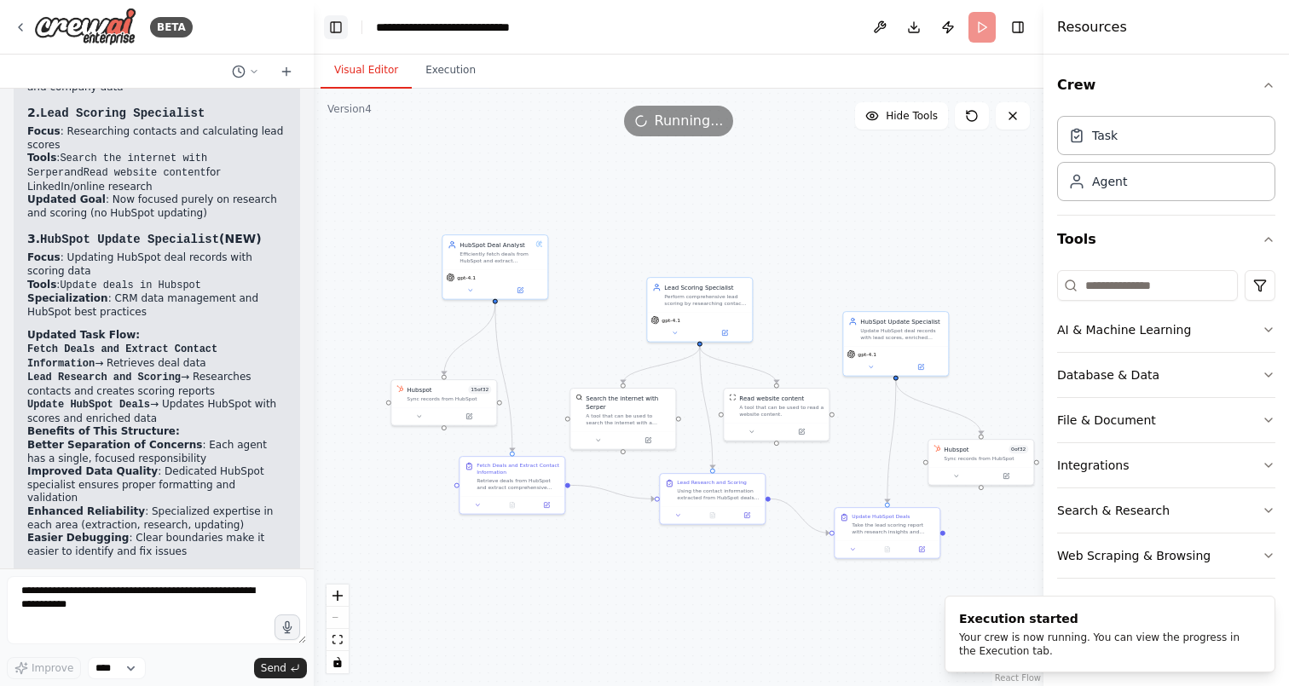
click at [333, 27] on button "Toggle Left Sidebar" at bounding box center [336, 27] width 24 height 24
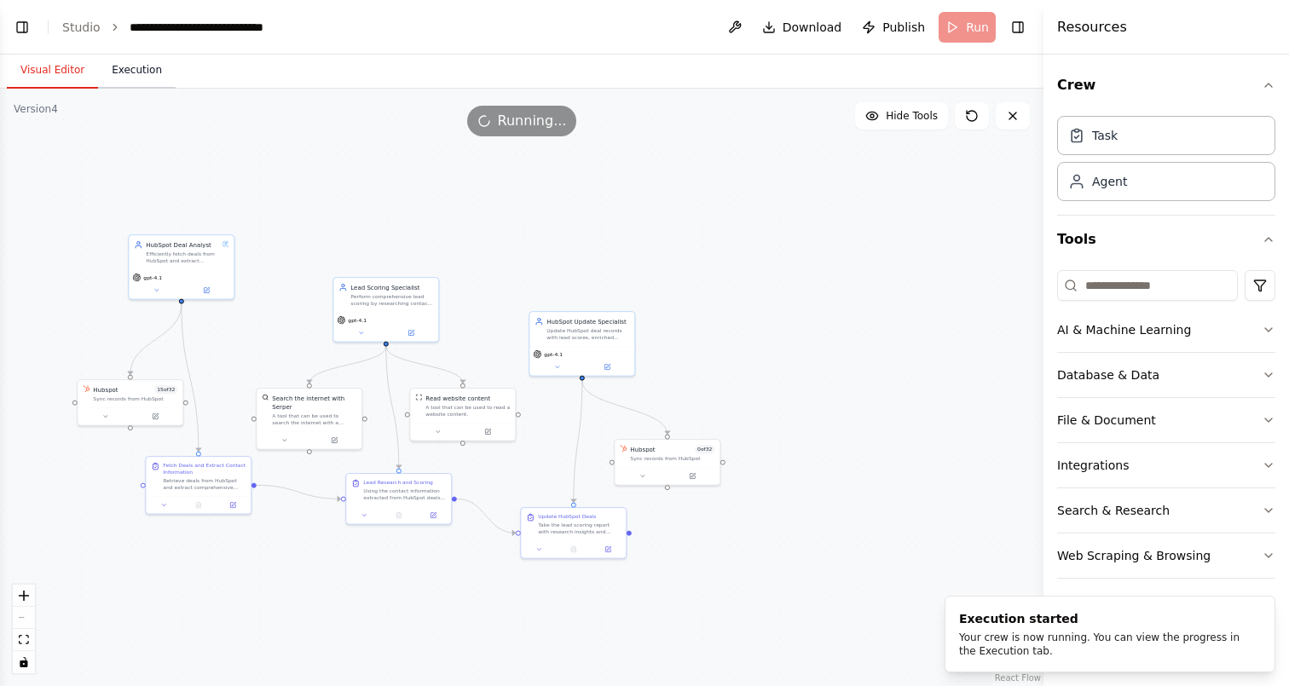
click at [108, 72] on button "Execution" at bounding box center [137, 71] width 78 height 36
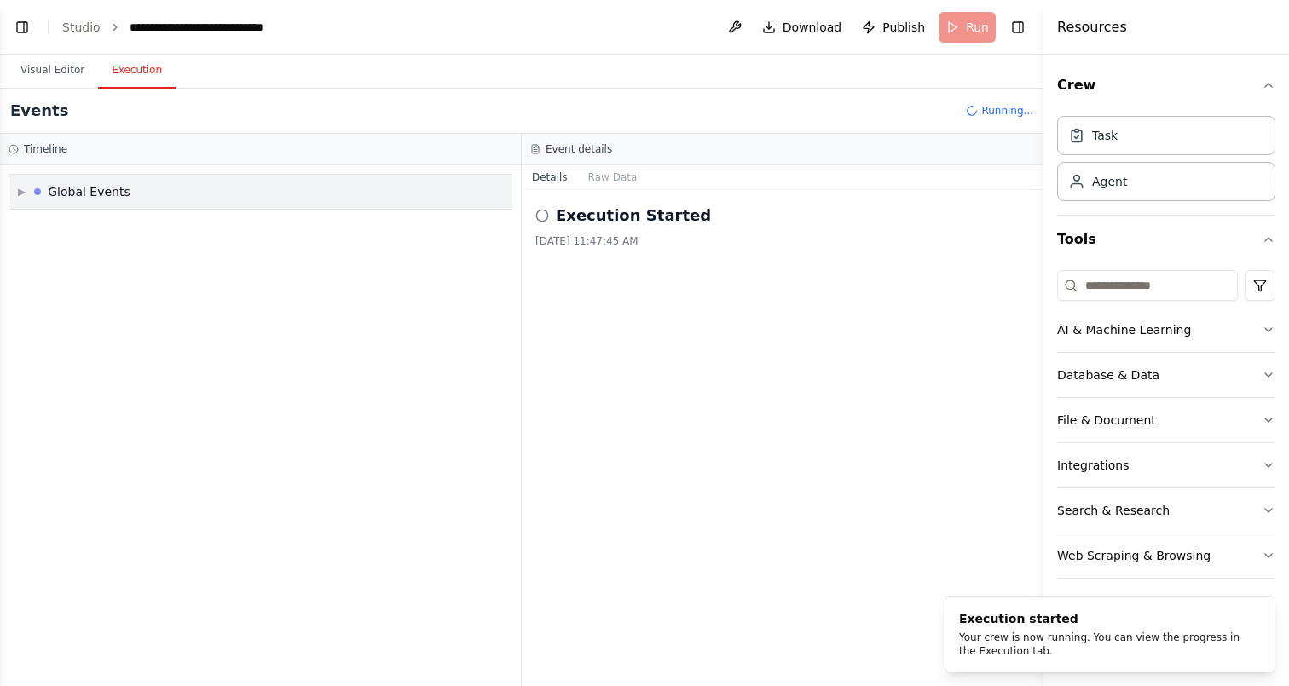
click at [26, 192] on div "▶ Global Events" at bounding box center [74, 191] width 113 height 17
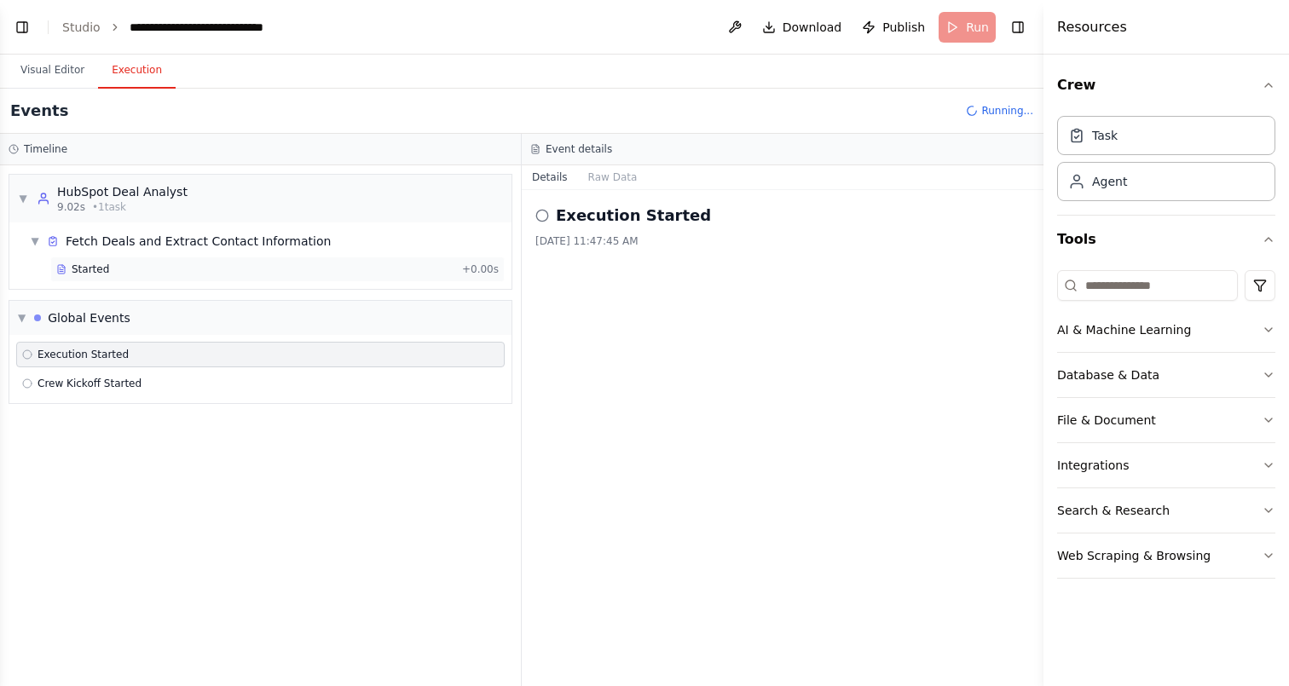
click at [119, 265] on div "Started" at bounding box center [255, 270] width 399 height 14
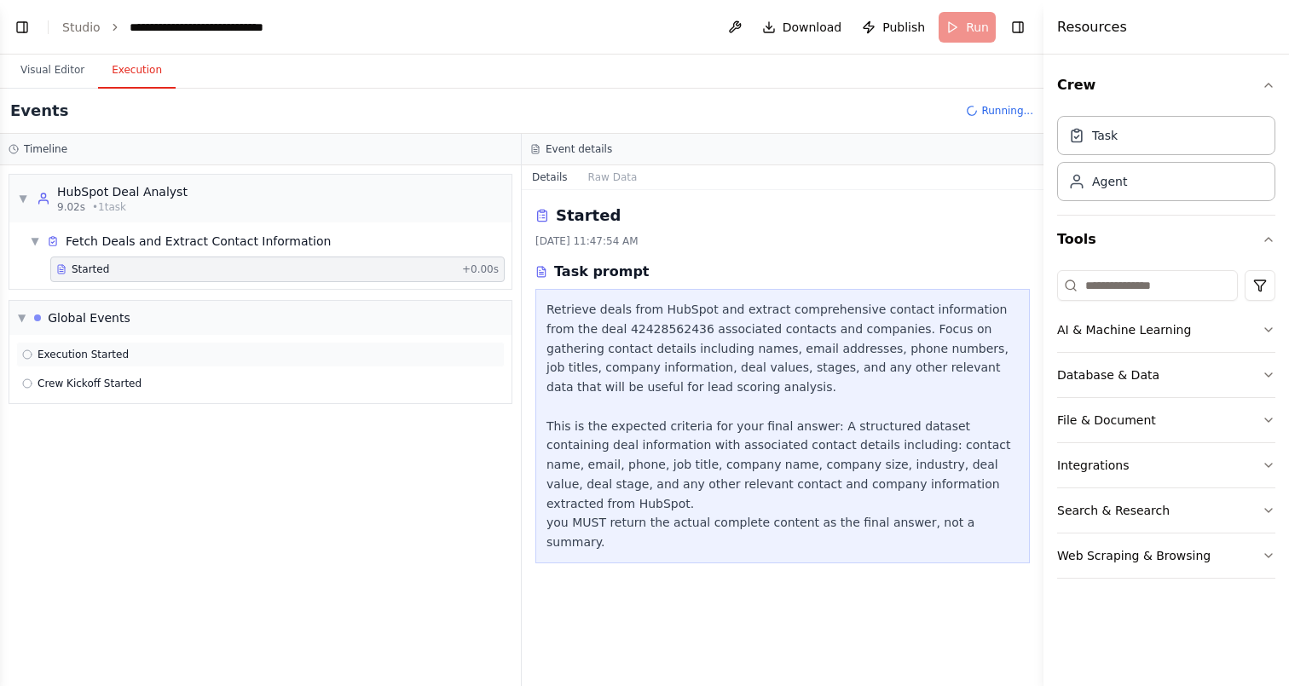
click at [125, 359] on div "Execution Started" at bounding box center [260, 355] width 477 height 14
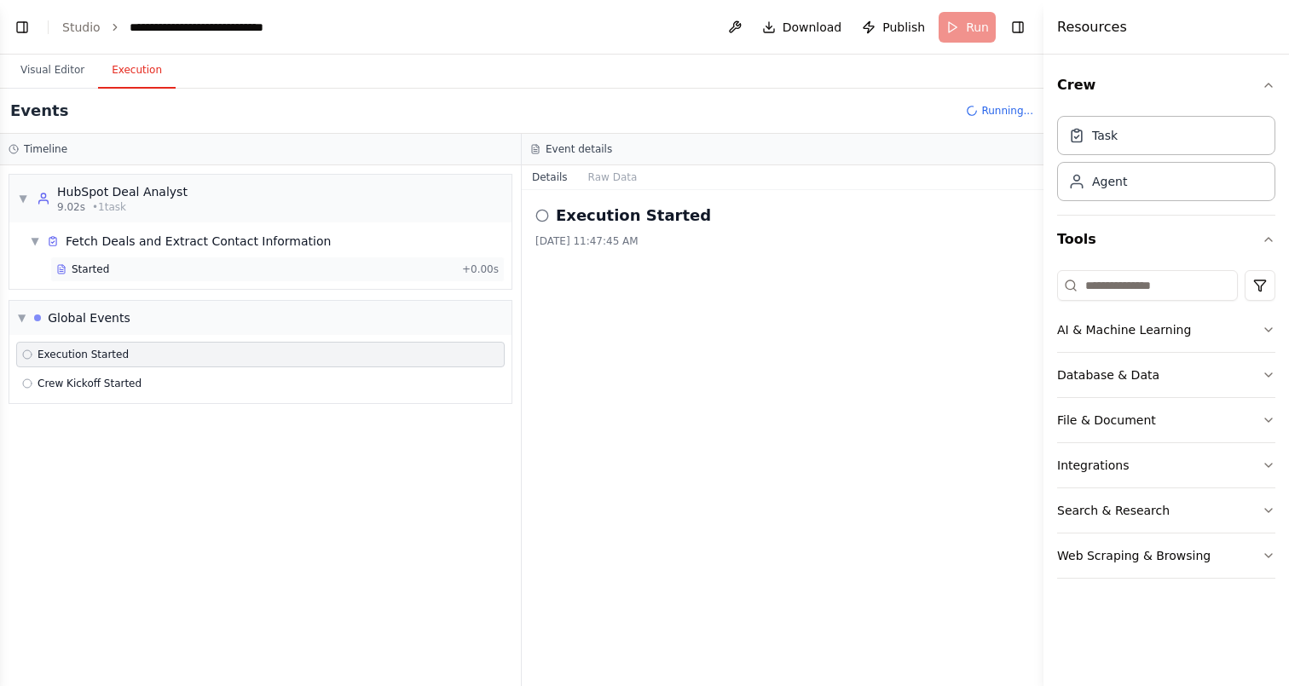
click at [140, 266] on div "Started" at bounding box center [255, 270] width 399 height 14
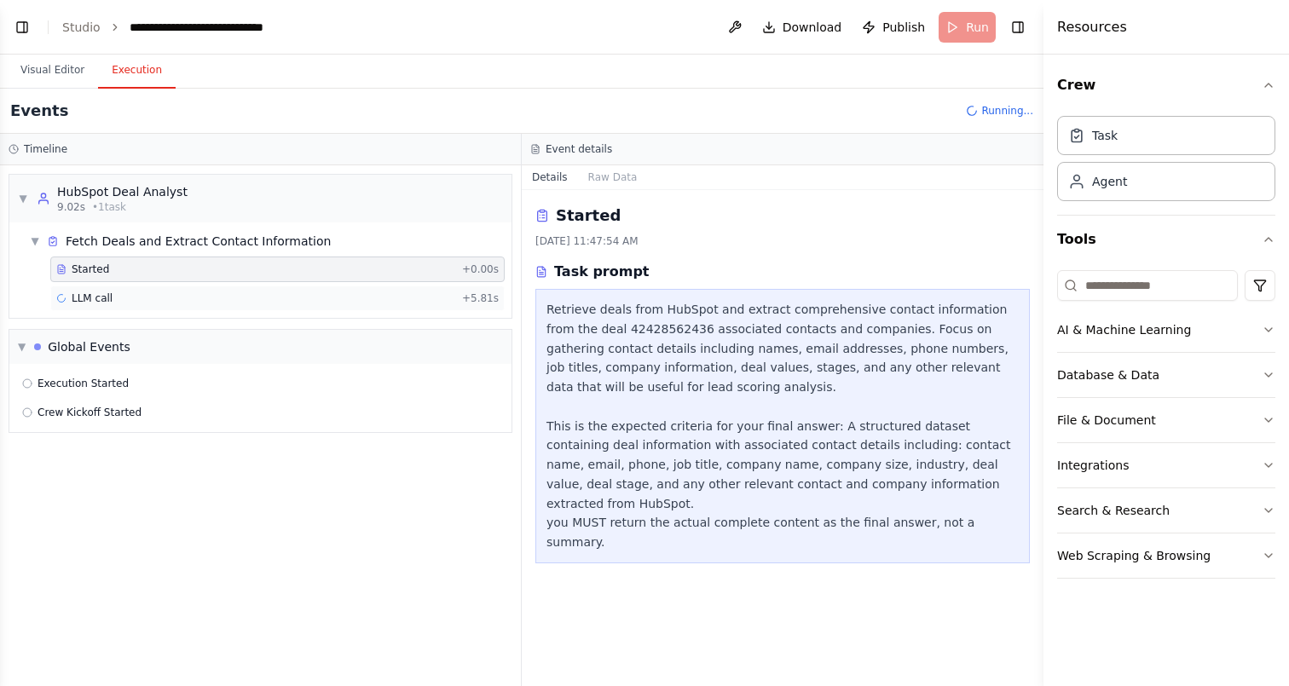
click at [110, 294] on span "LLM call" at bounding box center [92, 299] width 41 height 14
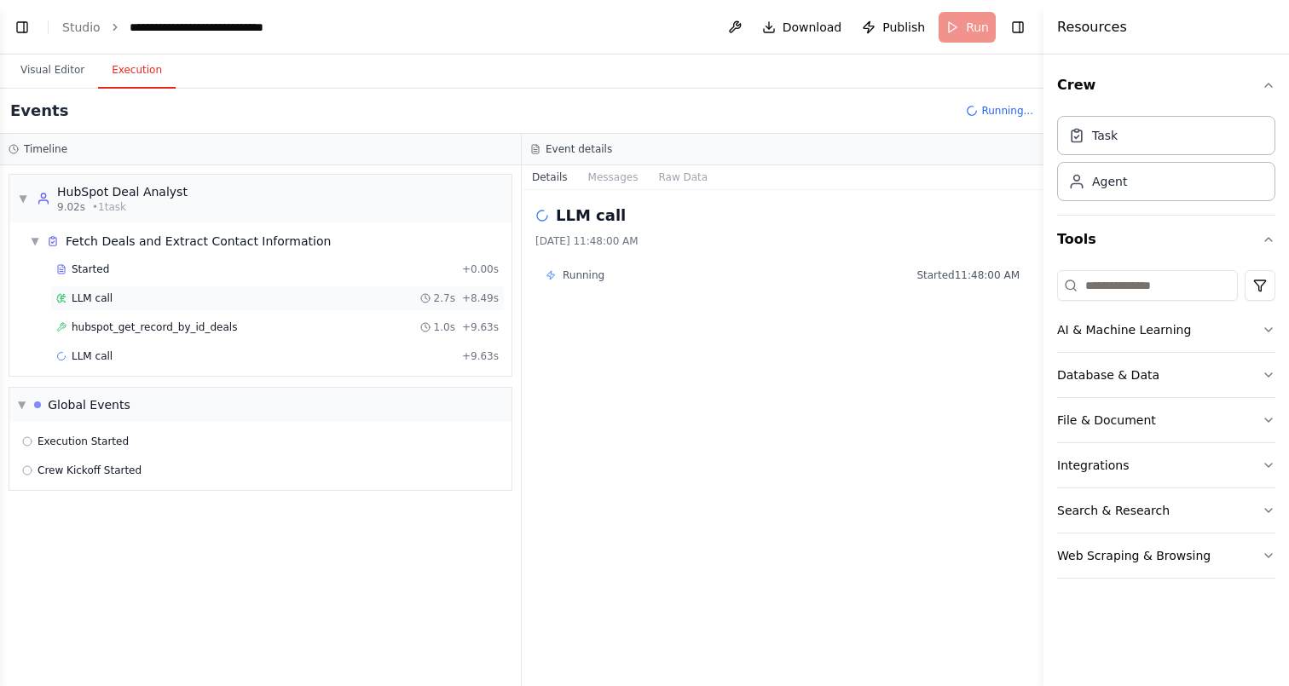
click at [129, 292] on div "LLM call 2.7s + 8.49s" at bounding box center [277, 299] width 443 height 14
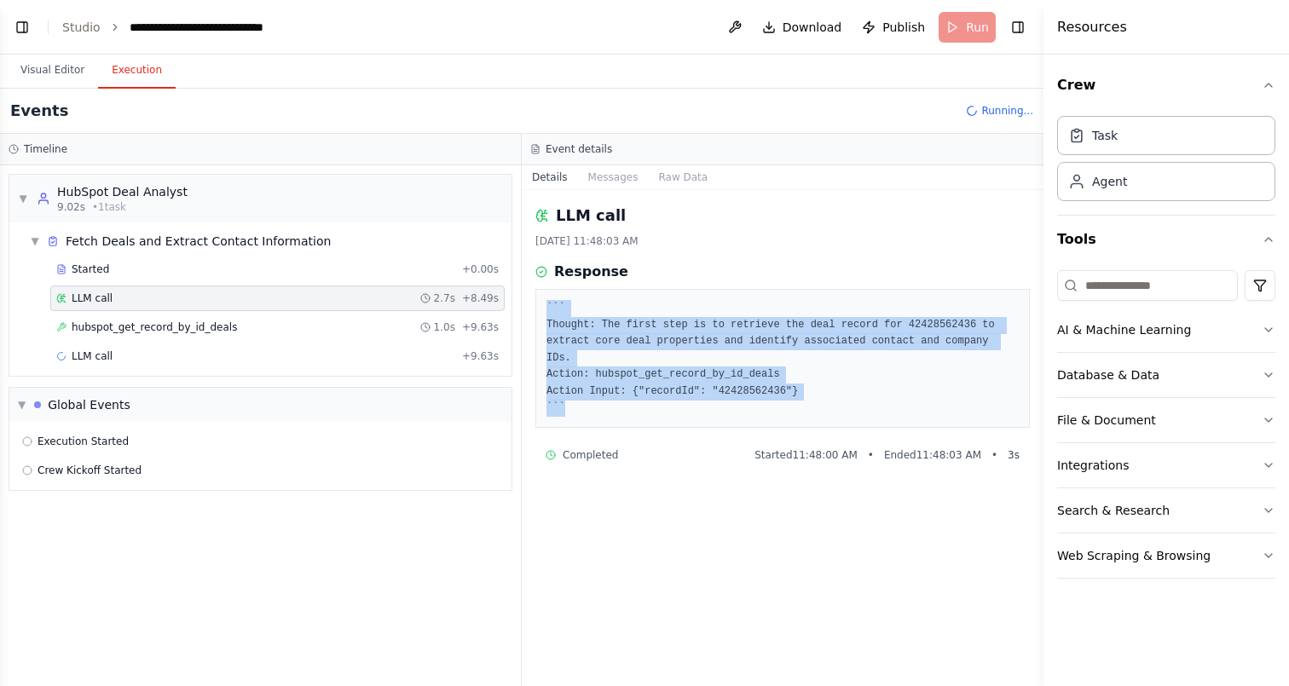
drag, startPoint x: 629, startPoint y: 406, endPoint x: 535, endPoint y: 311, distance: 133.9
click at [535, 311] on div "LLM call 8/26/2025, 11:48:03 AM Response ``` Thought: The first step is to retr…" at bounding box center [783, 438] width 522 height 496
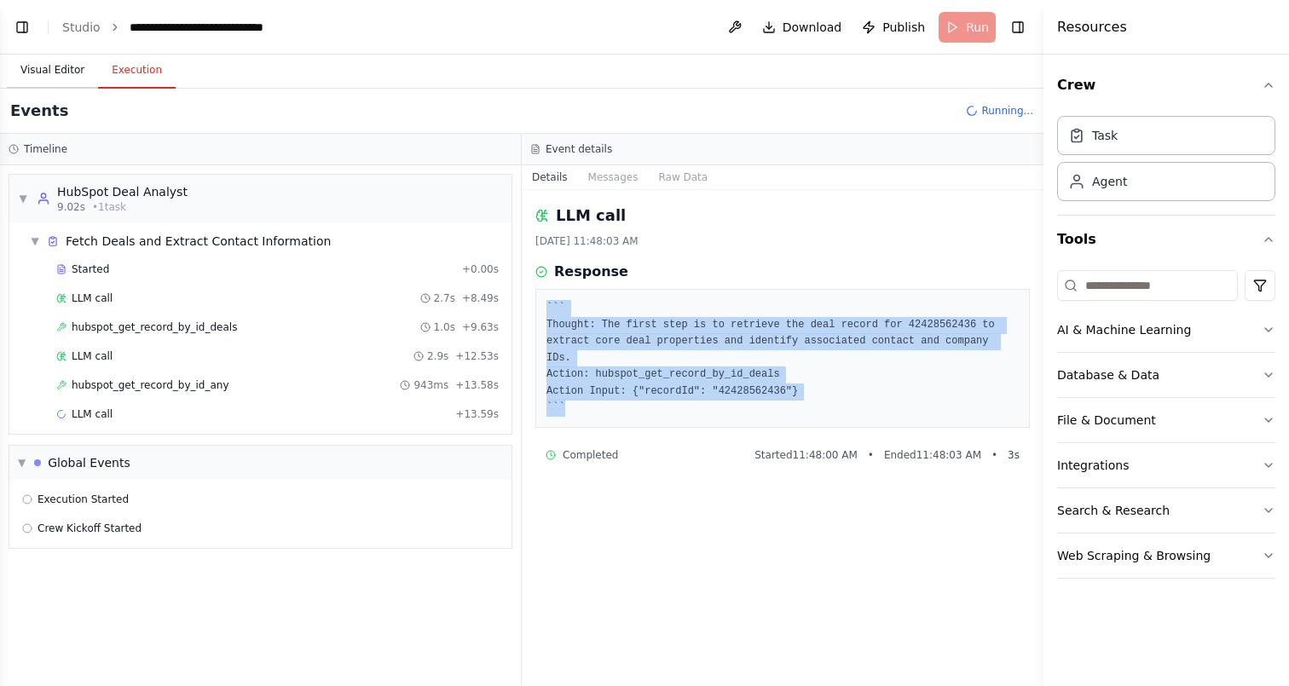
click at [29, 71] on button "Visual Editor" at bounding box center [52, 71] width 91 height 36
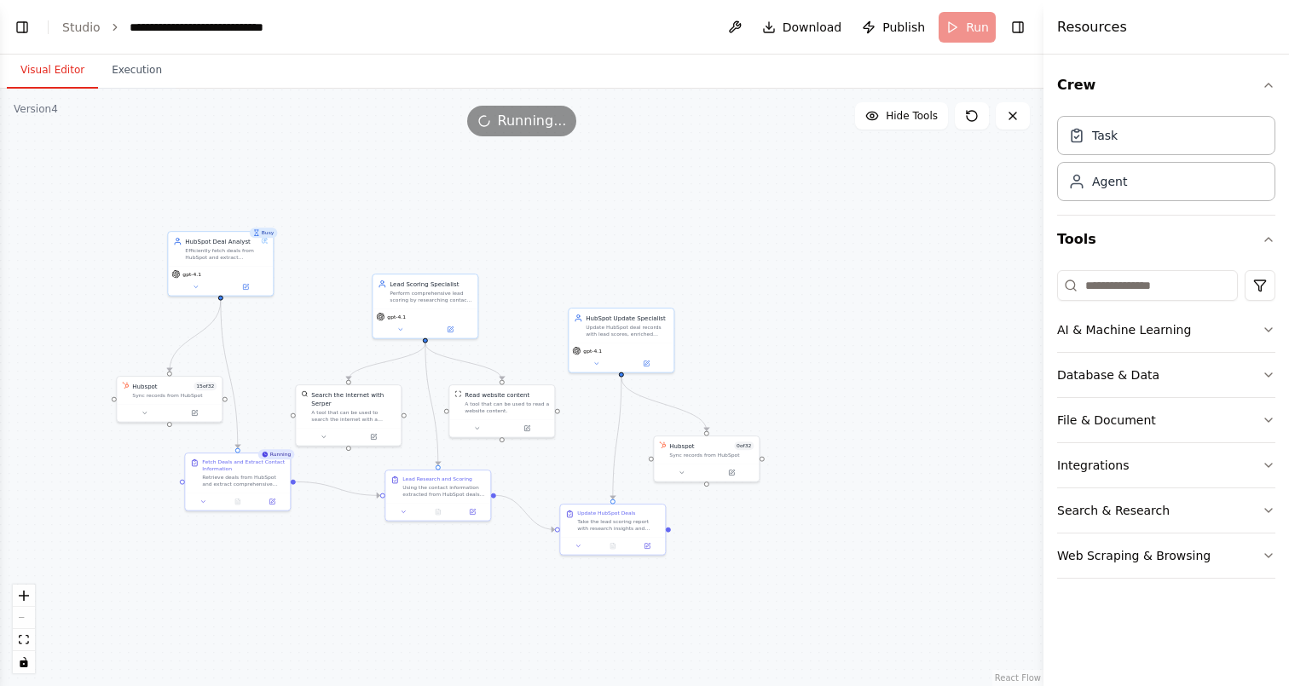
drag, startPoint x: 290, startPoint y: 265, endPoint x: 436, endPoint y: 250, distance: 146.6
click at [436, 250] on div ".deletable-edge-delete-btn { width: 20px; height: 20px; border: 0px solid #ffff…" at bounding box center [522, 388] width 1044 height 598
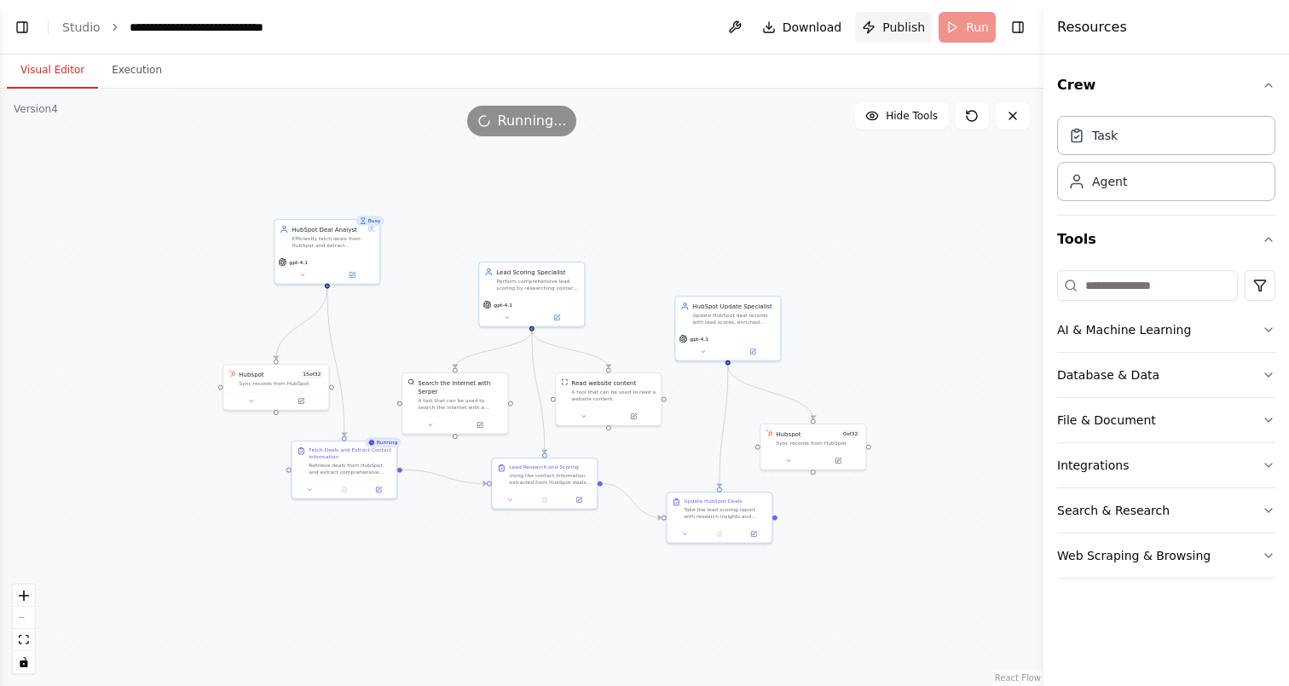
click at [903, 32] on span "Publish" at bounding box center [904, 27] width 43 height 17
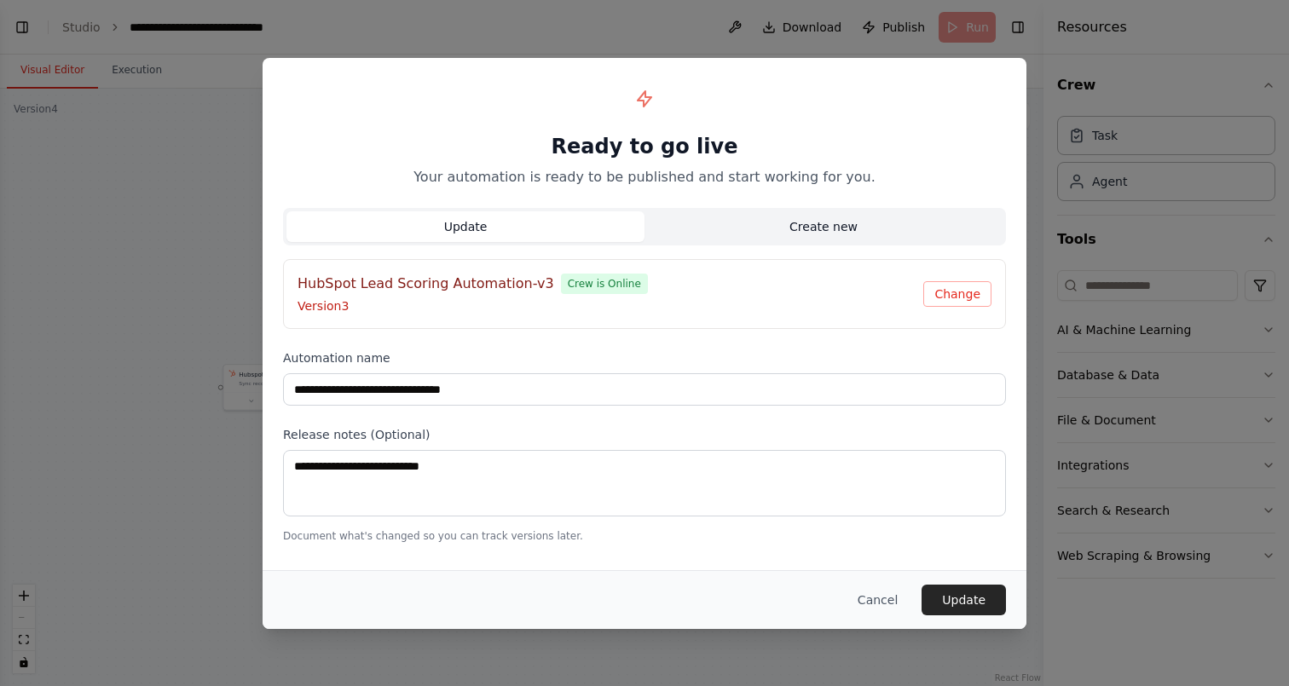
click at [862, 229] on button "Create new" at bounding box center [824, 226] width 358 height 31
type input "**********"
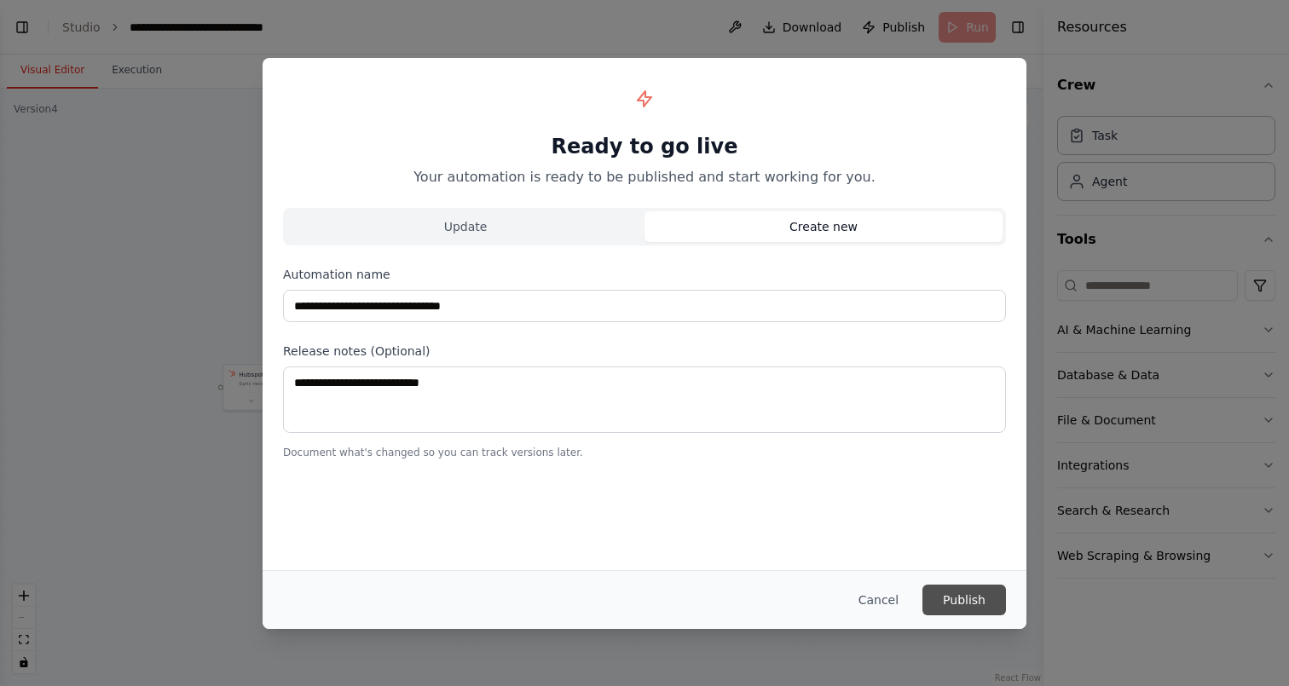
click at [947, 594] on button "Publish" at bounding box center [965, 600] width 84 height 31
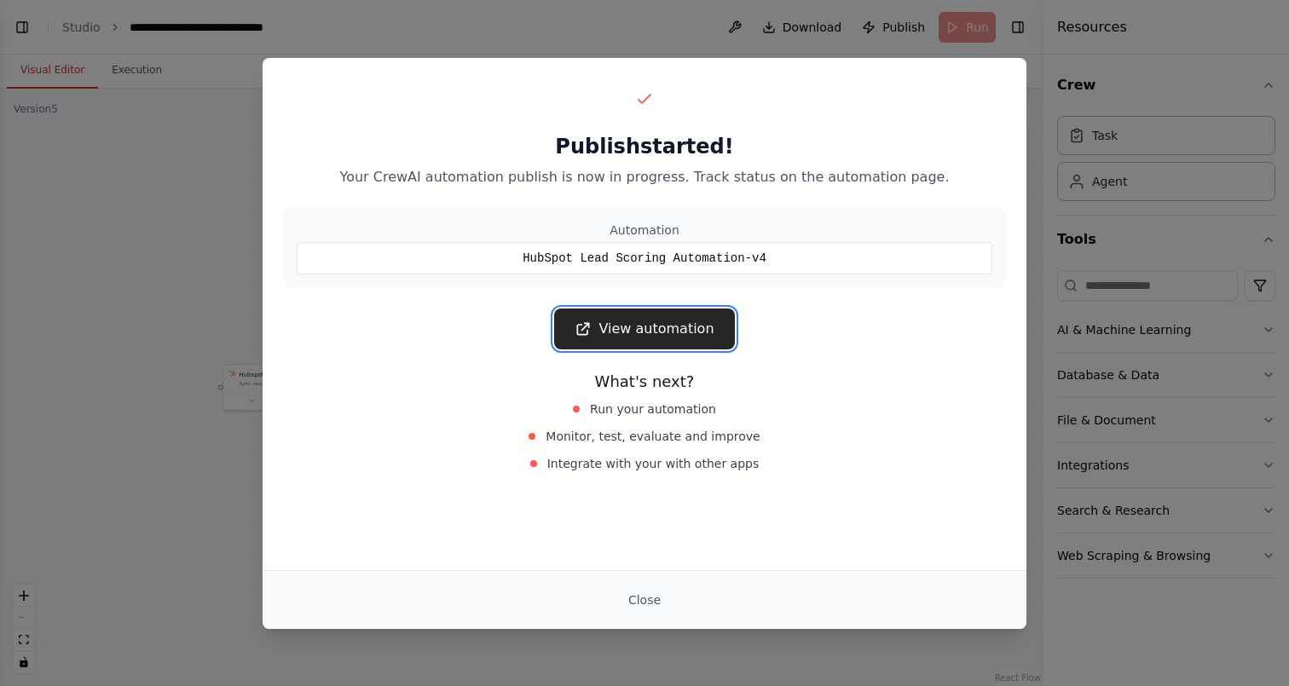
click at [649, 347] on link "View automation" at bounding box center [644, 329] width 180 height 41
click at [926, 49] on div "Publish started! Your CrewAI automation publish is now in progress. Track statu…" at bounding box center [644, 343] width 1289 height 686
click at [431, 55] on div "Publish started! Your CrewAI automation publish is now in progress. Track statu…" at bounding box center [644, 343] width 1289 height 686
click at [647, 600] on button "Close" at bounding box center [645, 600] width 60 height 31
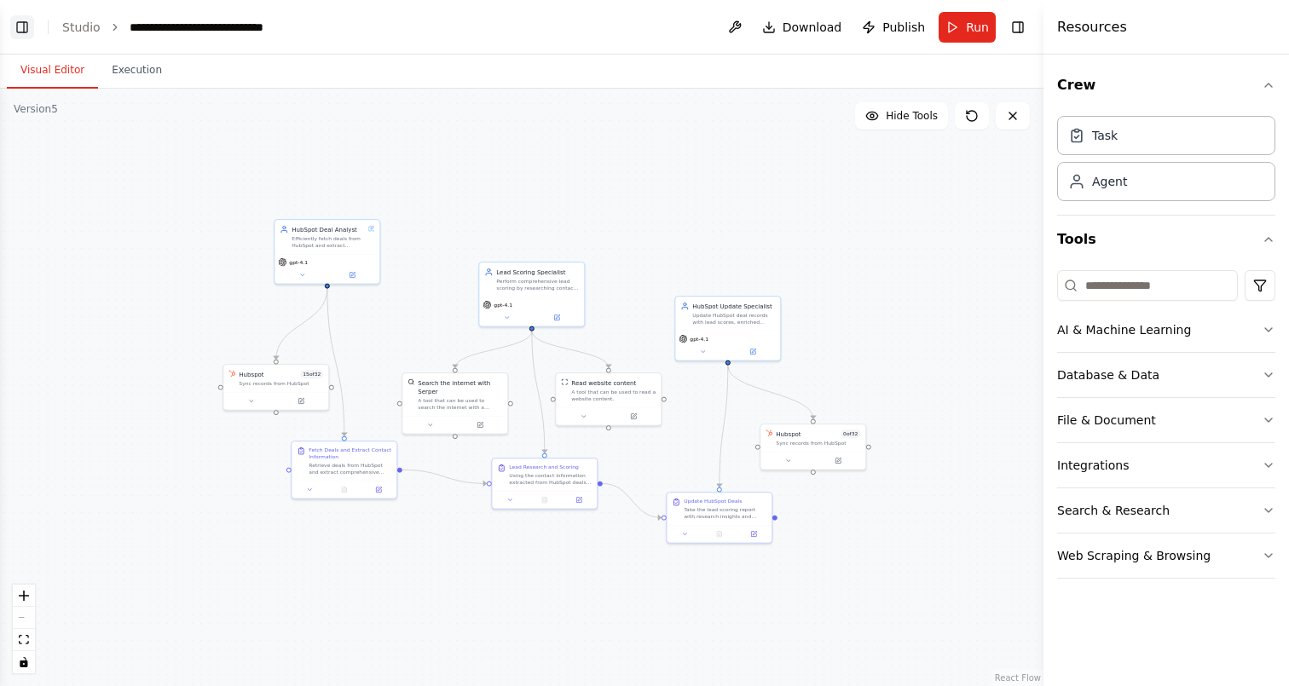
click at [26, 23] on button "Toggle Left Sidebar" at bounding box center [22, 27] width 24 height 24
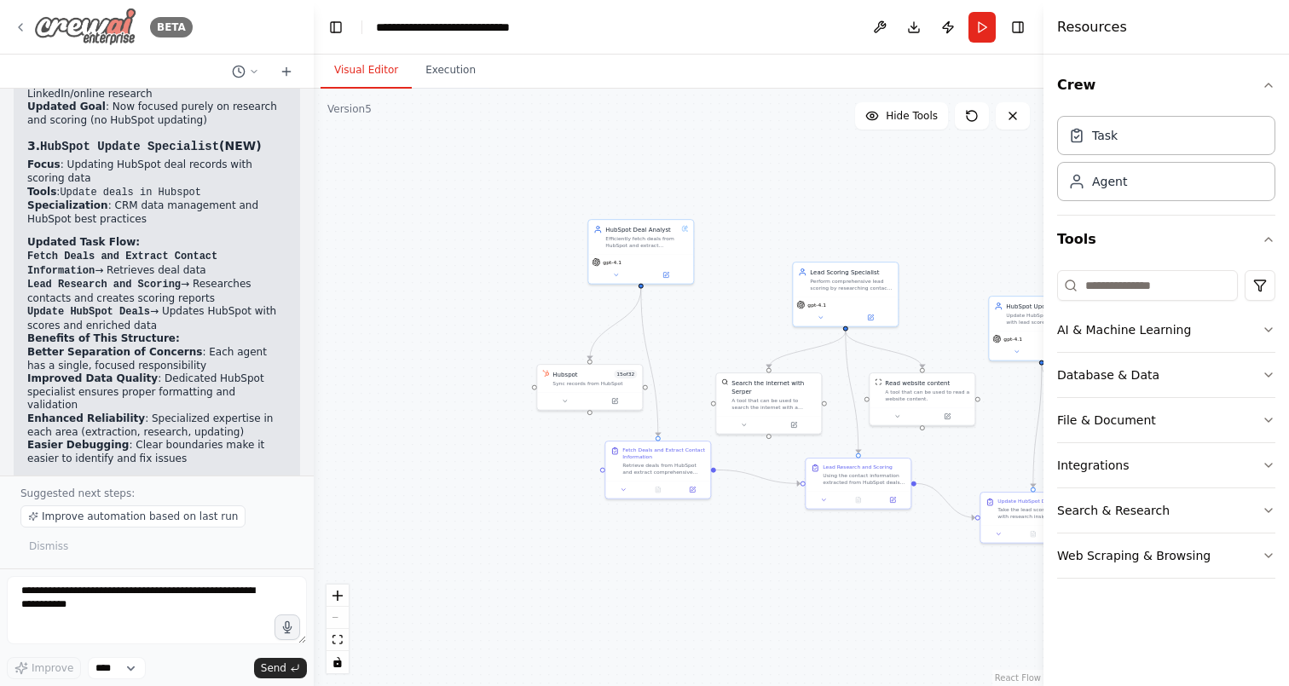
click at [17, 30] on icon at bounding box center [21, 27] width 14 height 14
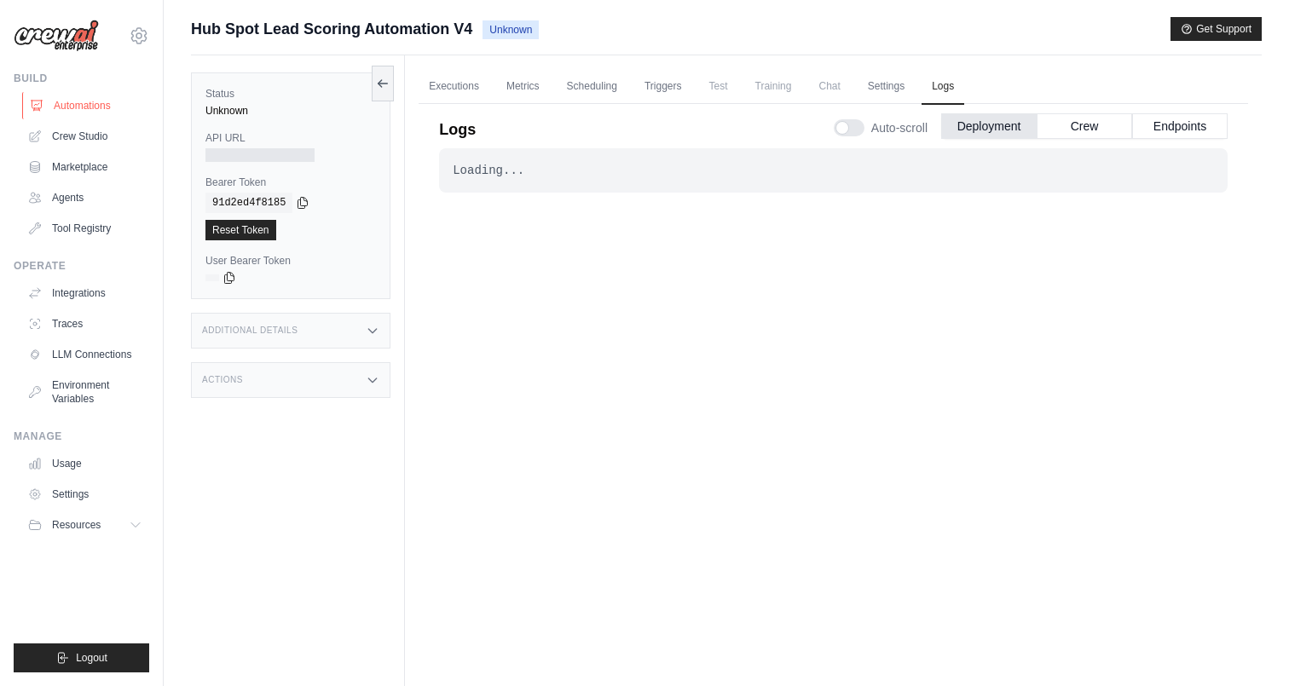
click at [82, 108] on link "Automations" at bounding box center [86, 105] width 129 height 27
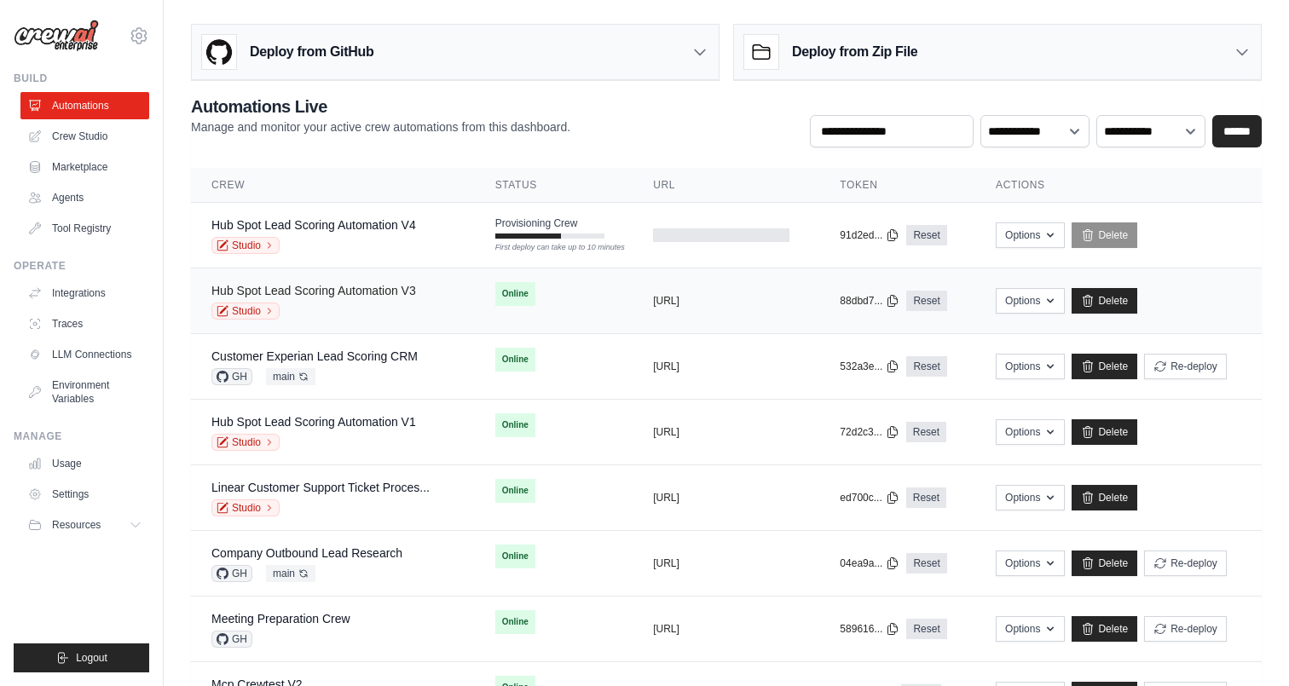
click at [327, 292] on link "Hub Spot Lead Scoring Automation V3" at bounding box center [313, 291] width 205 height 14
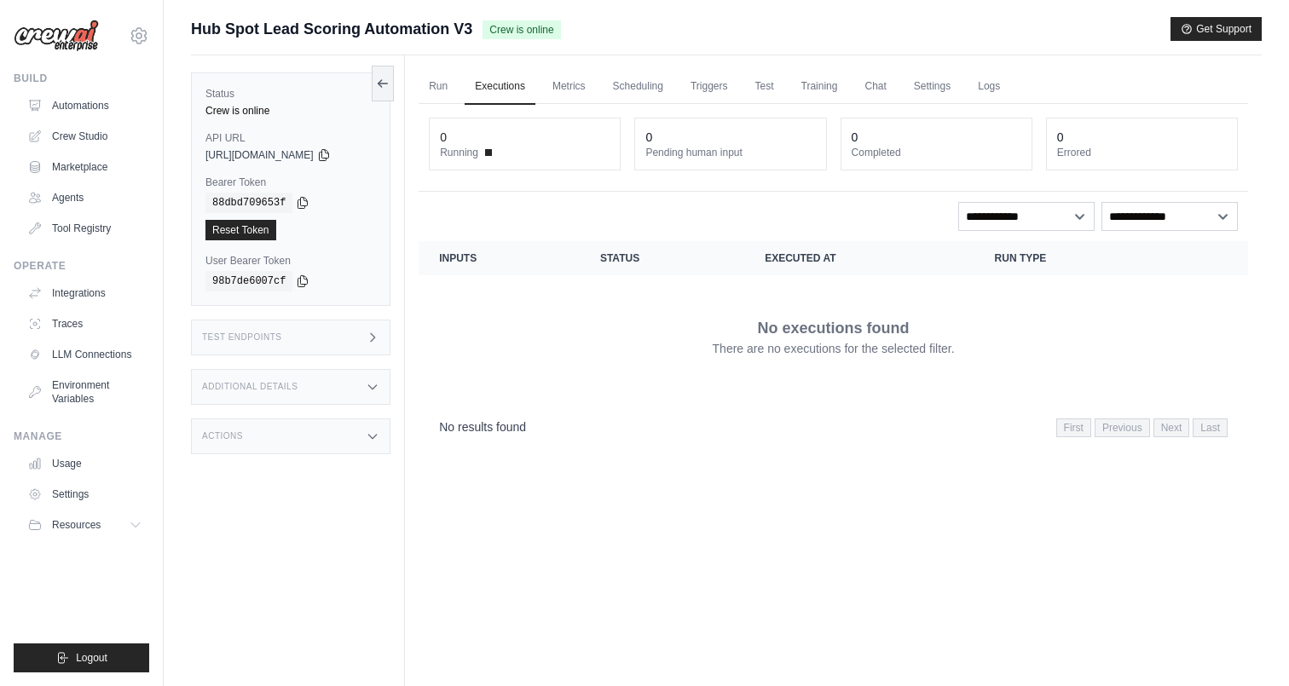
click at [325, 350] on div "Test Endpoints" at bounding box center [291, 338] width 200 height 36
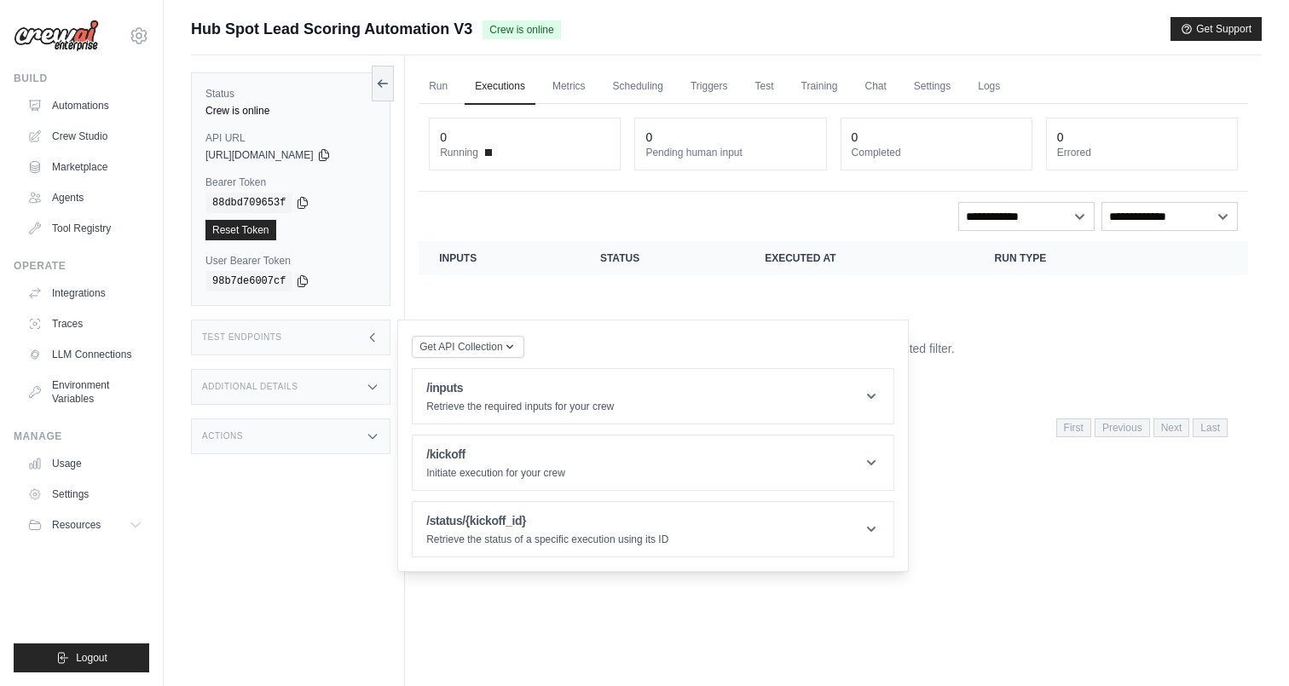
drag, startPoint x: 201, startPoint y: 155, endPoint x: 338, endPoint y: 157, distance: 136.4
click at [338, 157] on div "Status Crew is online API URL copied [URL][DOMAIN_NAME] Bearer Token copied 88d…" at bounding box center [291, 189] width 200 height 234
click at [240, 193] on code "88dbd709653f" at bounding box center [249, 203] width 87 height 20
click at [471, 182] on div "0 Running 0 Pending human input 0 Completed 0 Errored" at bounding box center [834, 148] width 830 height 88
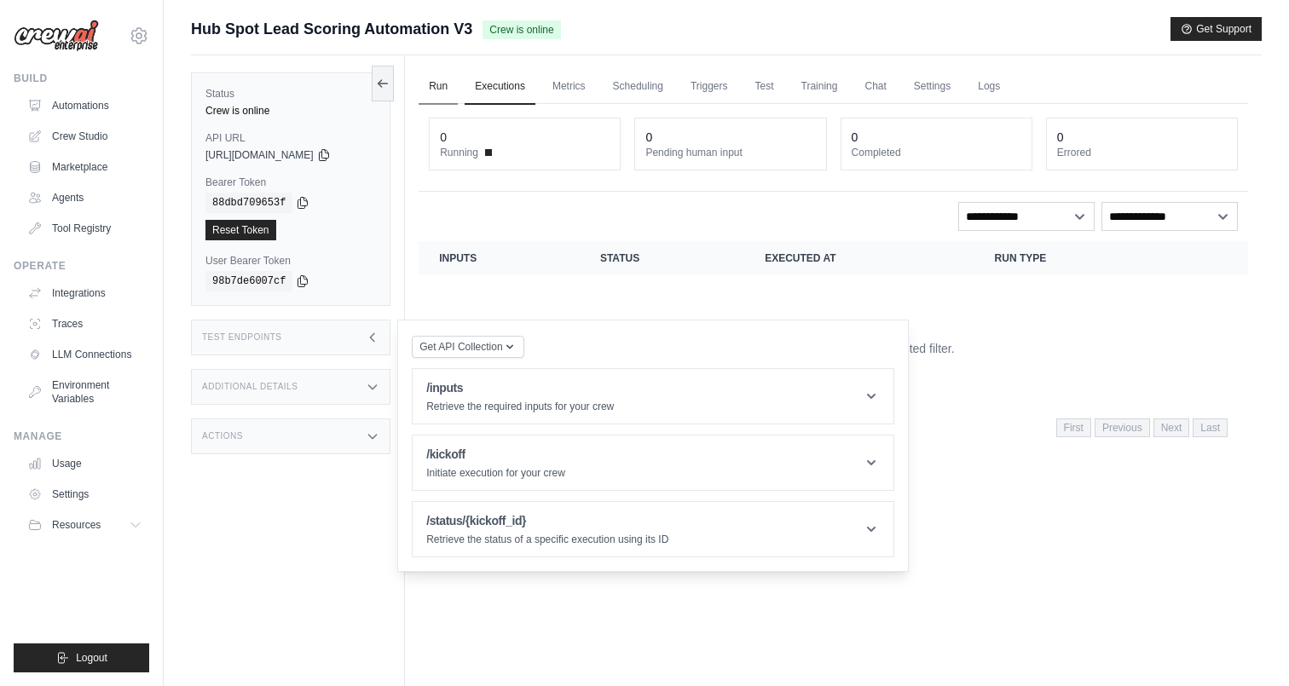
click at [437, 87] on link "Run" at bounding box center [438, 87] width 39 height 36
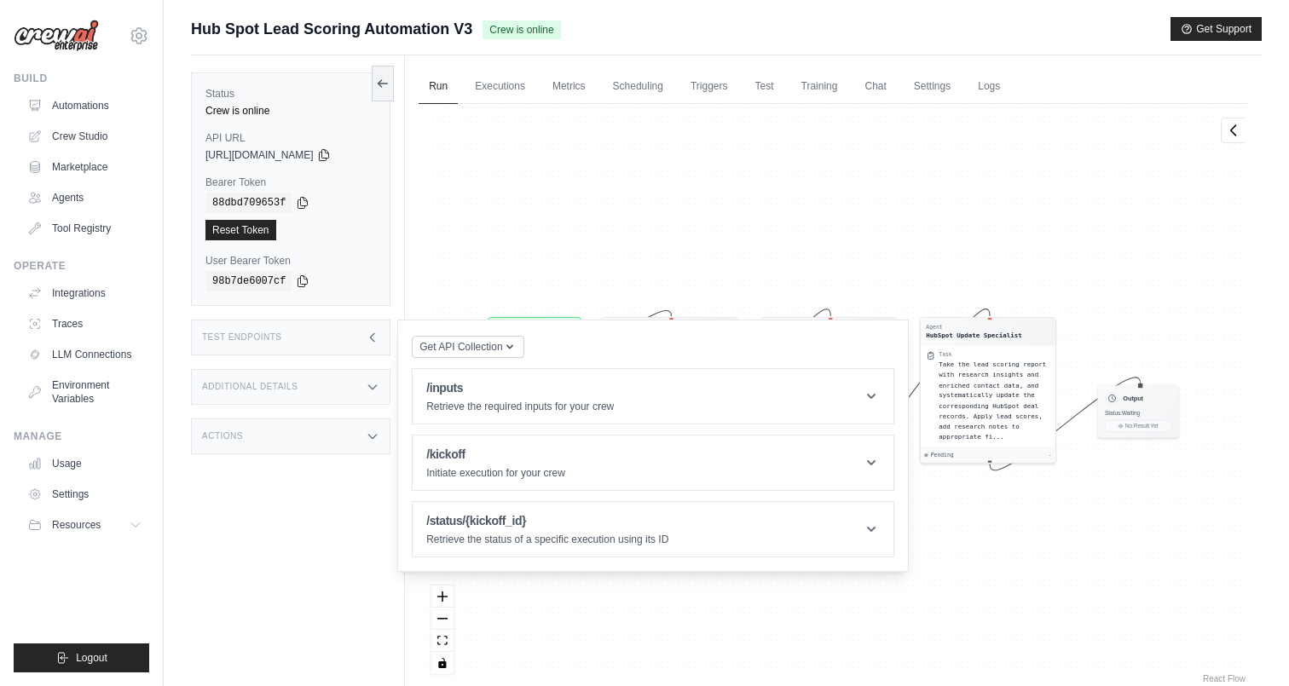
click at [379, 338] on div "Test Endpoints" at bounding box center [291, 338] width 200 height 36
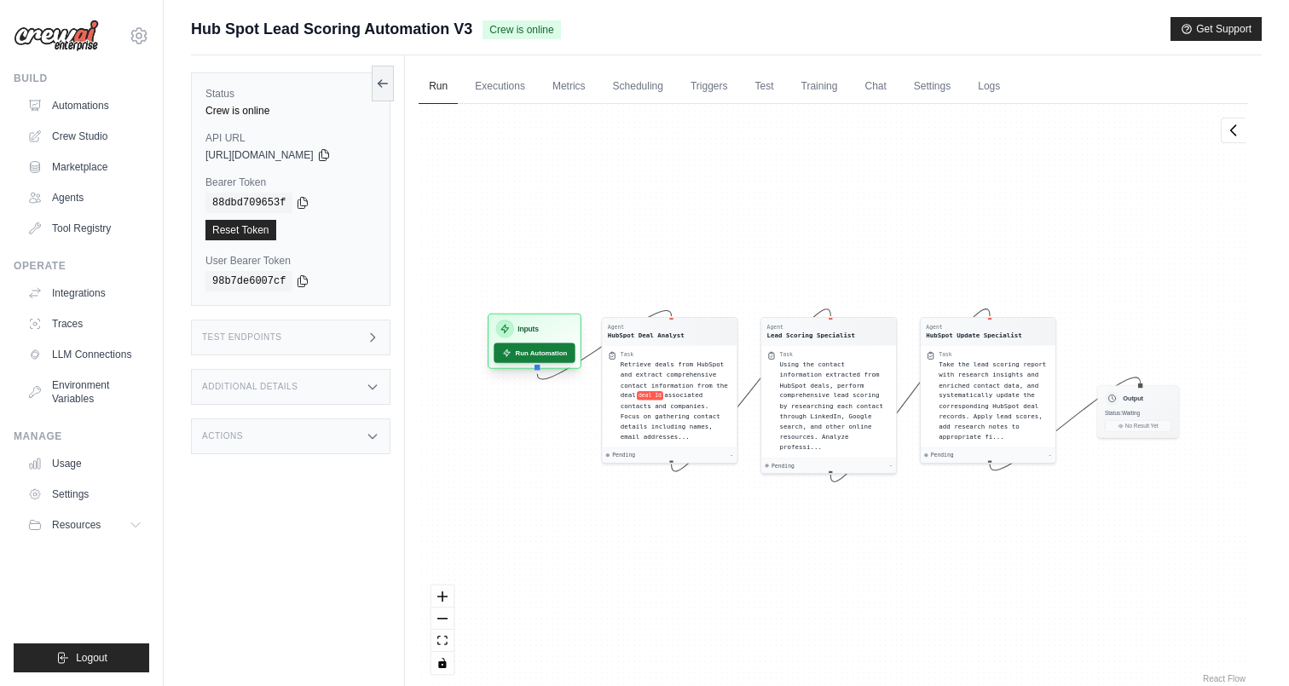
click at [541, 354] on button "Run Automation" at bounding box center [535, 353] width 81 height 20
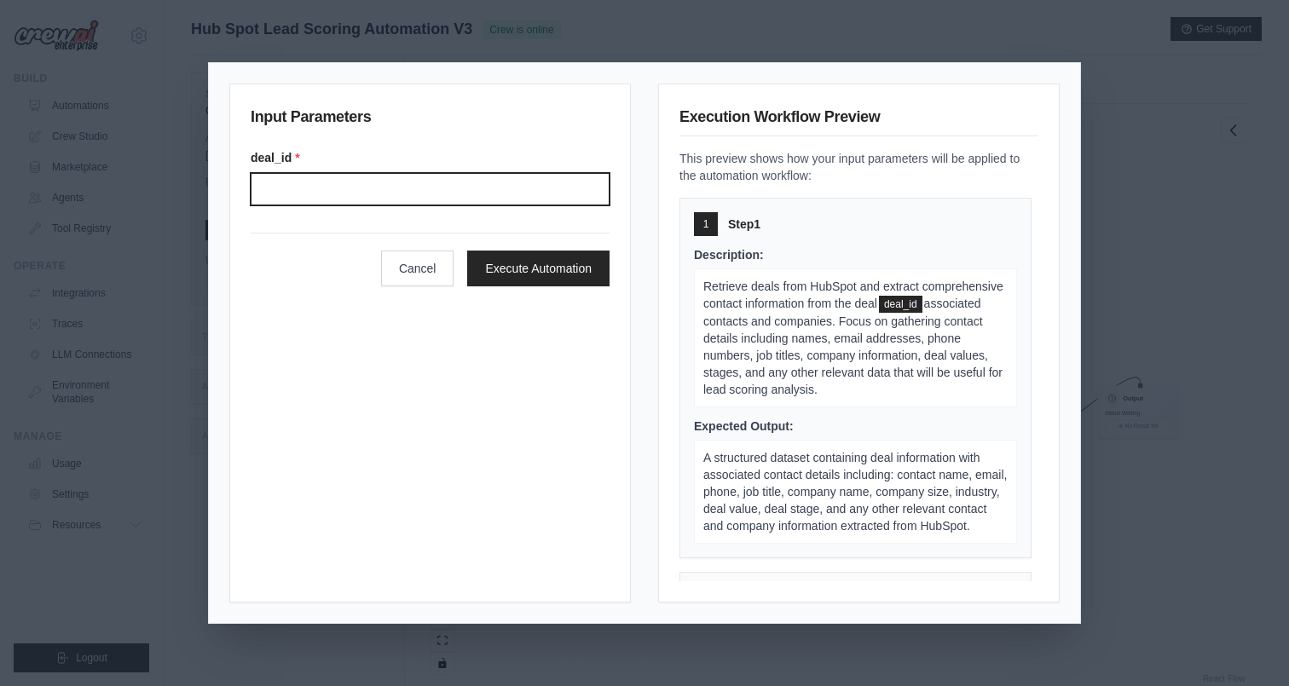
click at [495, 187] on input "Deal" at bounding box center [430, 189] width 359 height 32
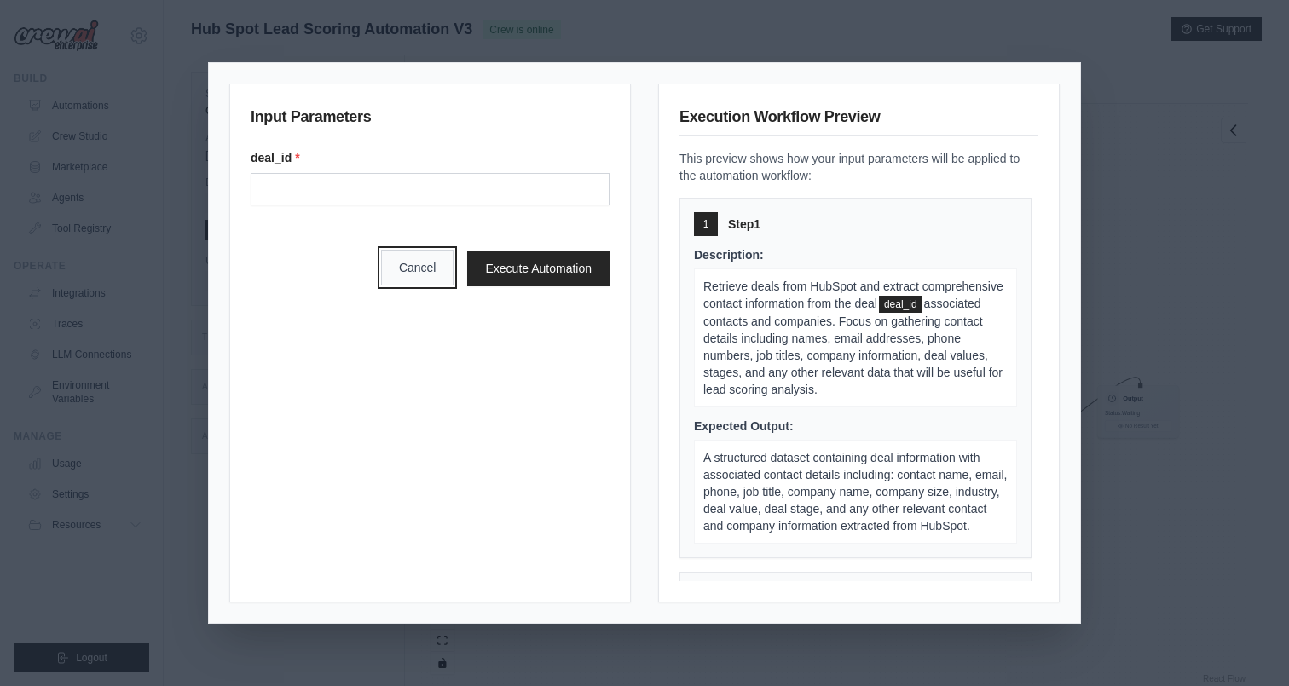
click at [420, 263] on button "Cancel" at bounding box center [417, 268] width 73 height 36
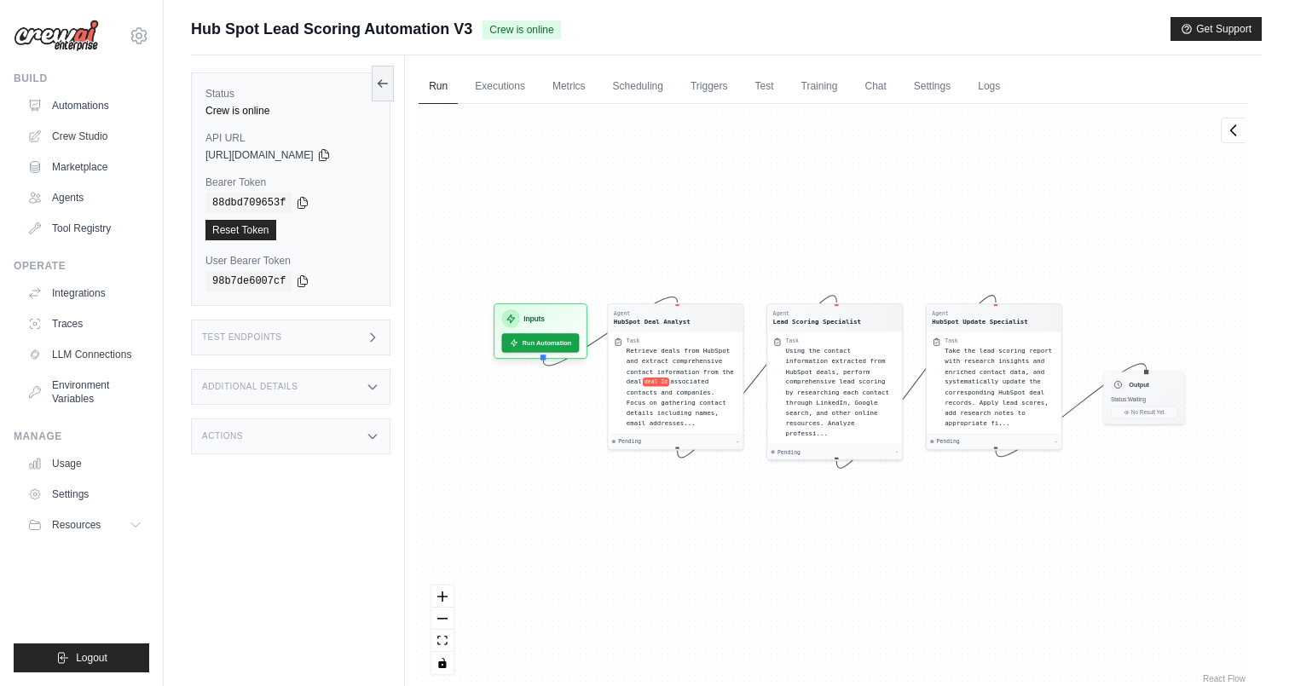
drag, startPoint x: 886, startPoint y: 200, endPoint x: 892, endPoint y: 186, distance: 15.7
click at [892, 186] on div "Agent HubSpot Deal Analyst Task Retrieve deals from HubSpot and extract compreh…" at bounding box center [834, 395] width 830 height 583
click at [285, 510] on div "Status Crew is online API URL copied [URL][DOMAIN_NAME] Bearer Token copied 88d…" at bounding box center [298, 398] width 214 height 686
click at [397, 163] on div "Status Crew is online API URL copied [URL][DOMAIN_NAME] Bearer Token copied 88d…" at bounding box center [298, 398] width 214 height 686
click at [778, 27] on div "Hub Spot Lead Scoring Automation V3 Crew is online Get Support" at bounding box center [726, 29] width 1071 height 24
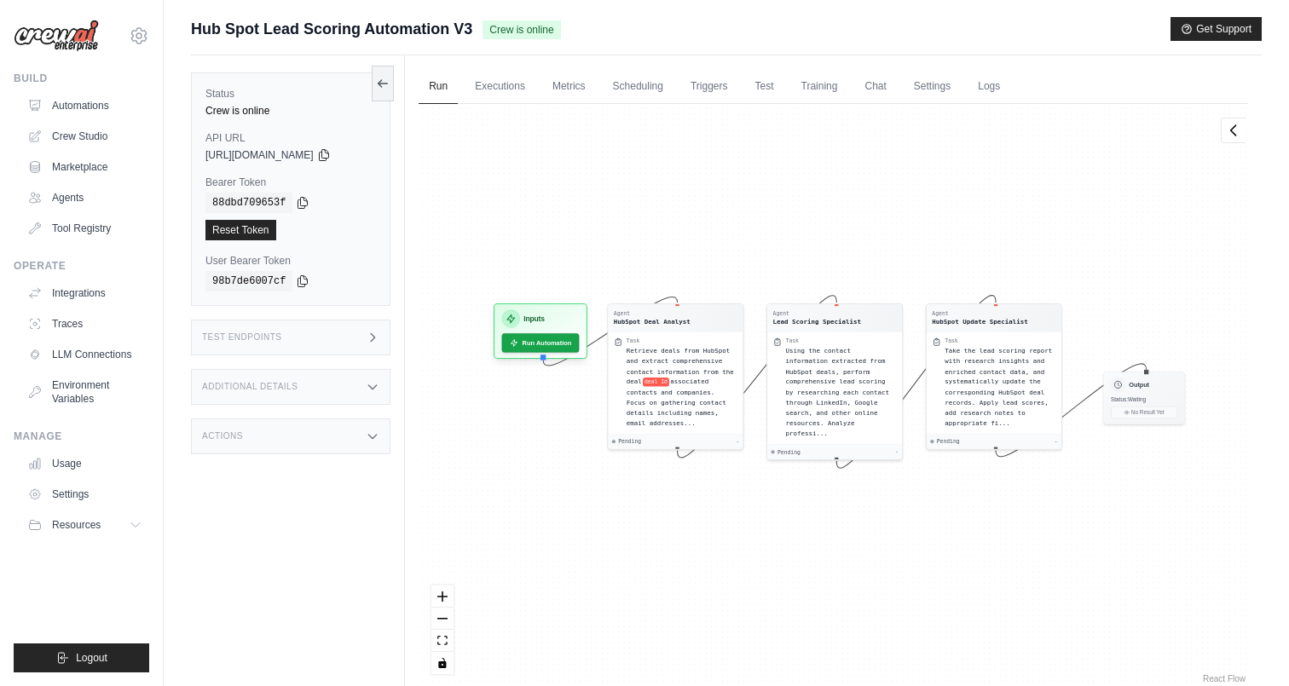
click at [614, 11] on main "Submit a support request Describe your issue or question * Please be specific a…" at bounding box center [727, 379] width 1126 height 759
click at [528, 31] on span "Crew is online" at bounding box center [522, 29] width 78 height 19
click at [67, 139] on link "Crew Studio" at bounding box center [86, 136] width 129 height 27
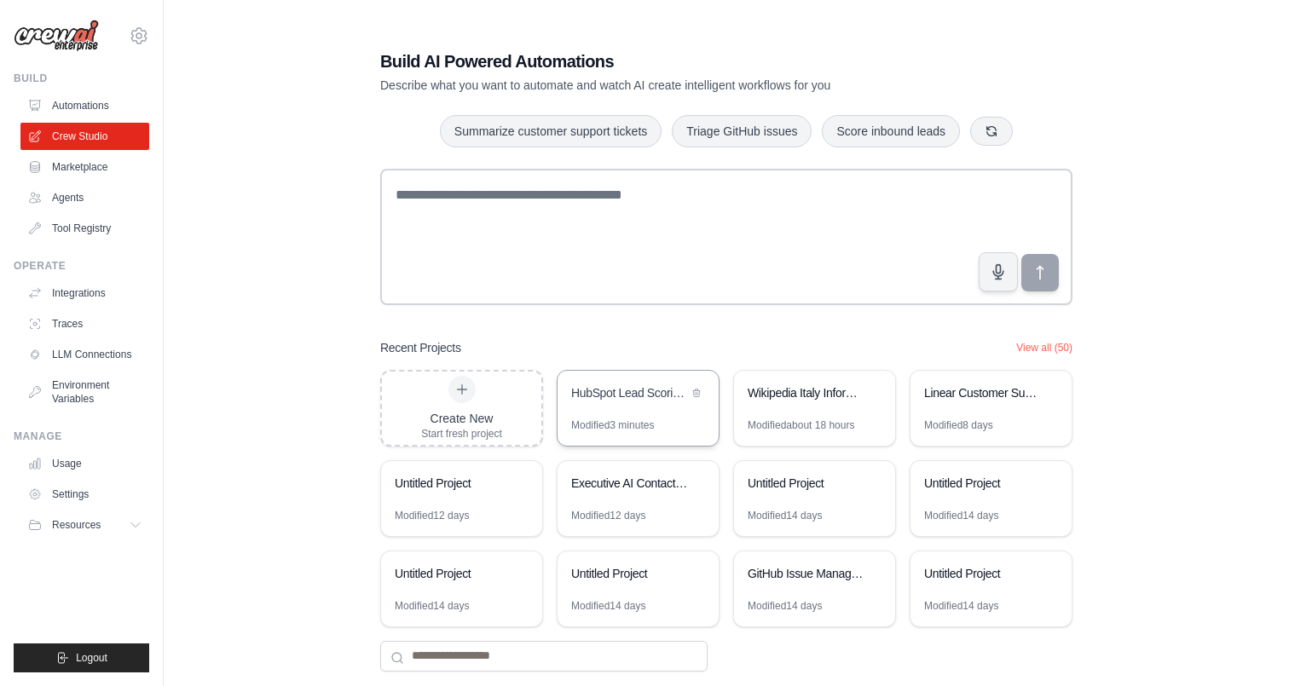
click at [599, 400] on div "HubSpot Lead Scoring Automation" at bounding box center [629, 393] width 117 height 17
click at [91, 163] on link "Marketplace" at bounding box center [86, 166] width 129 height 27
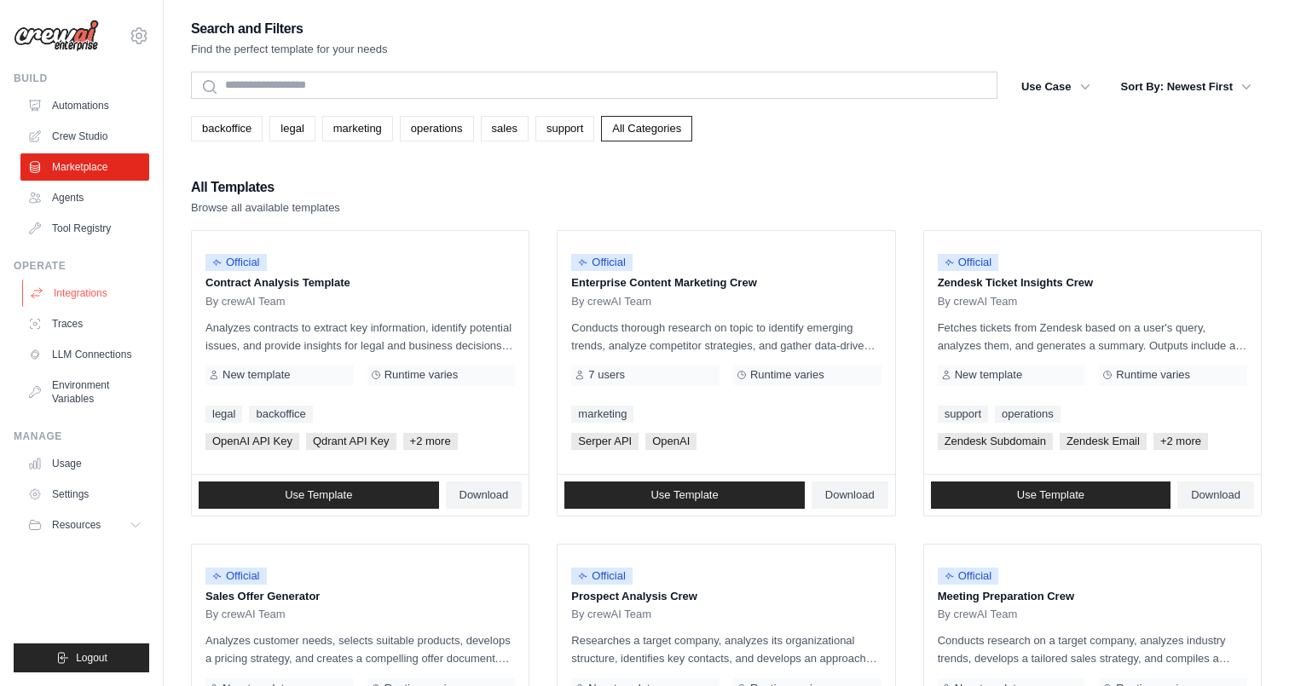
click at [79, 286] on link "Integrations" at bounding box center [86, 293] width 129 height 27
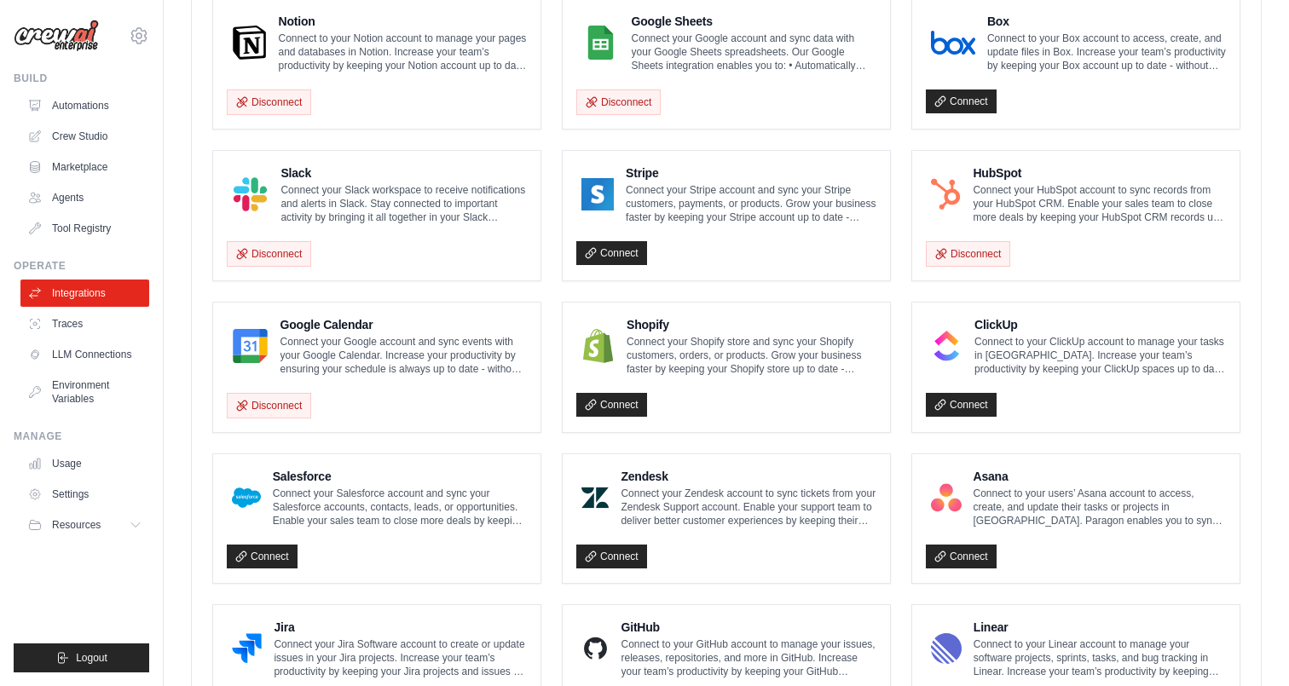
scroll to position [495, 0]
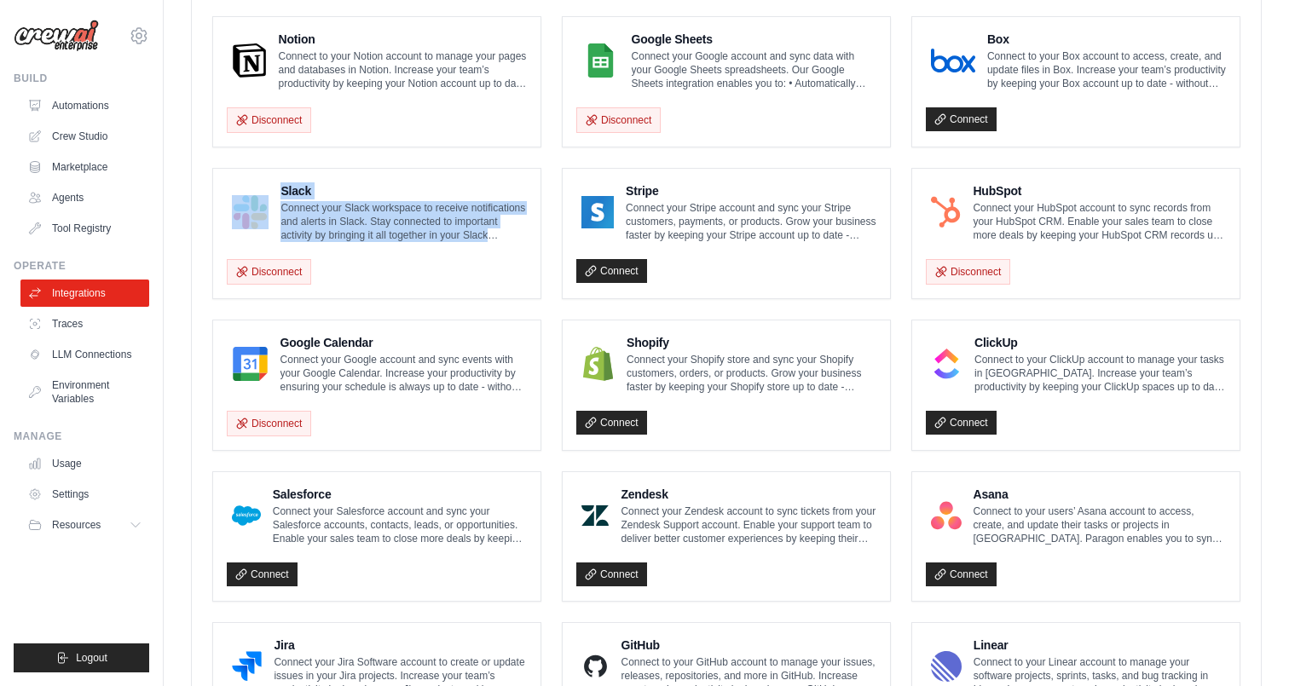
drag, startPoint x: 276, startPoint y: 208, endPoint x: 511, endPoint y: 242, distance: 237.0
click at [511, 242] on div "Slack Connect your Slack workspace to receive notifications and alerts in Slack…" at bounding box center [377, 233] width 300 height 102
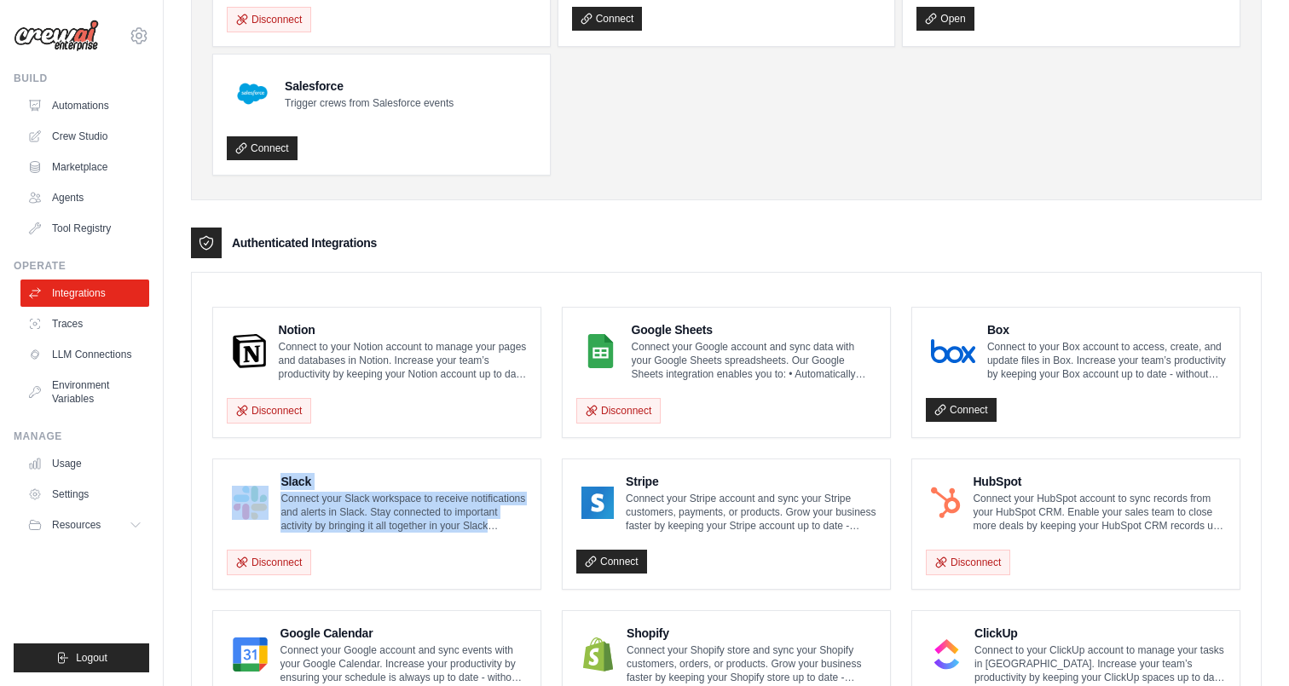
scroll to position [0, 0]
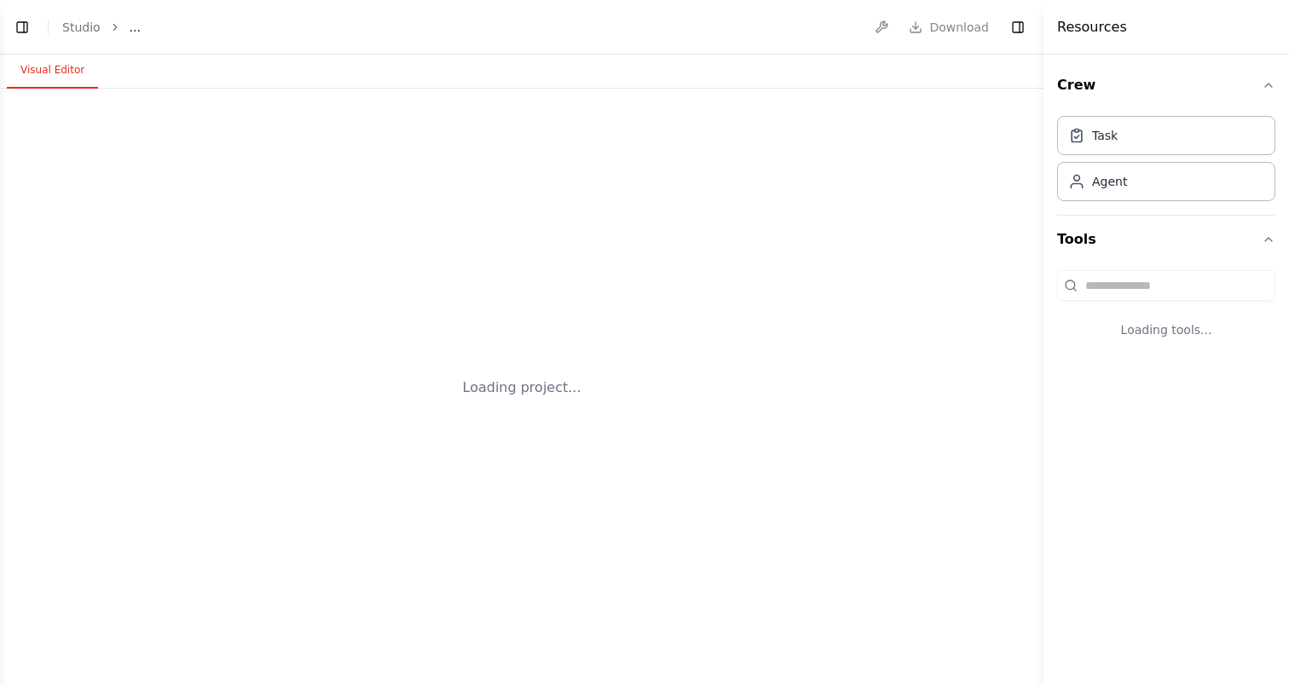
select select "****"
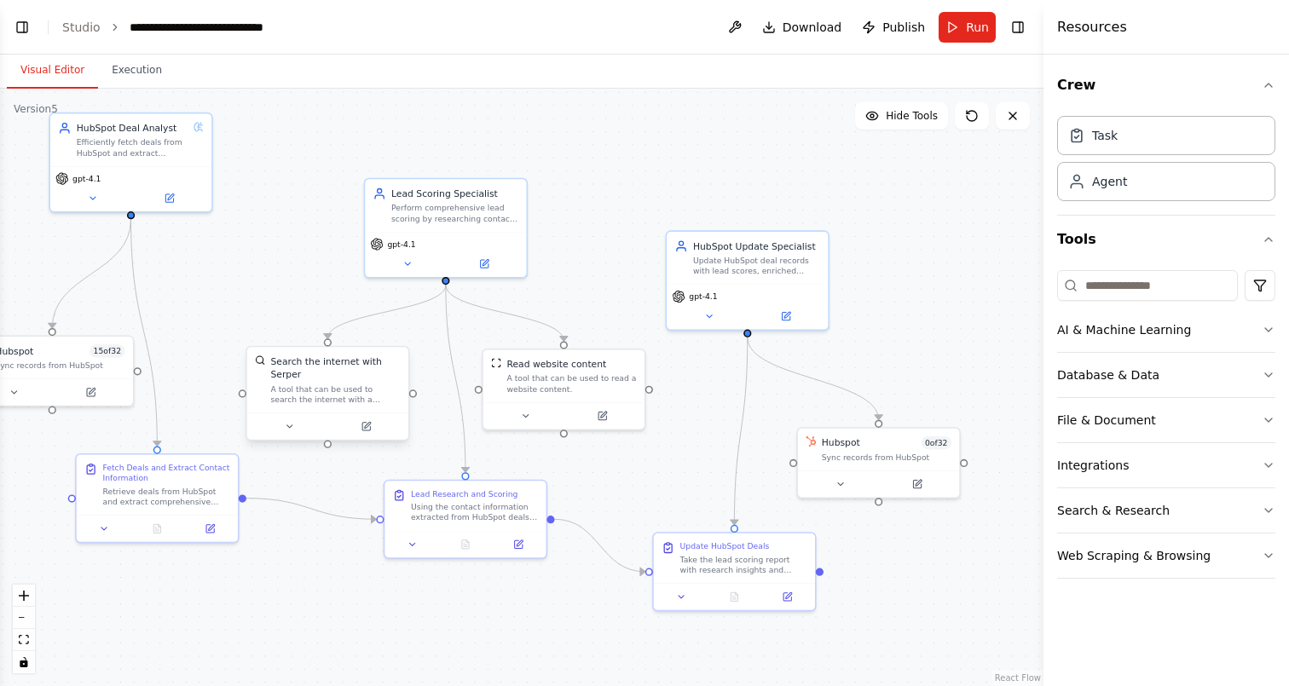
scroll to position [3146, 0]
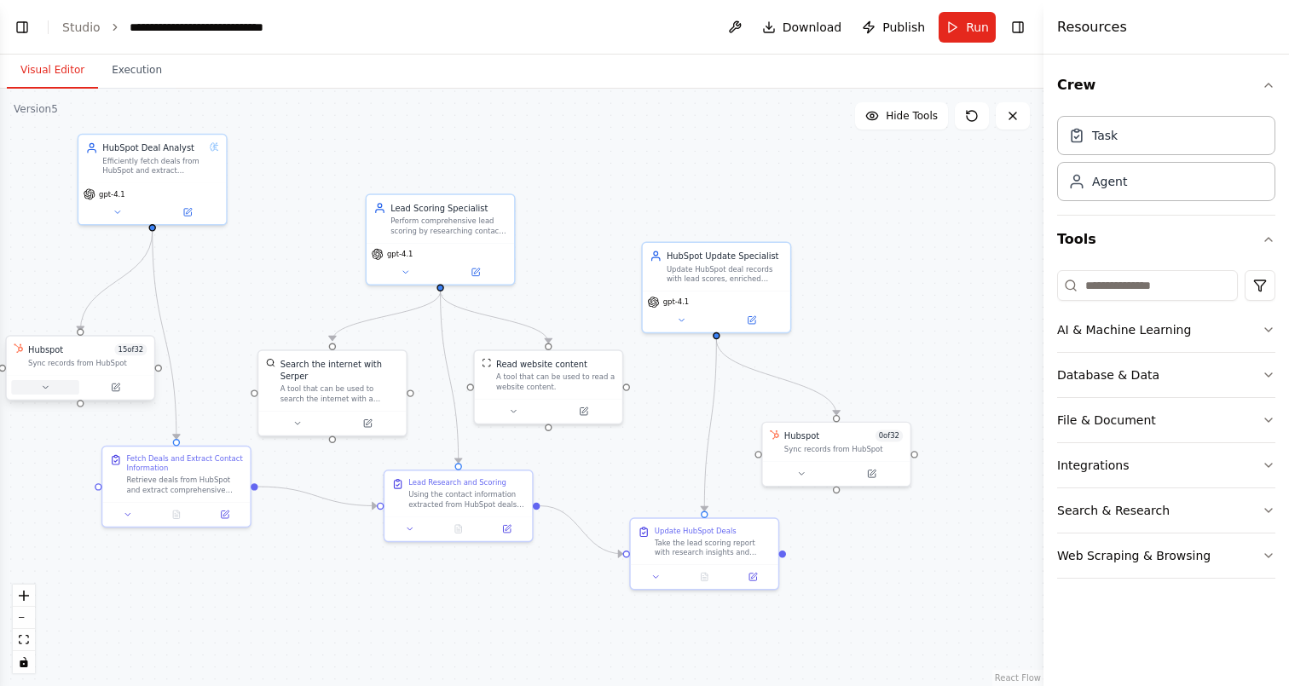
click at [49, 390] on icon at bounding box center [44, 387] width 9 height 9
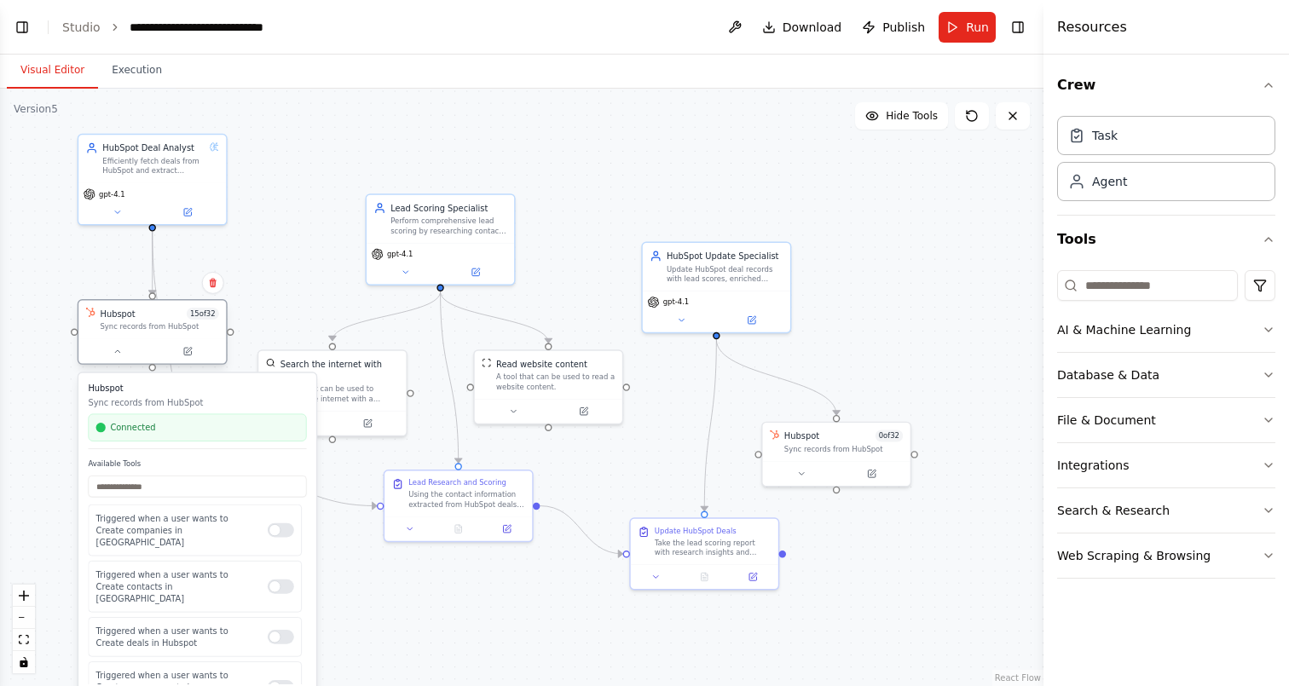
drag, startPoint x: 79, startPoint y: 368, endPoint x: 153, endPoint y: 329, distance: 83.5
click at [153, 329] on div "Sync records from HubSpot" at bounding box center [159, 326] width 119 height 9
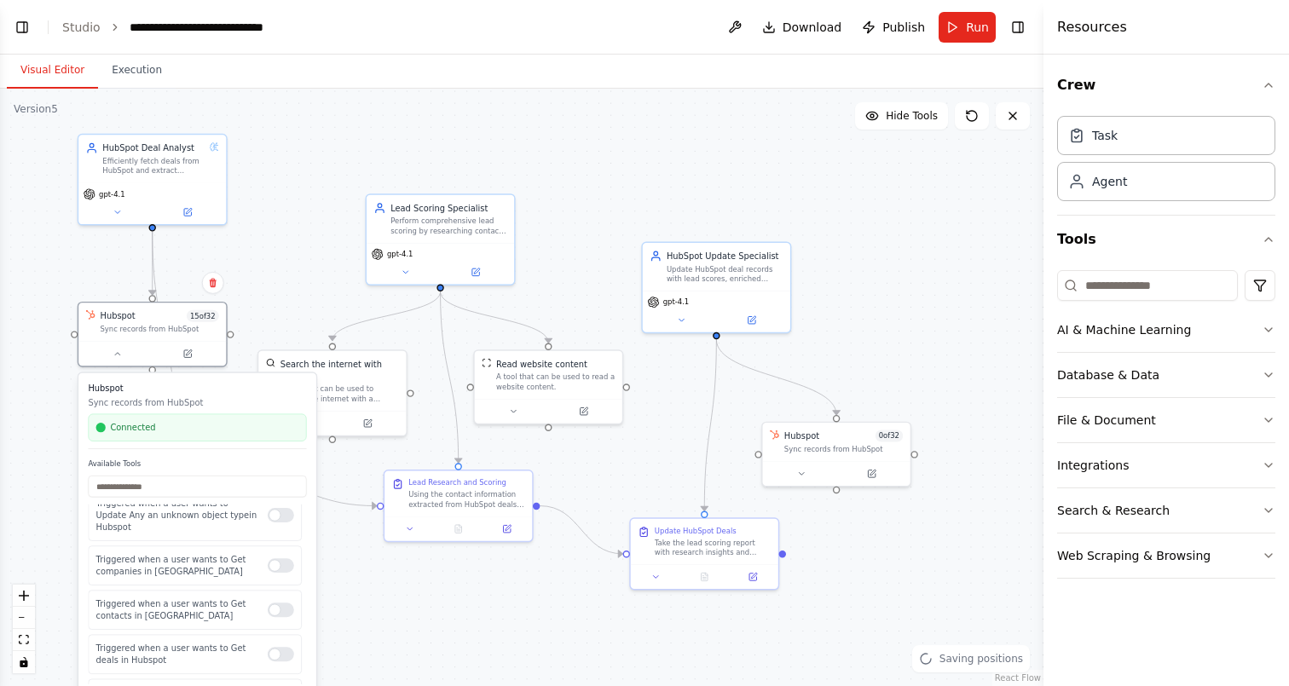
scroll to position [711, 0]
click at [122, 355] on button at bounding box center [118, 352] width 68 height 14
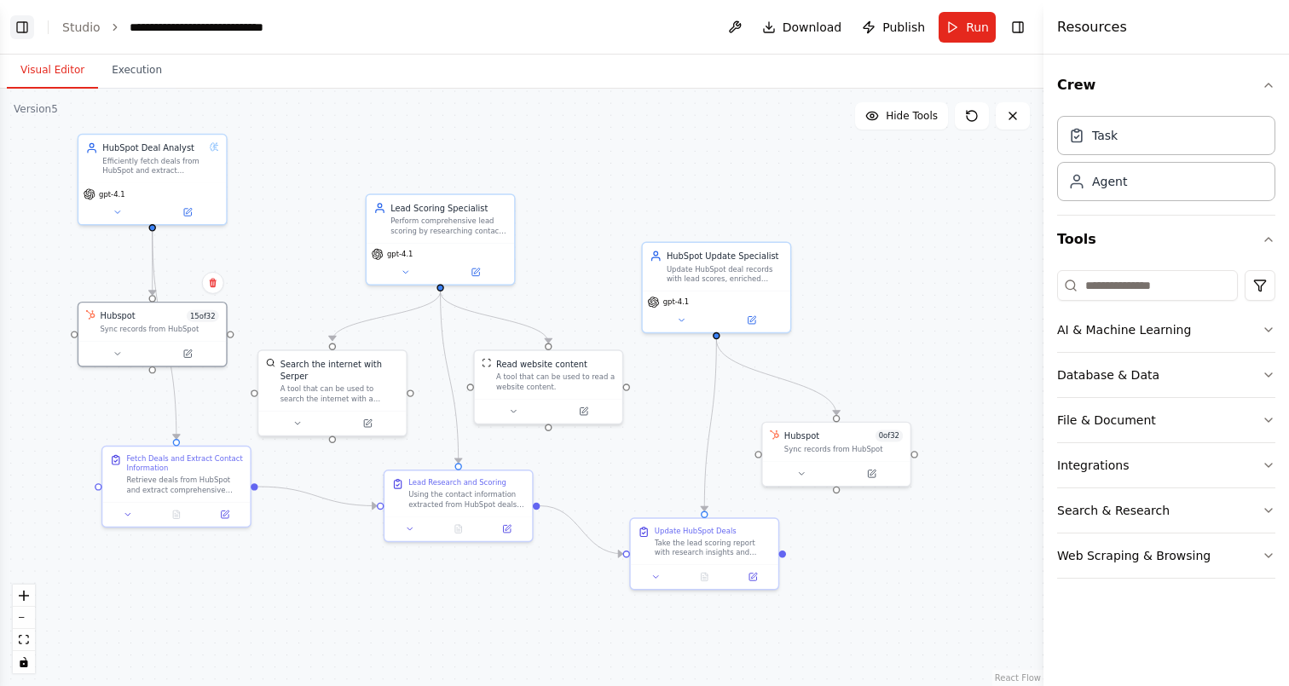
click at [27, 25] on button "Toggle Left Sidebar" at bounding box center [22, 27] width 24 height 24
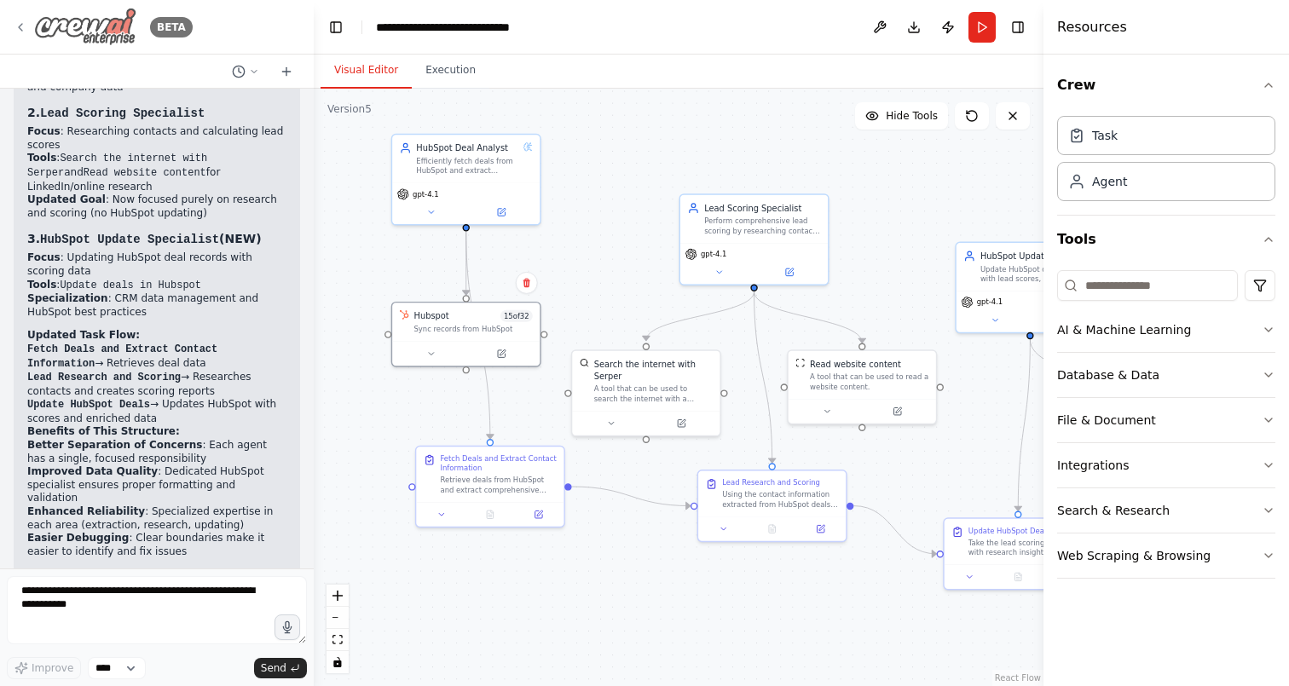
click at [14, 26] on icon at bounding box center [21, 27] width 14 height 14
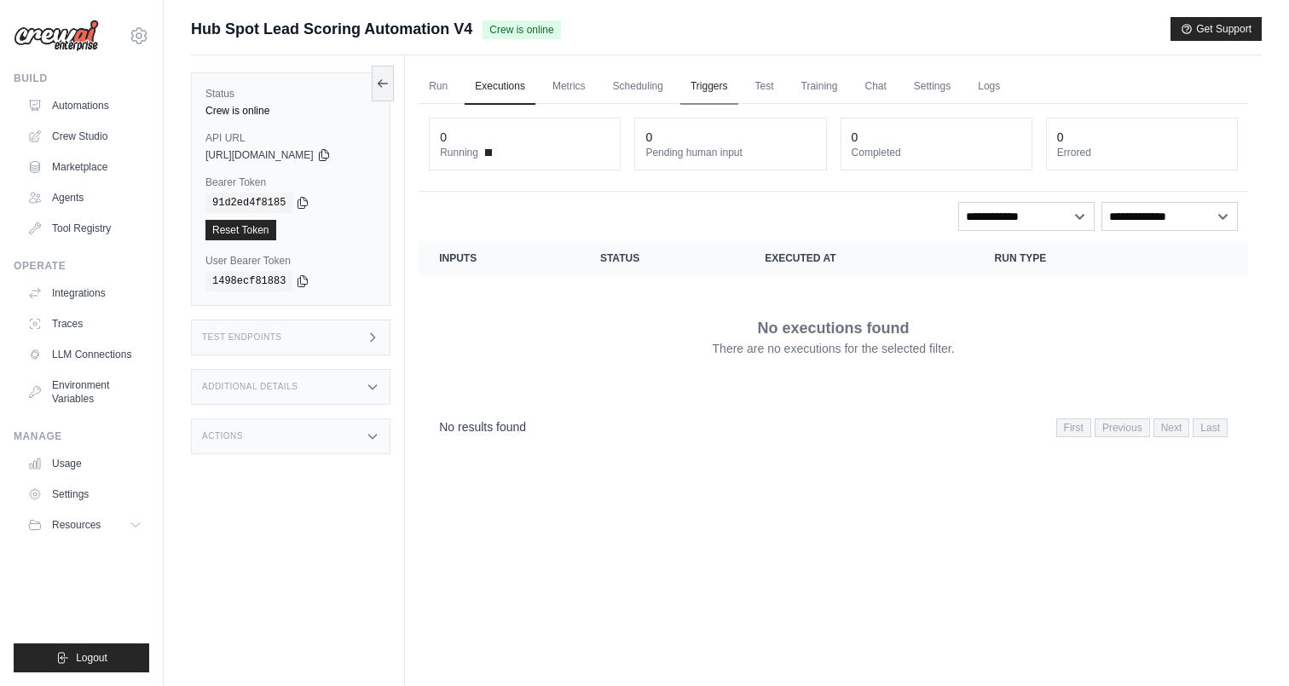
click at [704, 93] on link "Triggers" at bounding box center [709, 87] width 58 height 36
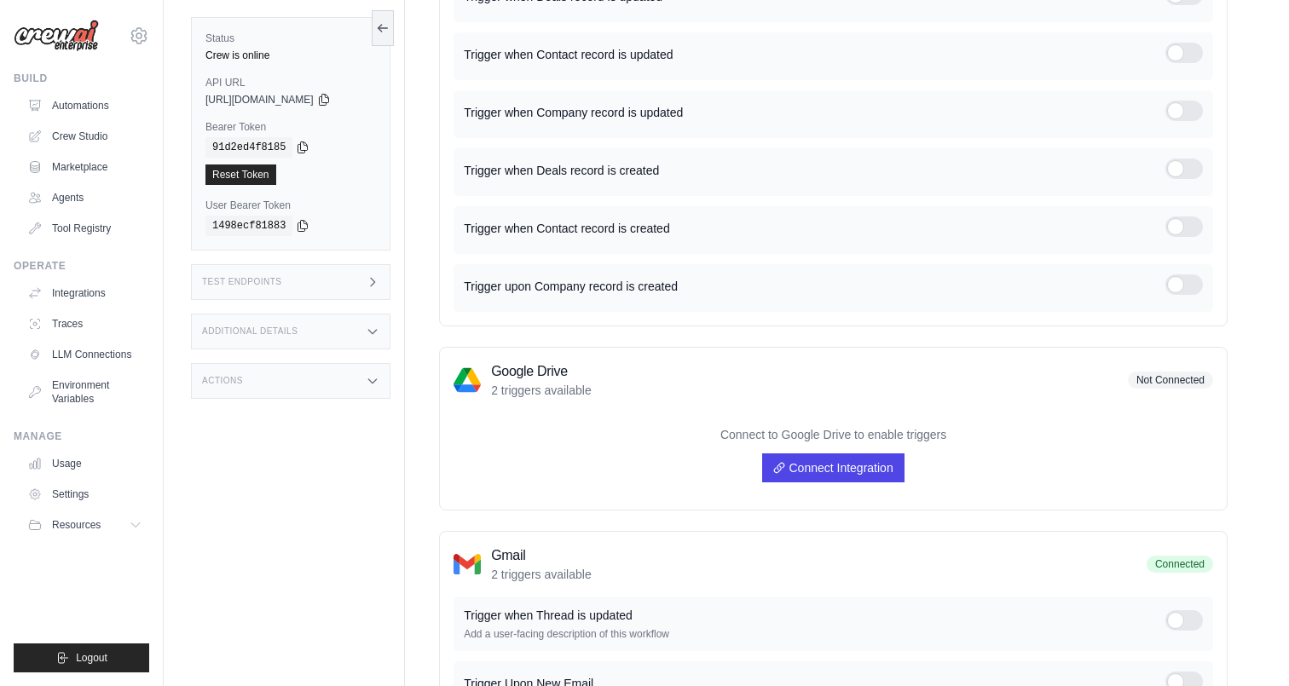
scroll to position [369, 0]
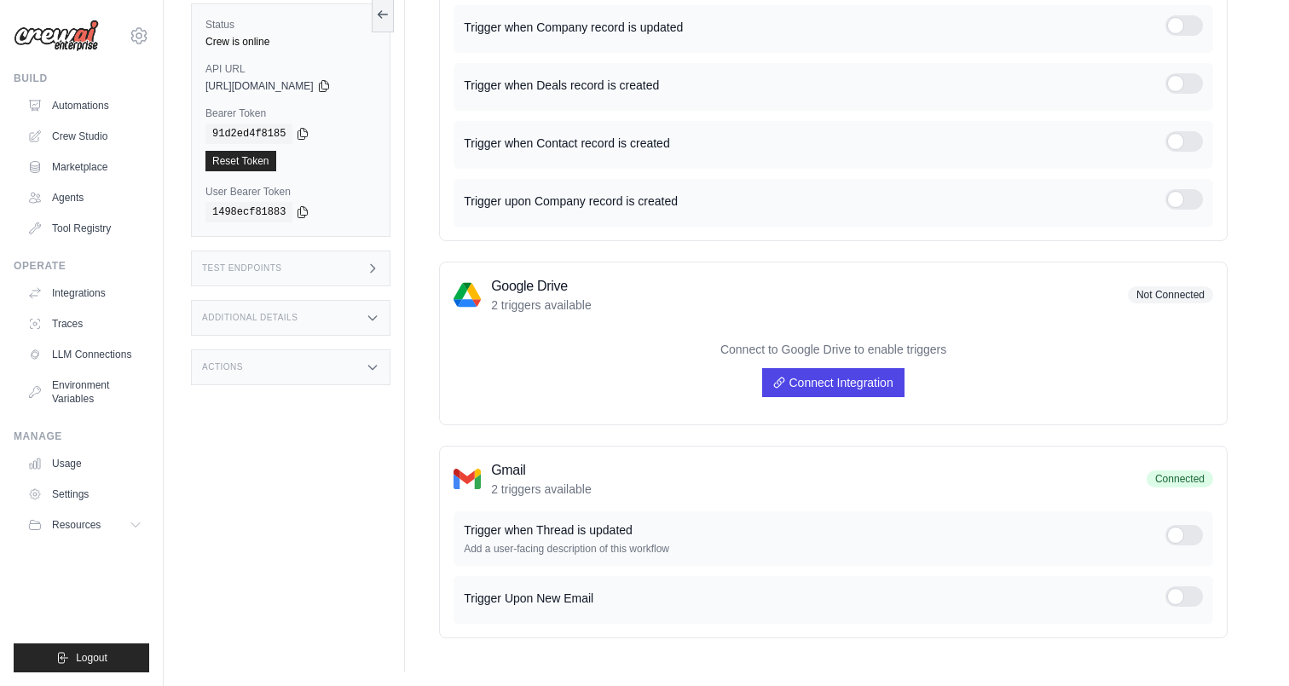
drag, startPoint x: 650, startPoint y: 532, endPoint x: 474, endPoint y: 532, distance: 175.7
click at [474, 532] on p "Trigger when Thread is updated" at bounding box center [815, 530] width 702 height 17
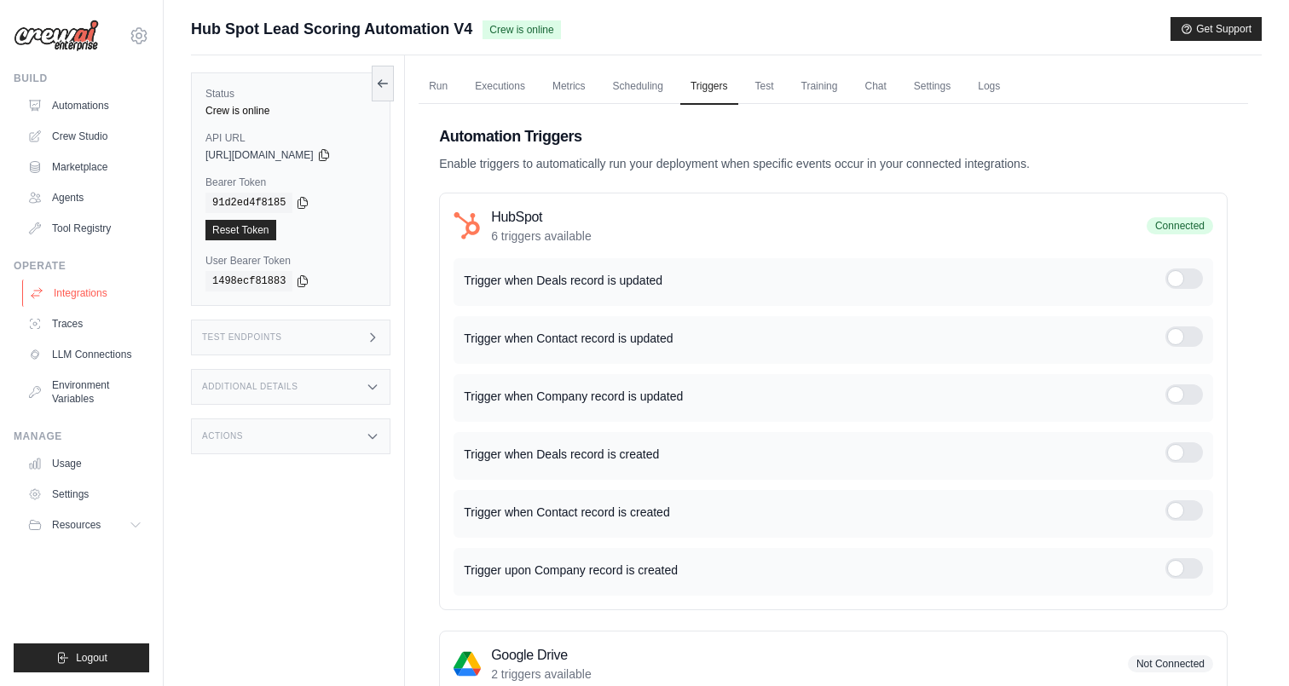
click at [73, 289] on link "Integrations" at bounding box center [86, 293] width 129 height 27
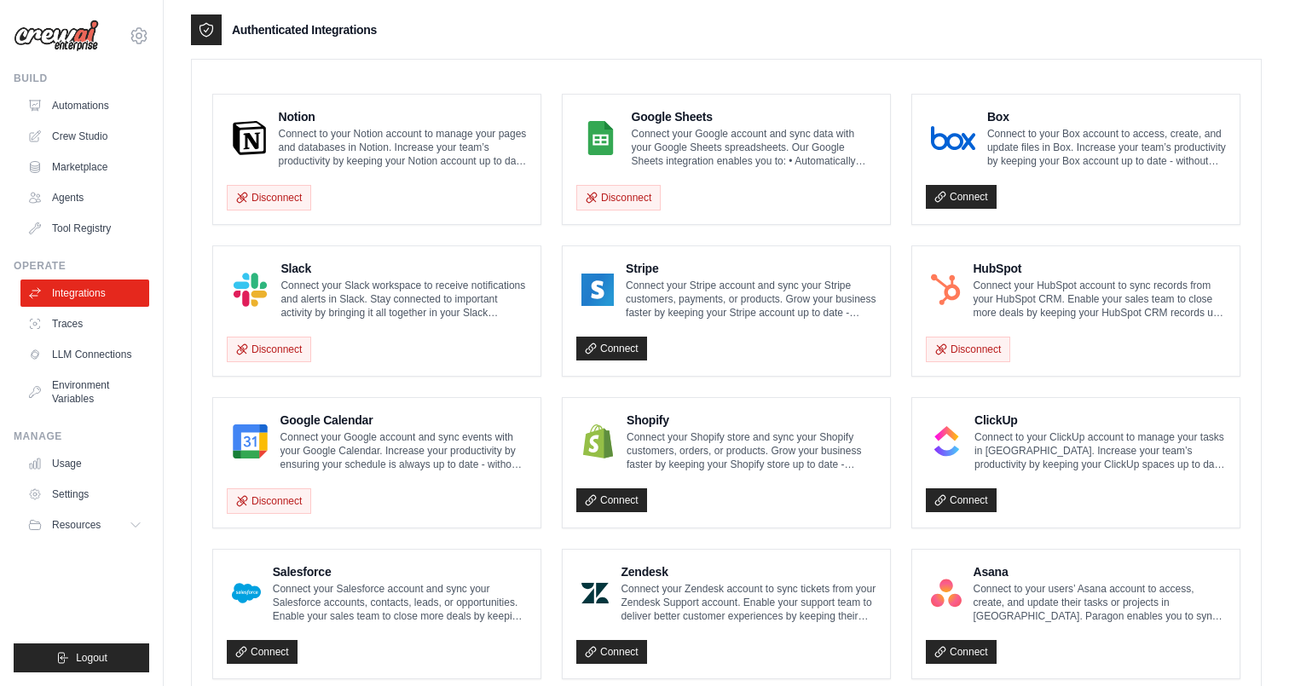
scroll to position [420, 0]
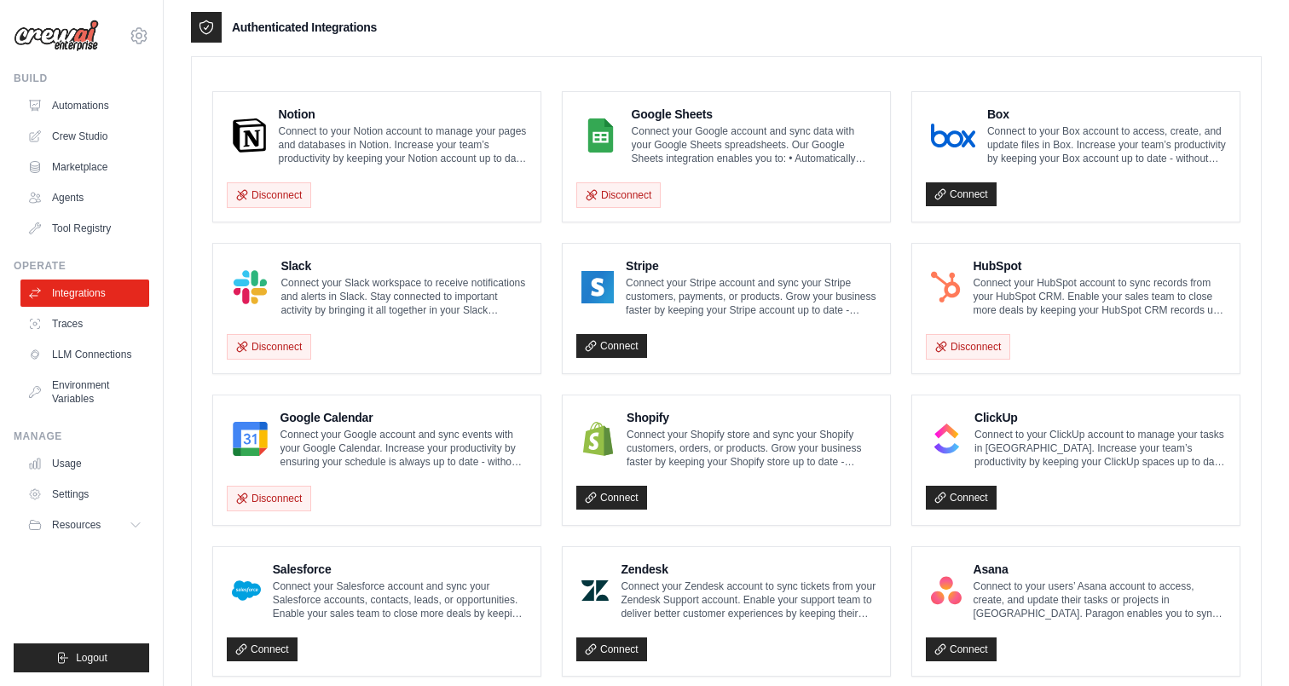
click at [326, 26] on h3 "Authenticated Integrations" at bounding box center [304, 27] width 145 height 17
click at [92, 234] on link "Tool Registry" at bounding box center [86, 228] width 129 height 27
